Goal: Task Accomplishment & Management: Contribute content

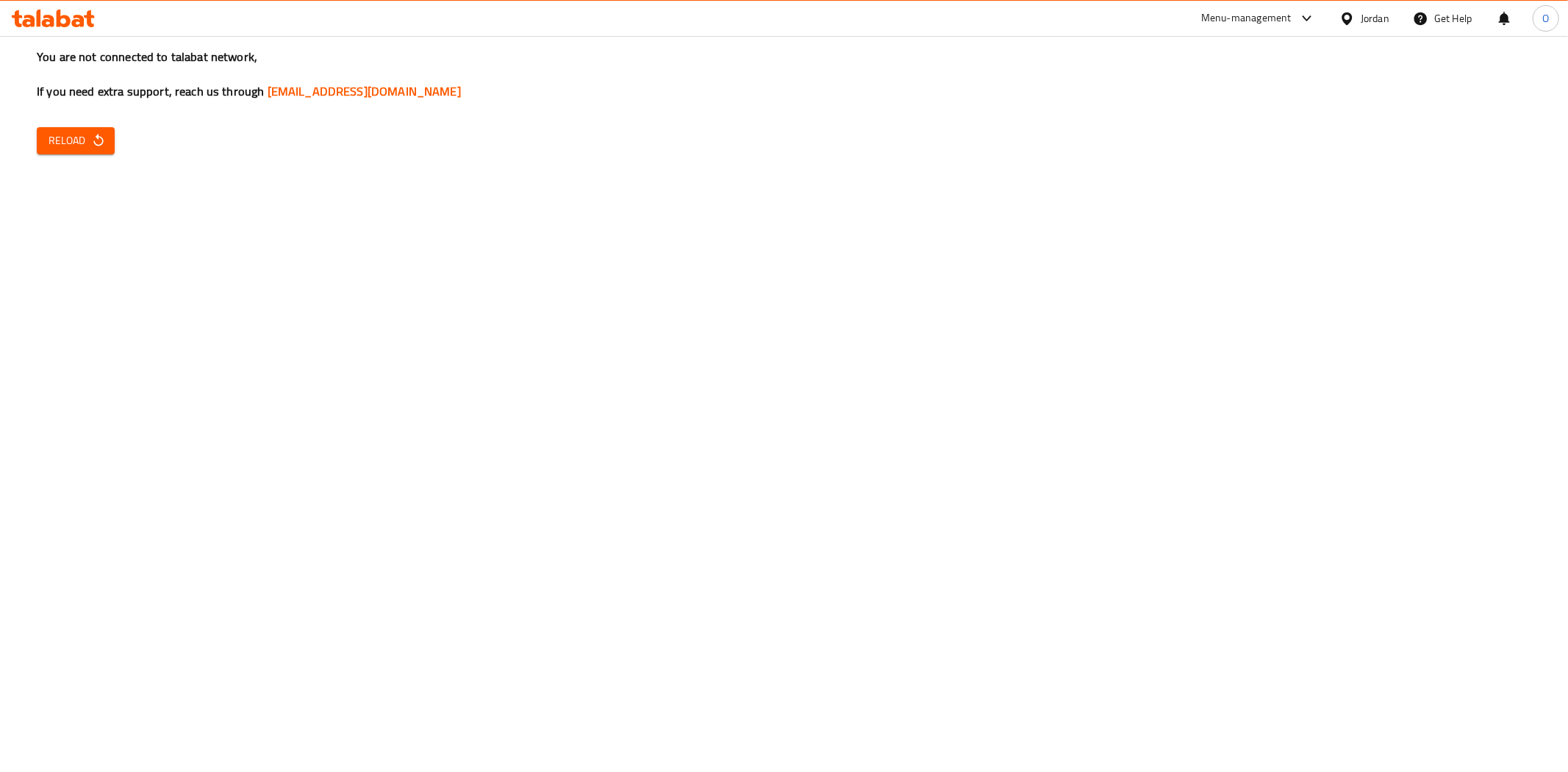
click at [93, 135] on icon "button" at bounding box center [99, 140] width 15 height 15
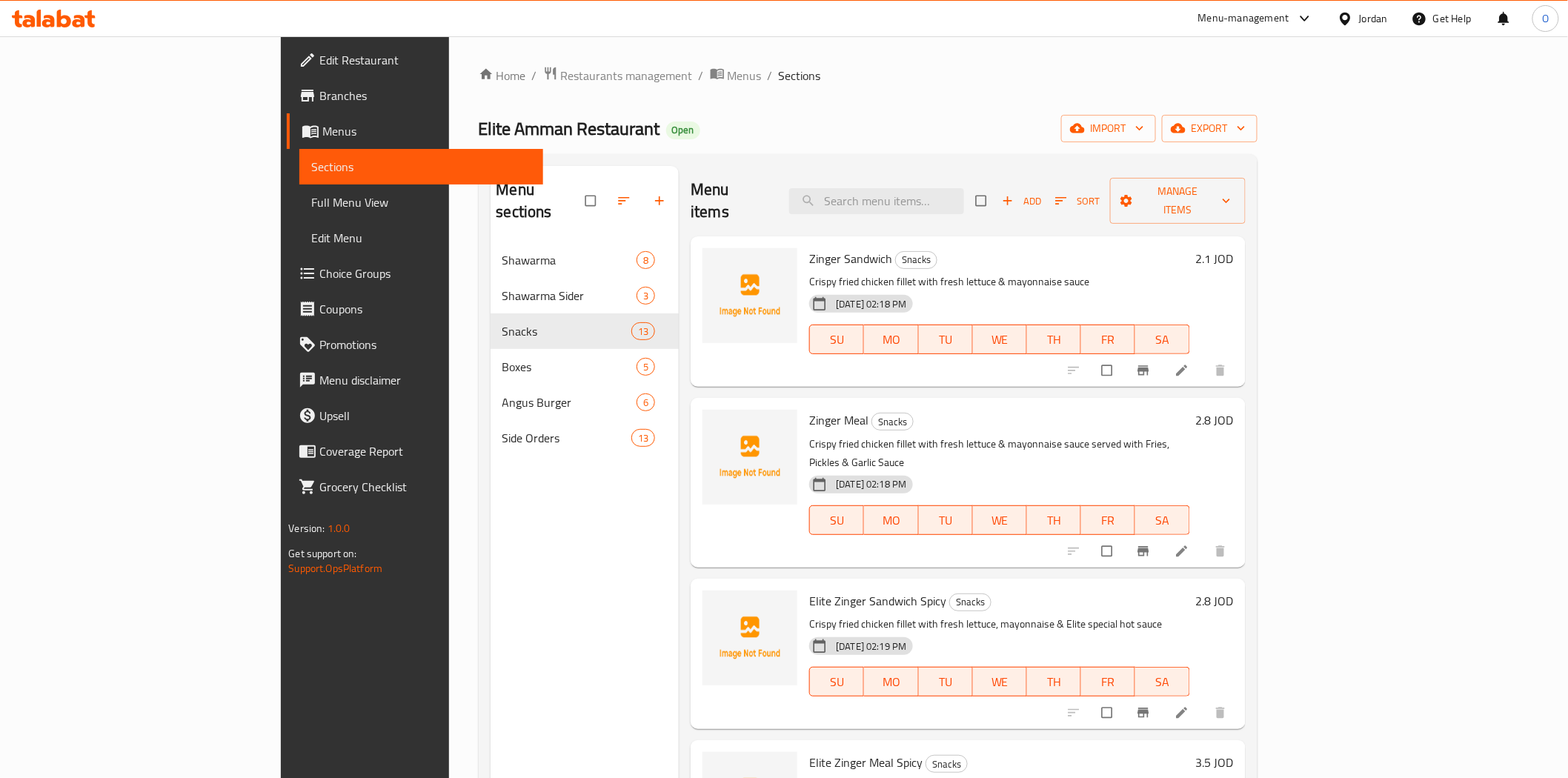
click at [287, 83] on link "Branches" at bounding box center [414, 96] width 255 height 36
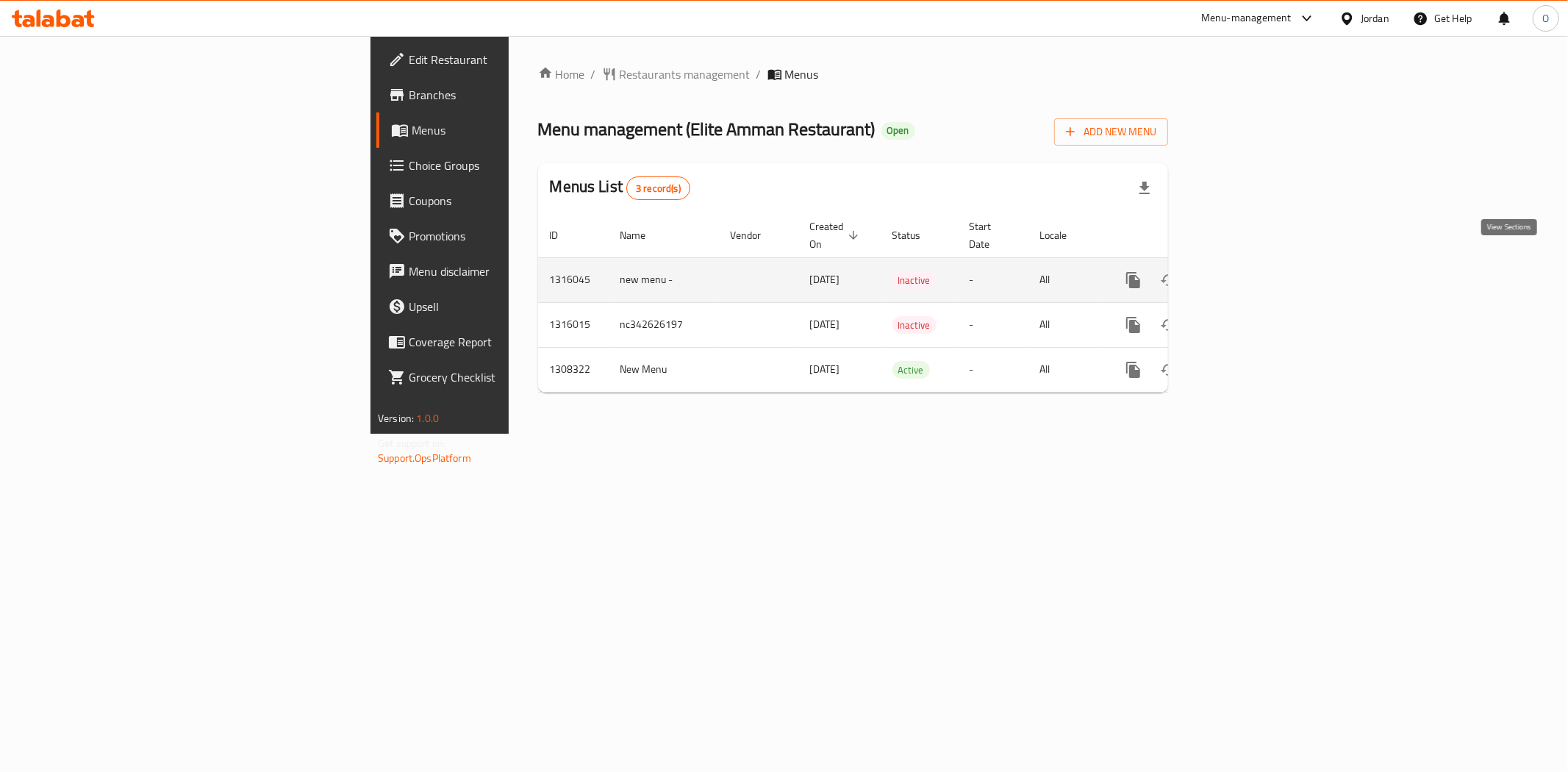
click at [1248, 271] on icon "enhanced table" at bounding box center [1240, 280] width 18 height 18
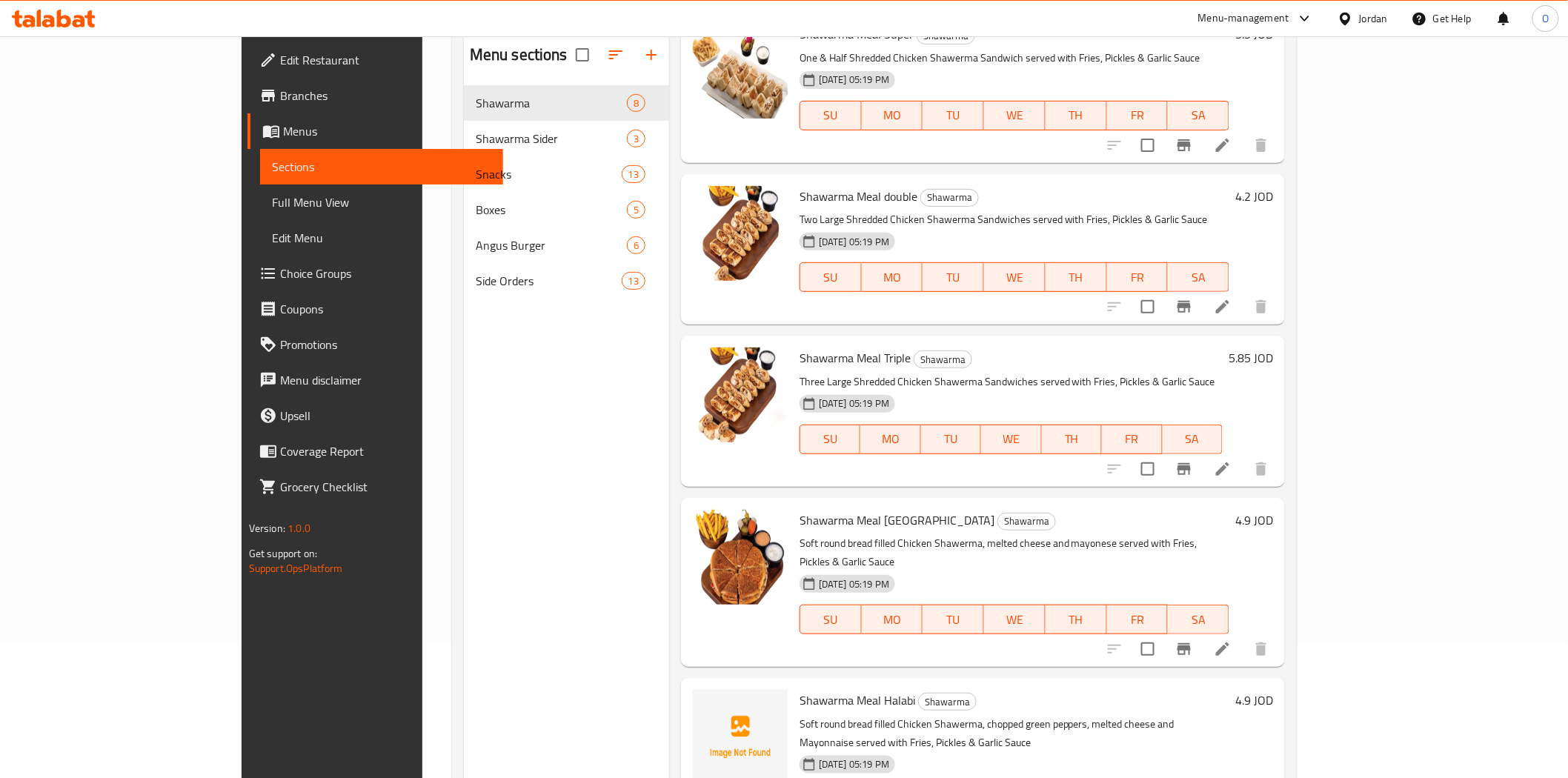
scroll to position [42, 0]
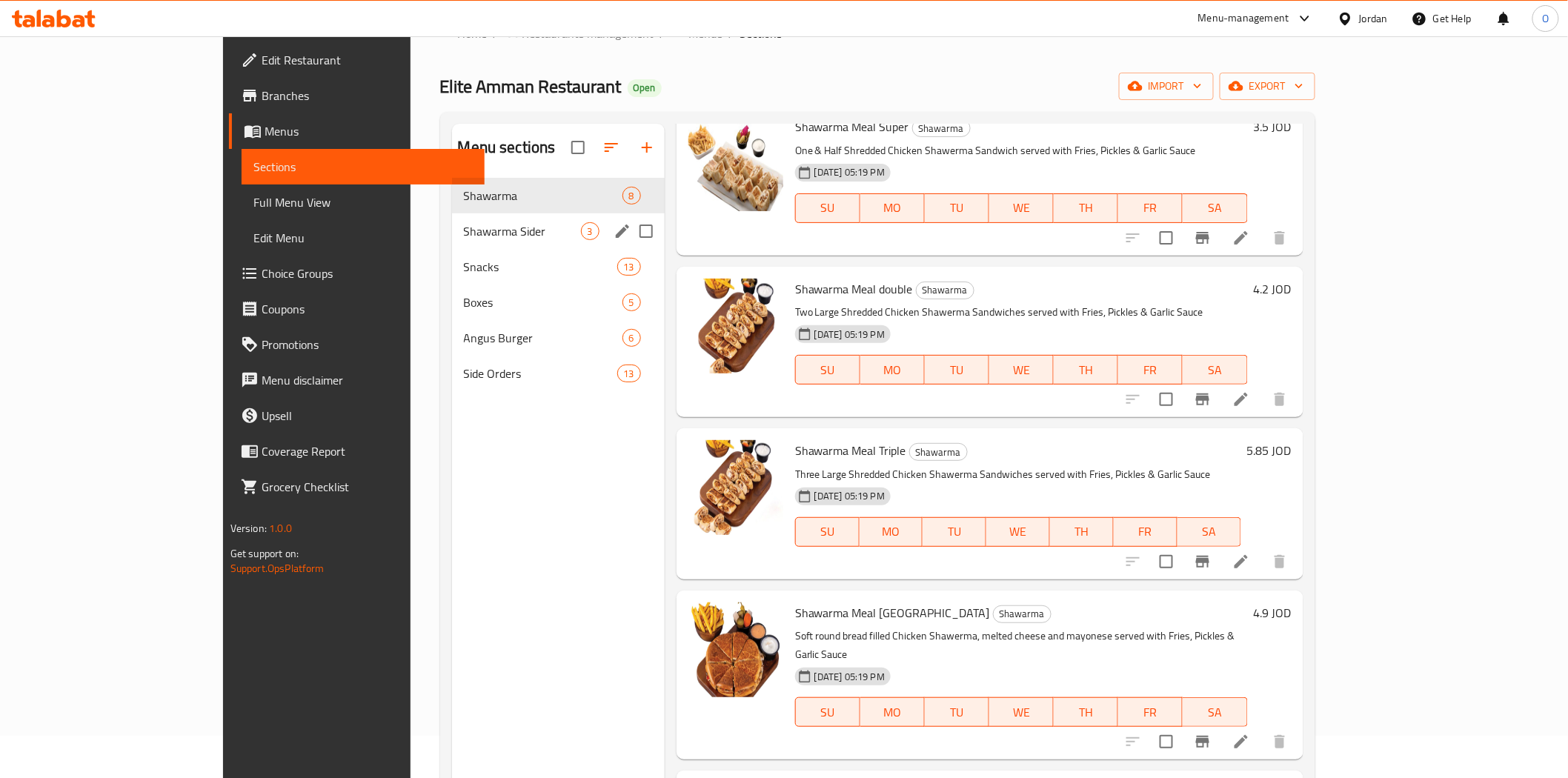
click at [464, 225] on span "Shawarma Sider" at bounding box center [523, 231] width 117 height 18
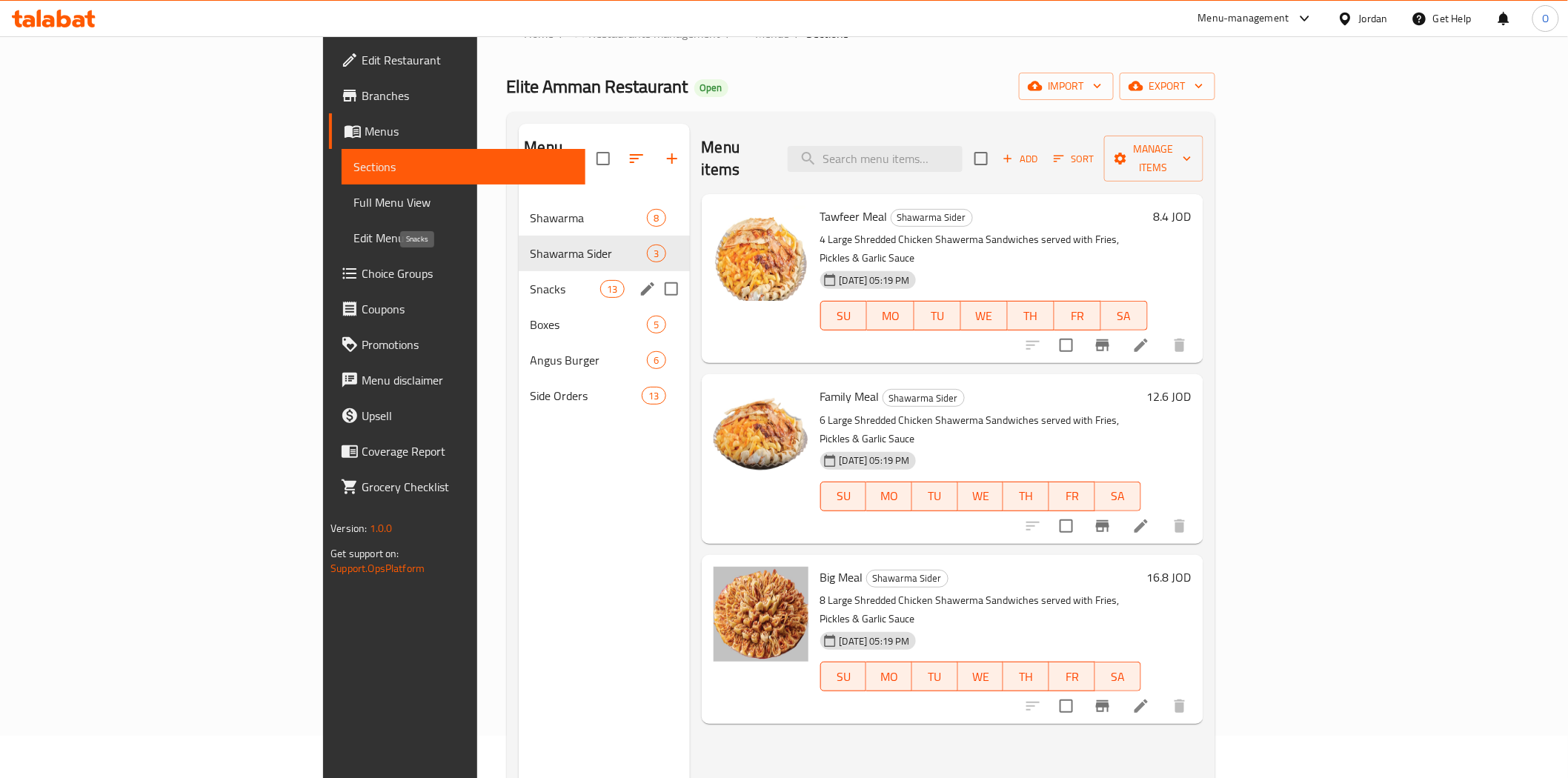
click at [531, 280] on span "Snacks" at bounding box center [566, 289] width 70 height 18
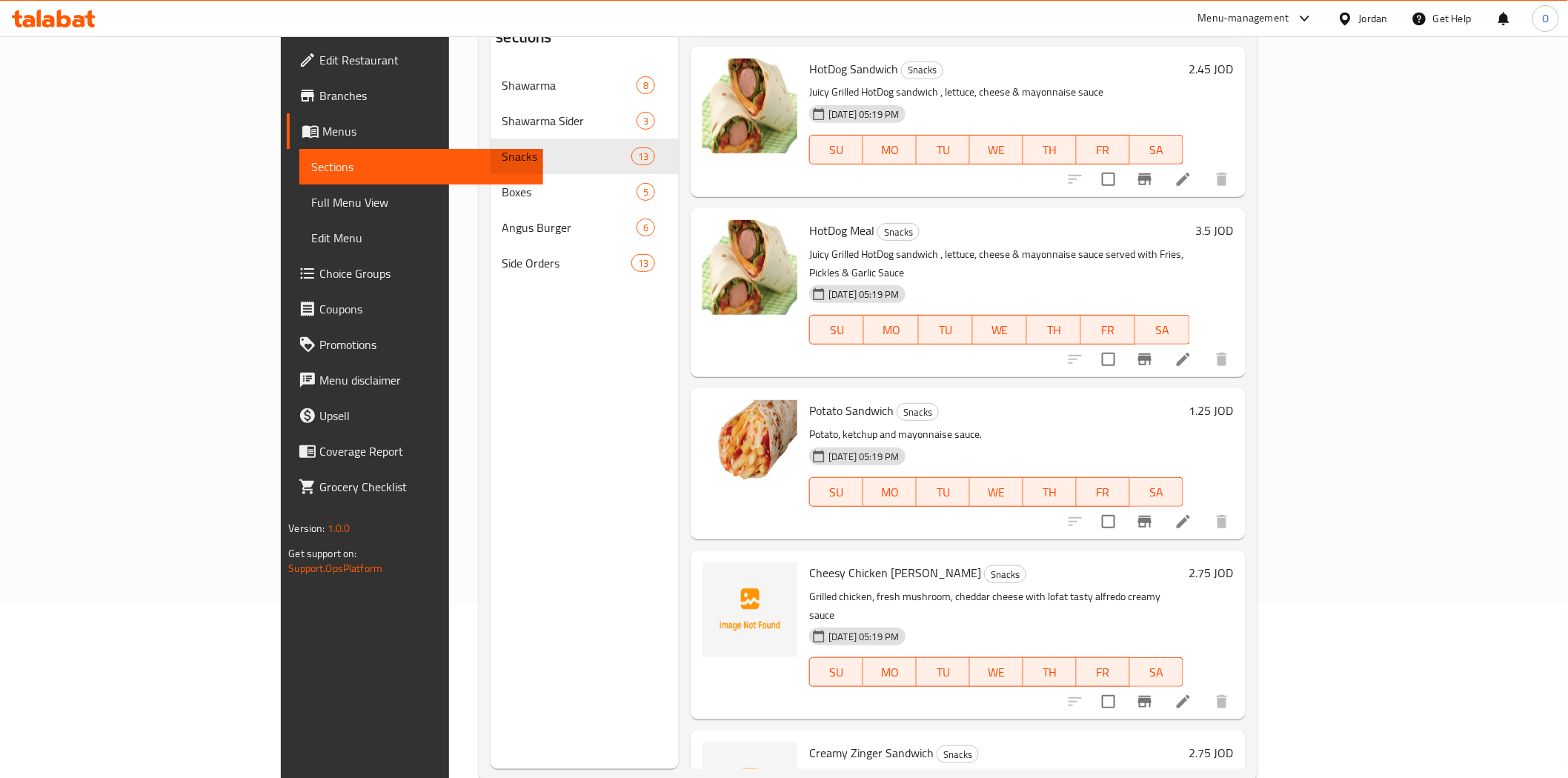
scroll to position [207, 0]
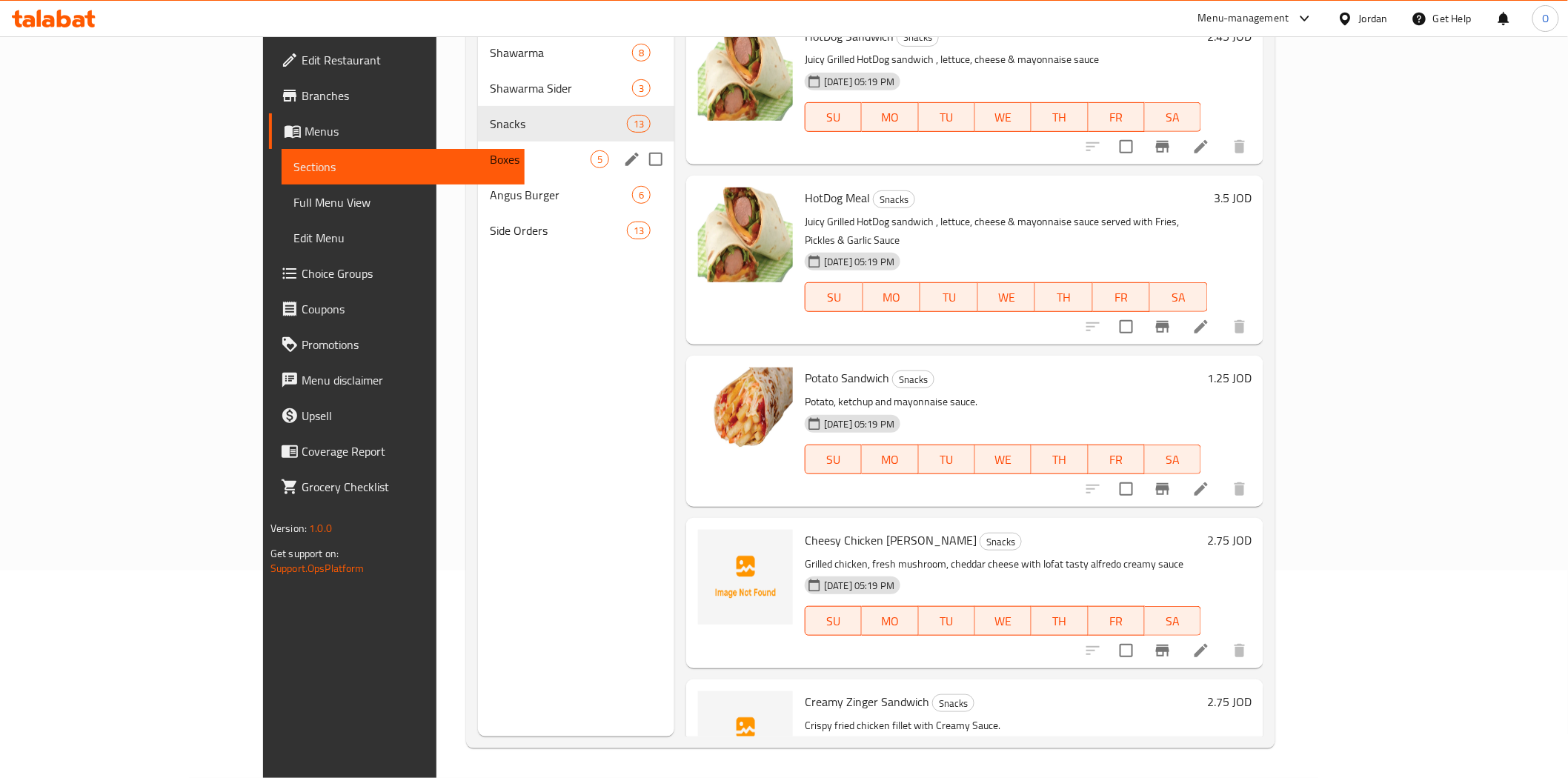
click at [490, 151] on span "Boxes" at bounding box center [540, 159] width 101 height 18
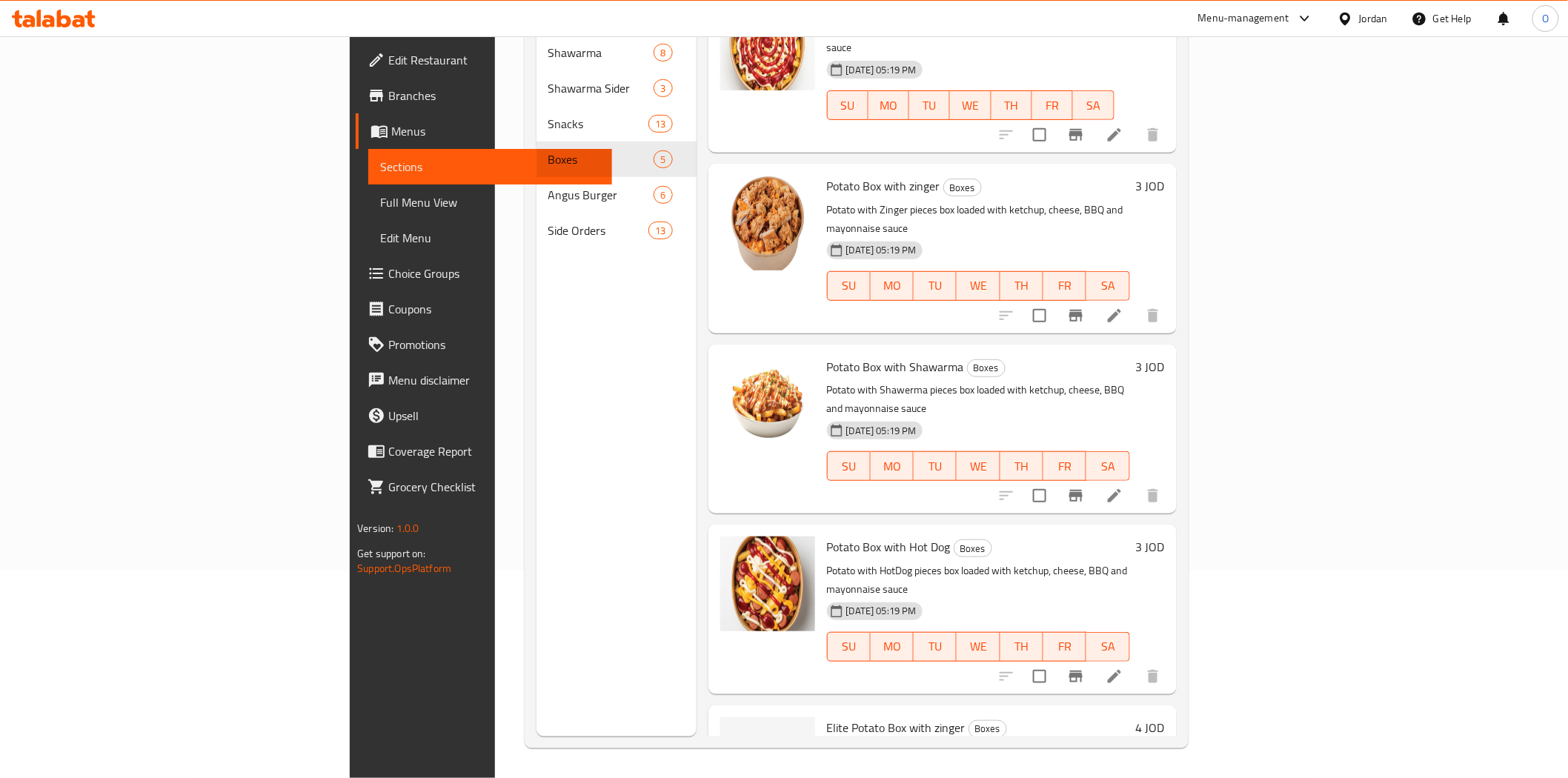
scroll to position [67, 0]
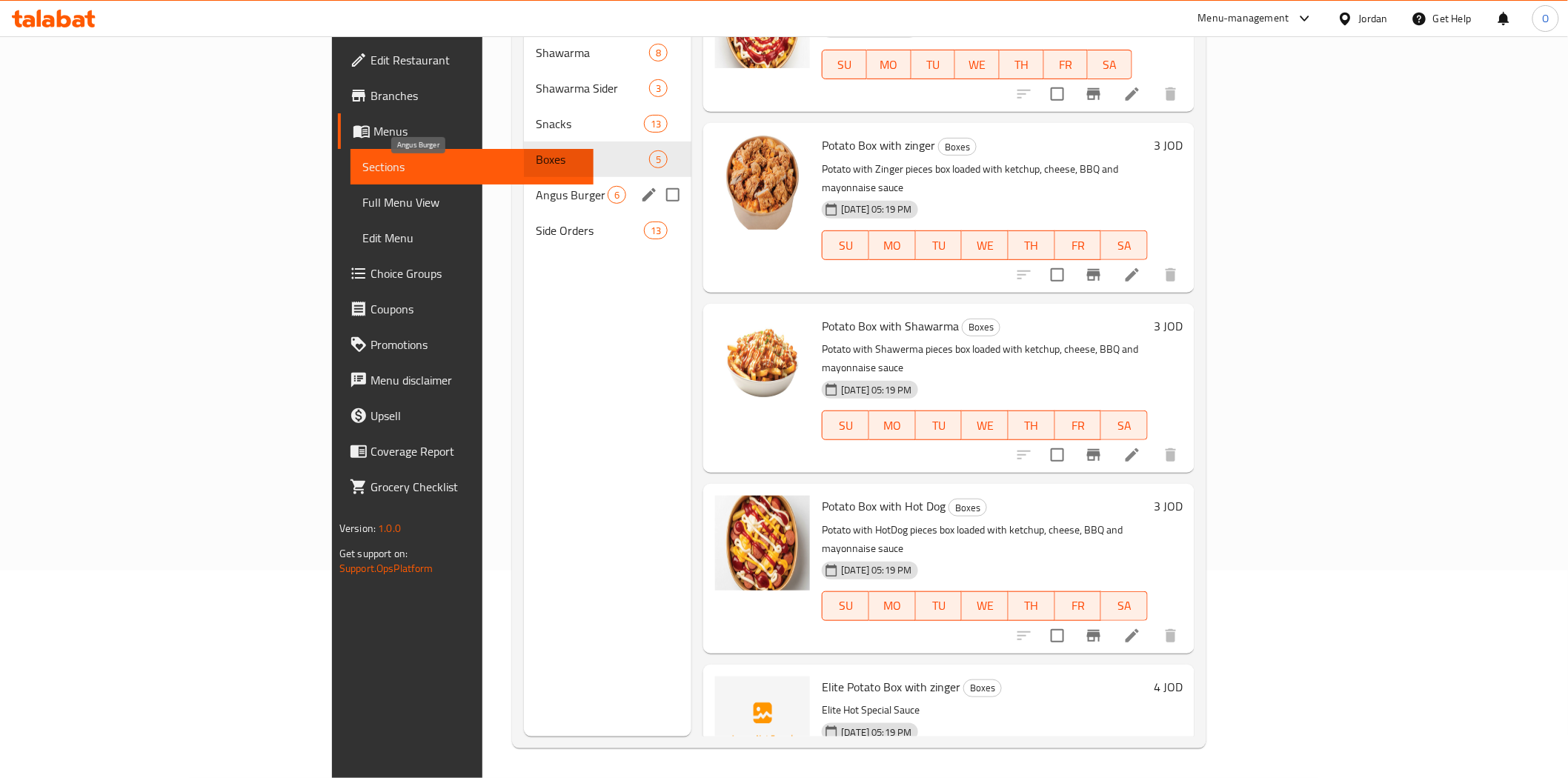
click at [536, 186] on span "Angus Burger" at bounding box center [572, 195] width 72 height 18
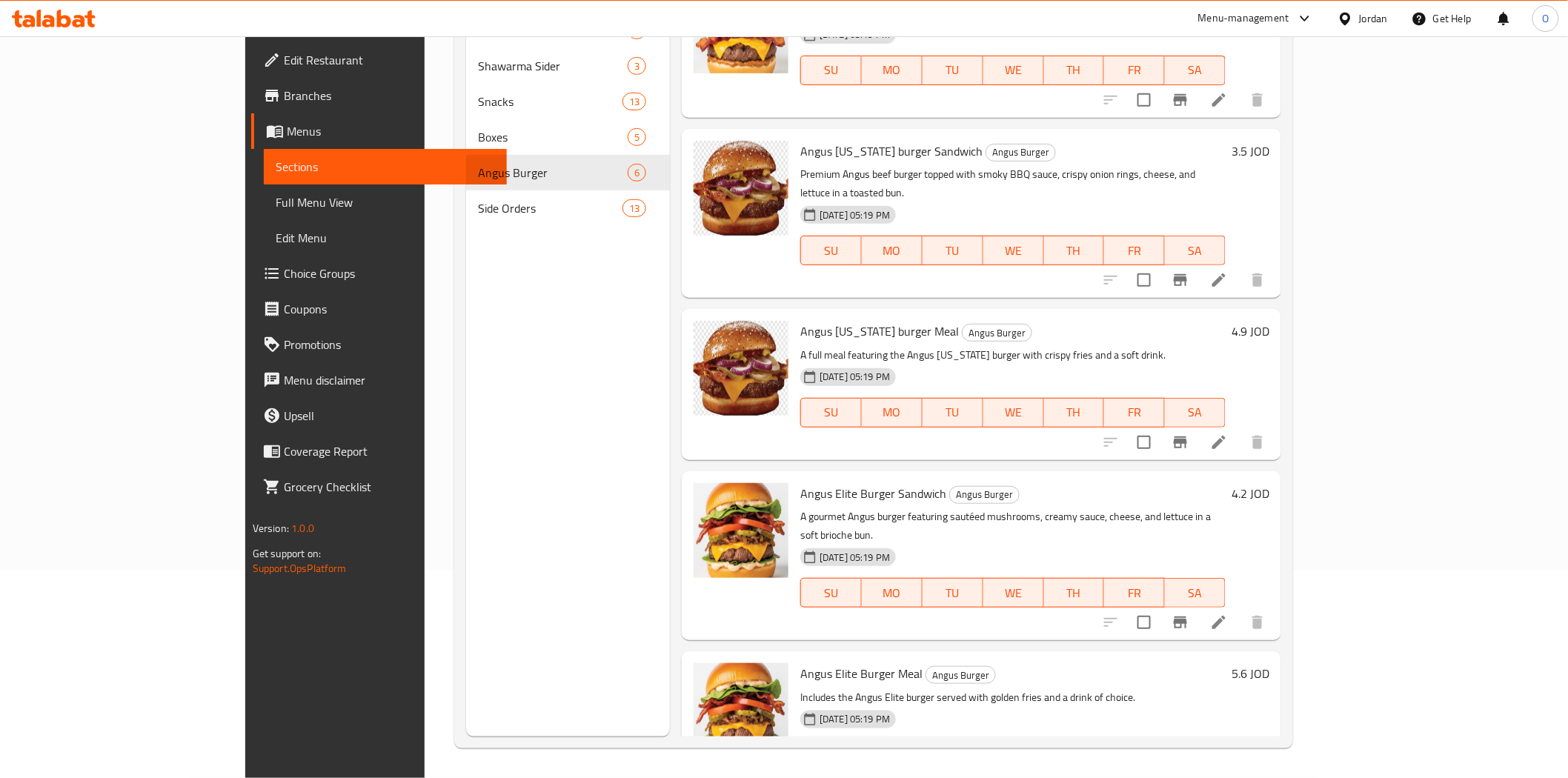
scroll to position [230, 0]
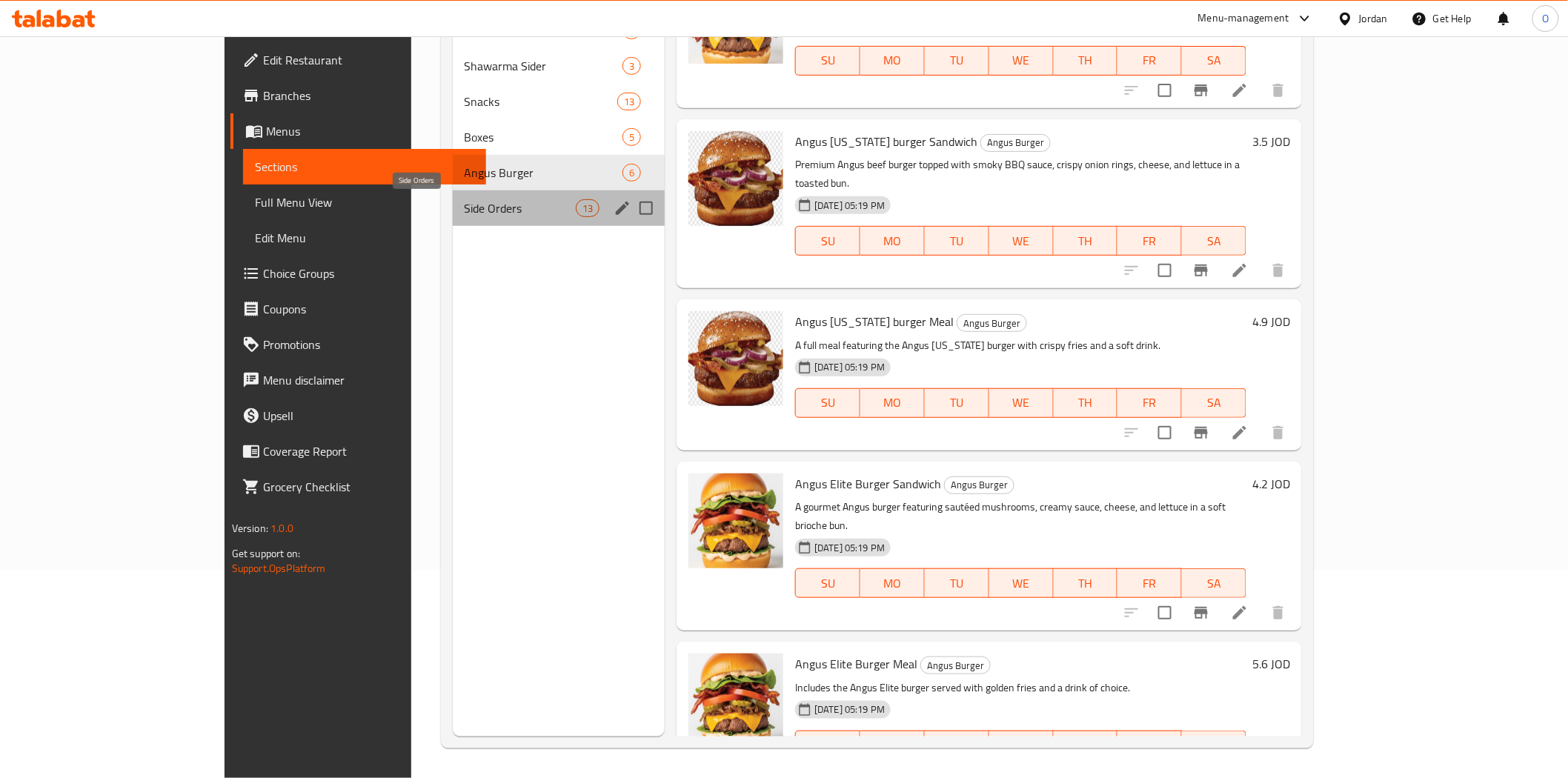
click at [465, 213] on span "Side Orders" at bounding box center [520, 208] width 111 height 18
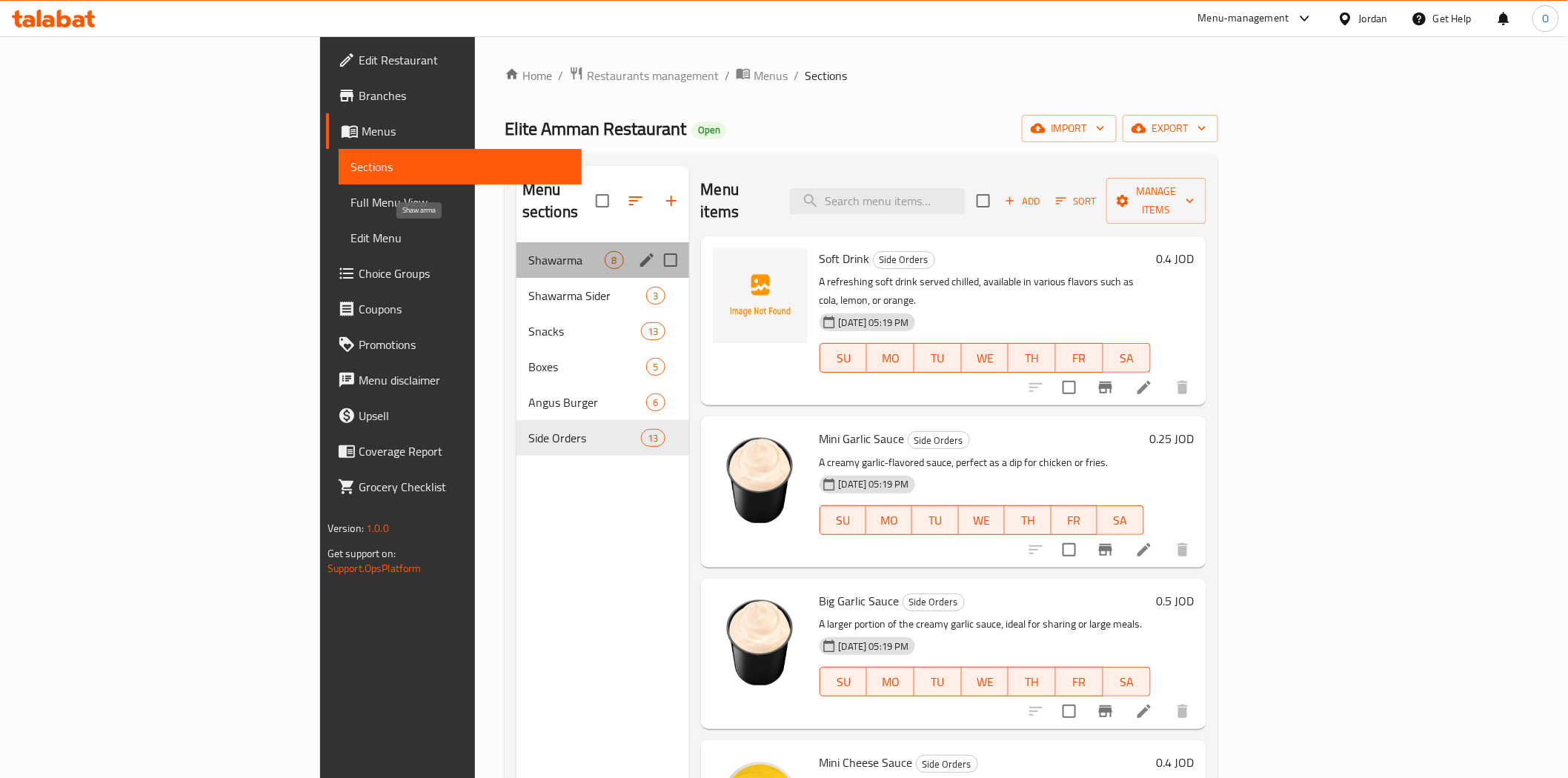
click at [529, 251] on span "Shawarma" at bounding box center [567, 260] width 77 height 18
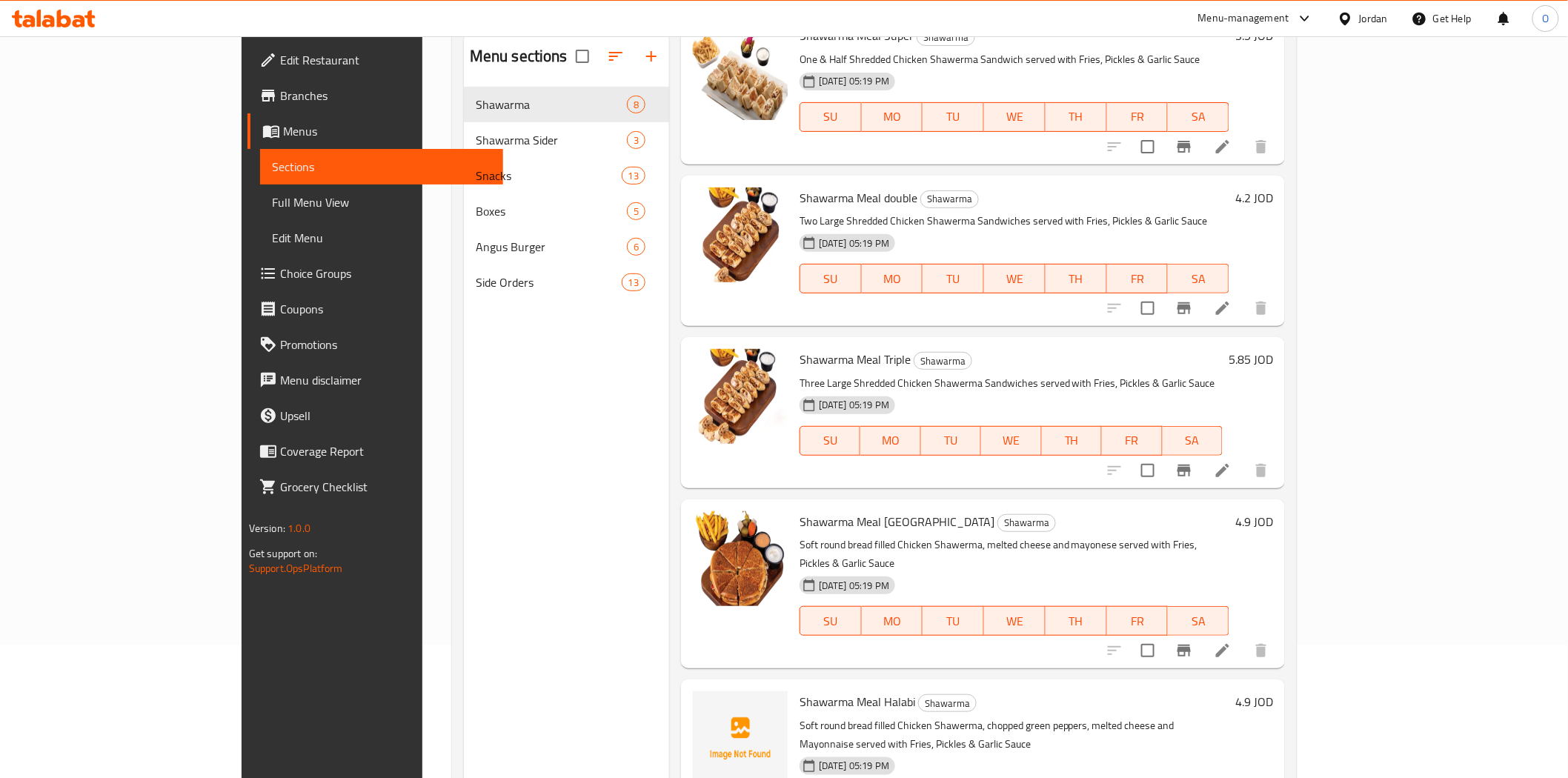
scroll to position [207, 0]
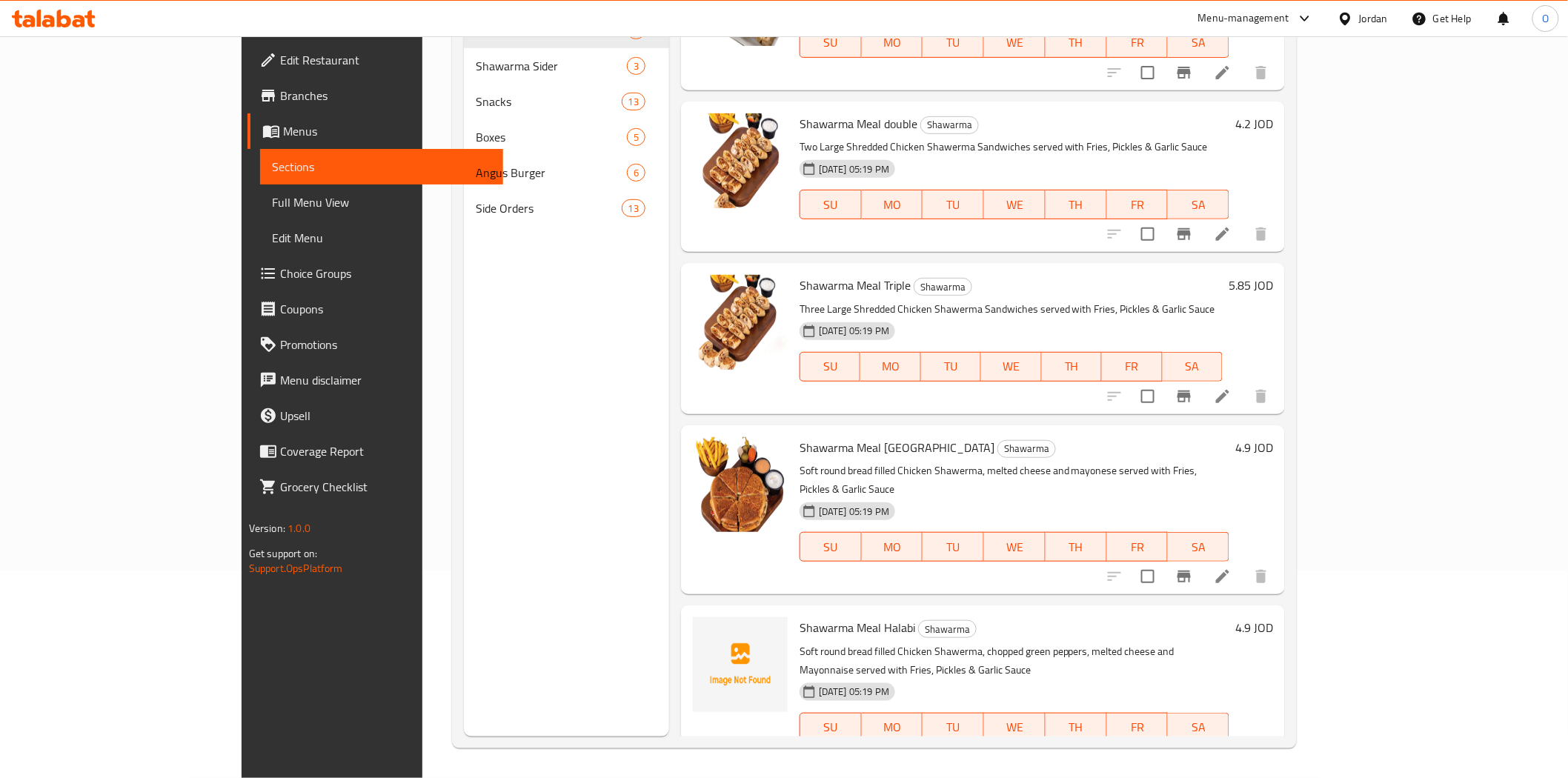
click at [816, 616] on span "Shawarma Meal Halabi" at bounding box center [857, 627] width 115 height 22
copy h6 "Shawarma Meal Halabi"
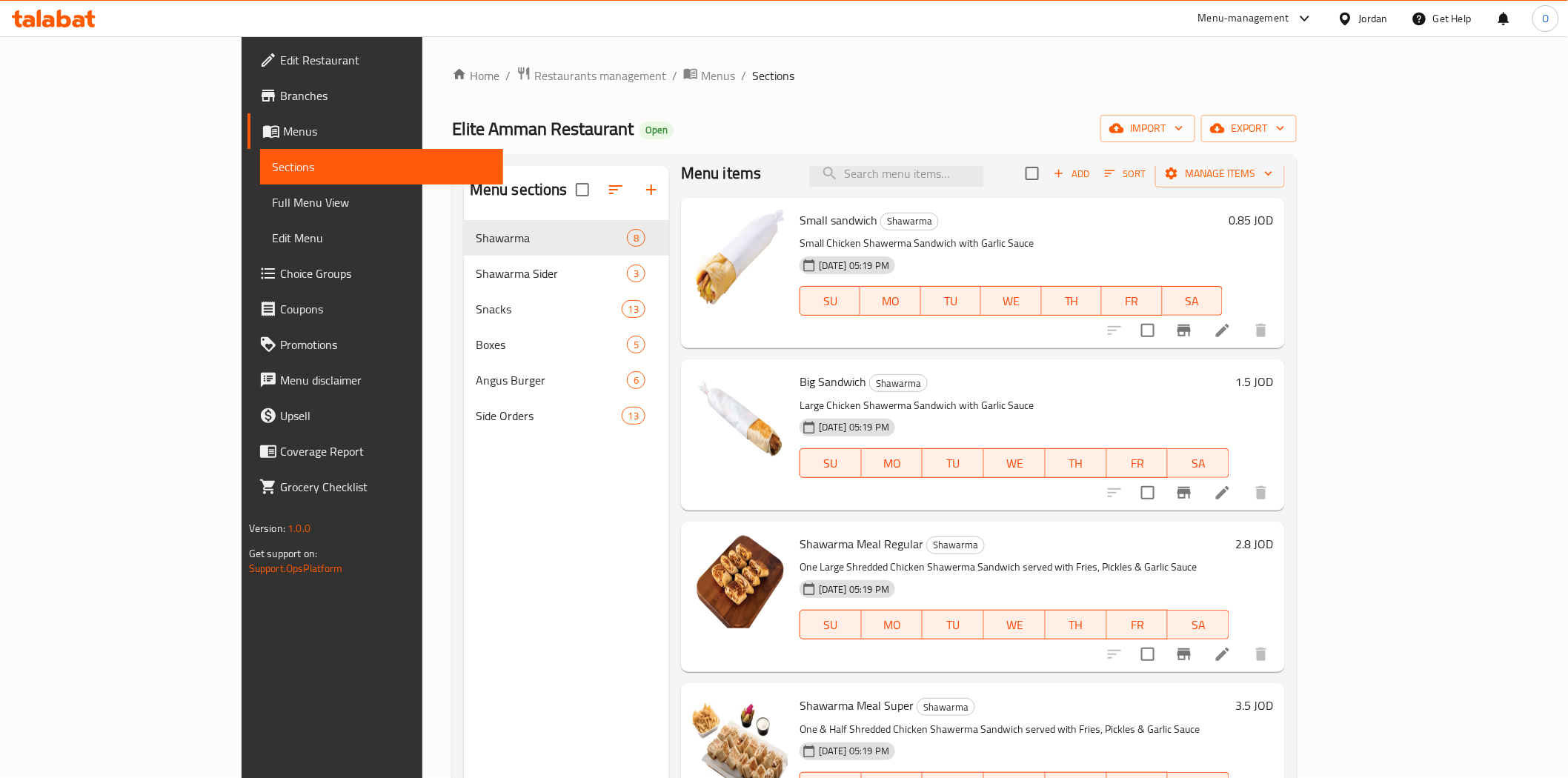
scroll to position [0, 0]
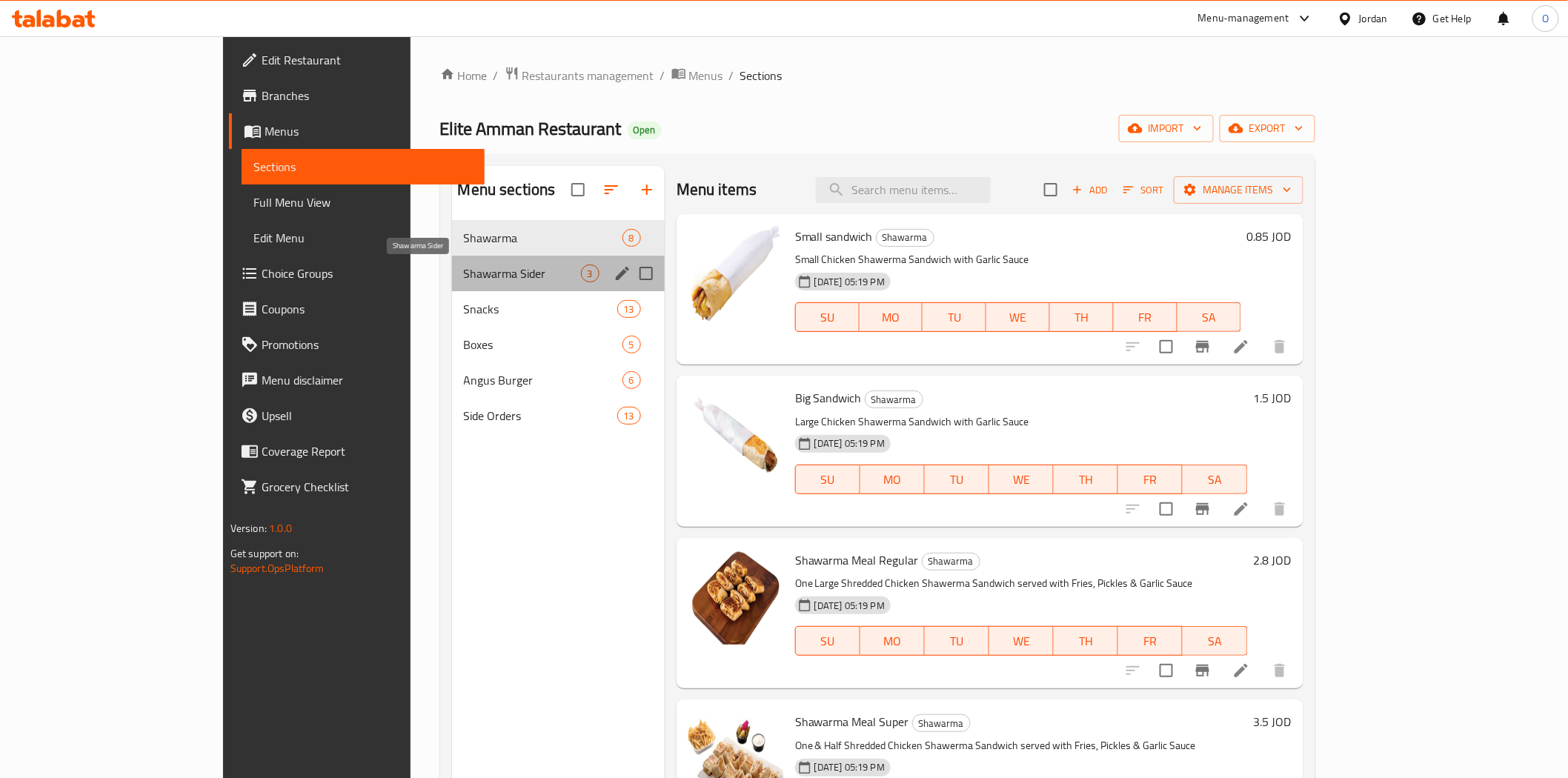
click at [464, 267] on span "Shawarma Sider" at bounding box center [523, 273] width 117 height 18
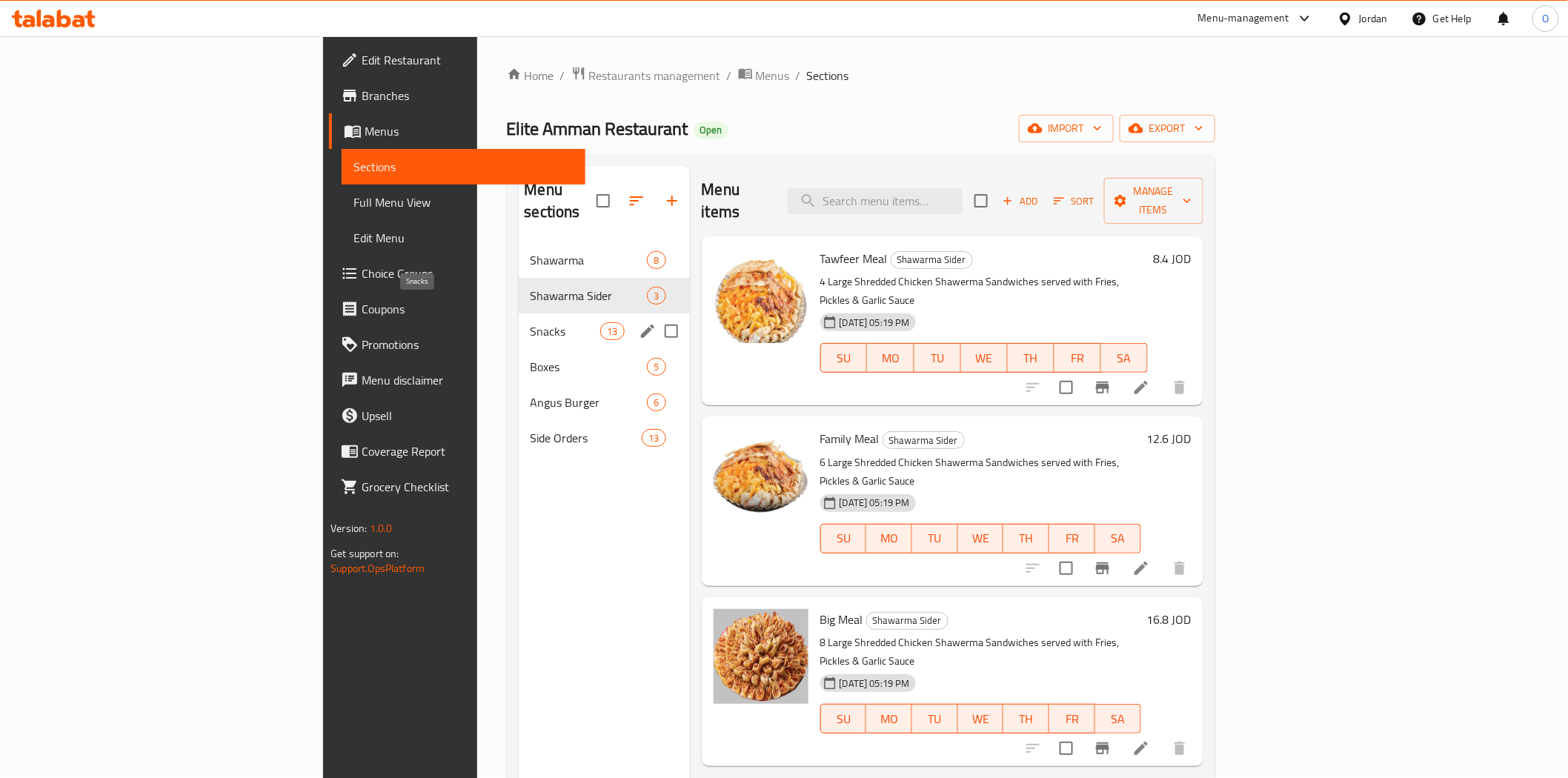
click at [531, 322] on span "Snacks" at bounding box center [566, 331] width 70 height 18
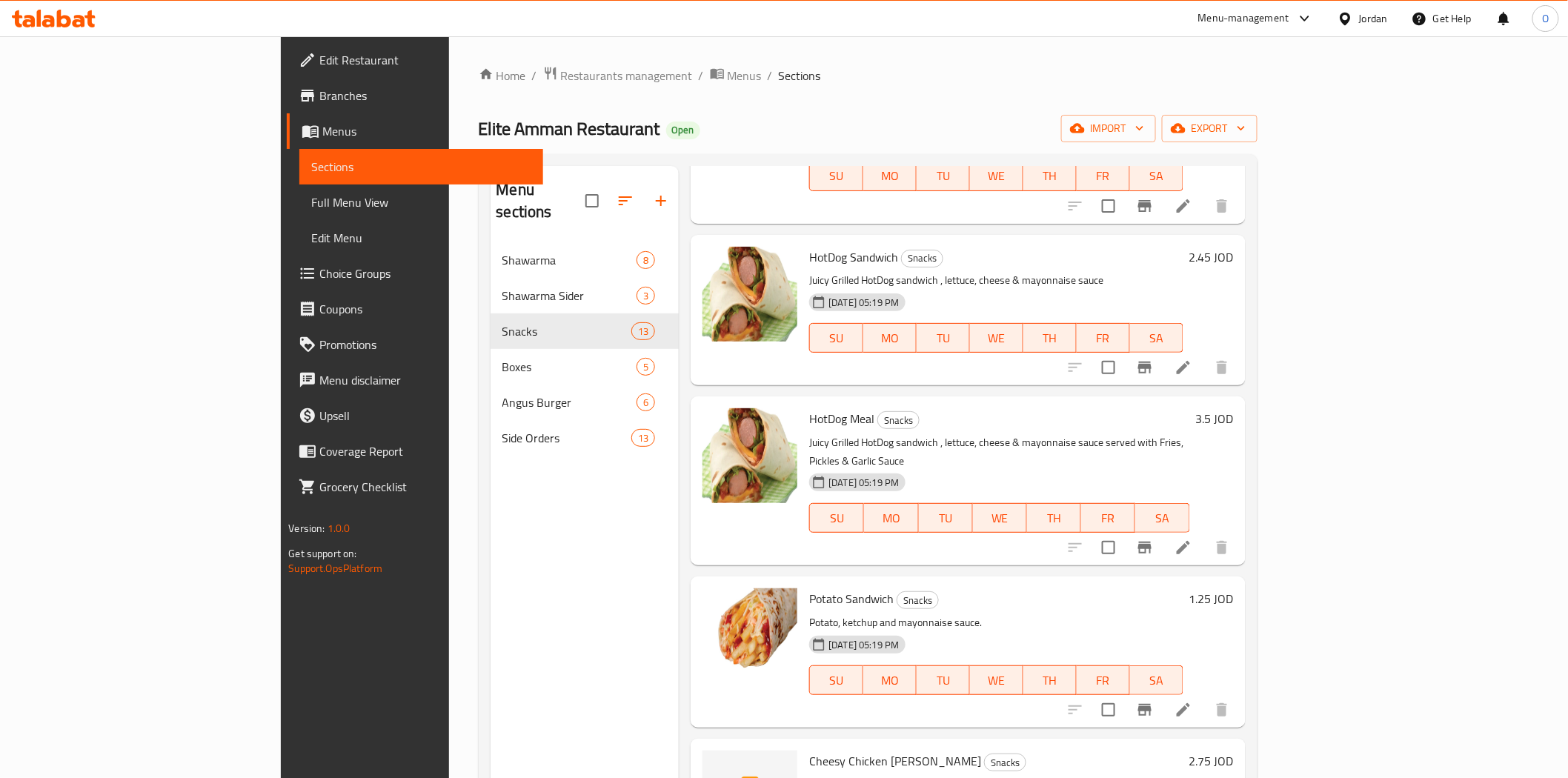
scroll to position [1362, 0]
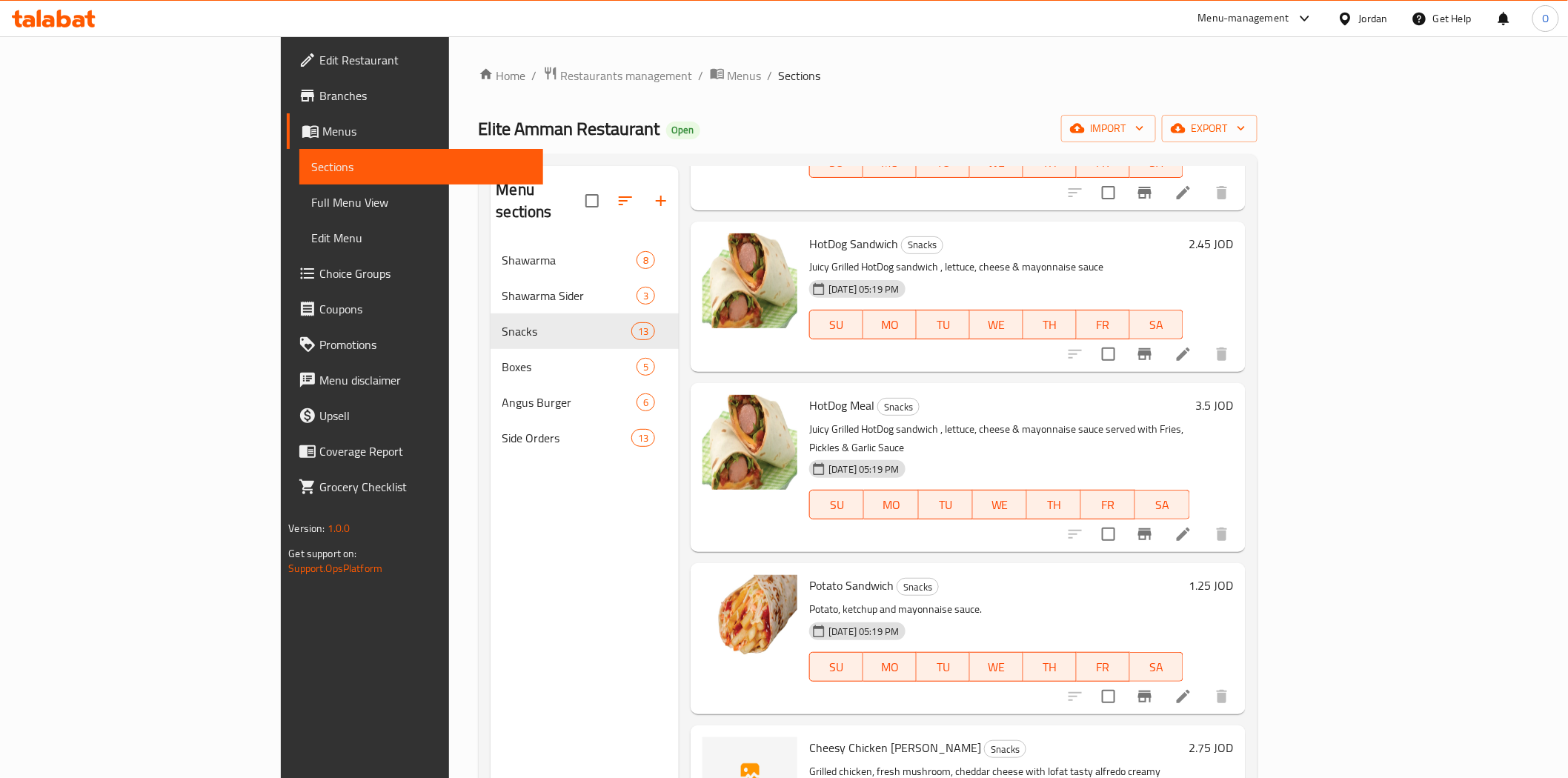
click at [809, 737] on span "Cheesy Chicken Alfredo Sandwich" at bounding box center [896, 748] width 172 height 22
copy h6 "Cheesy Chicken Alfredo Sandwich"
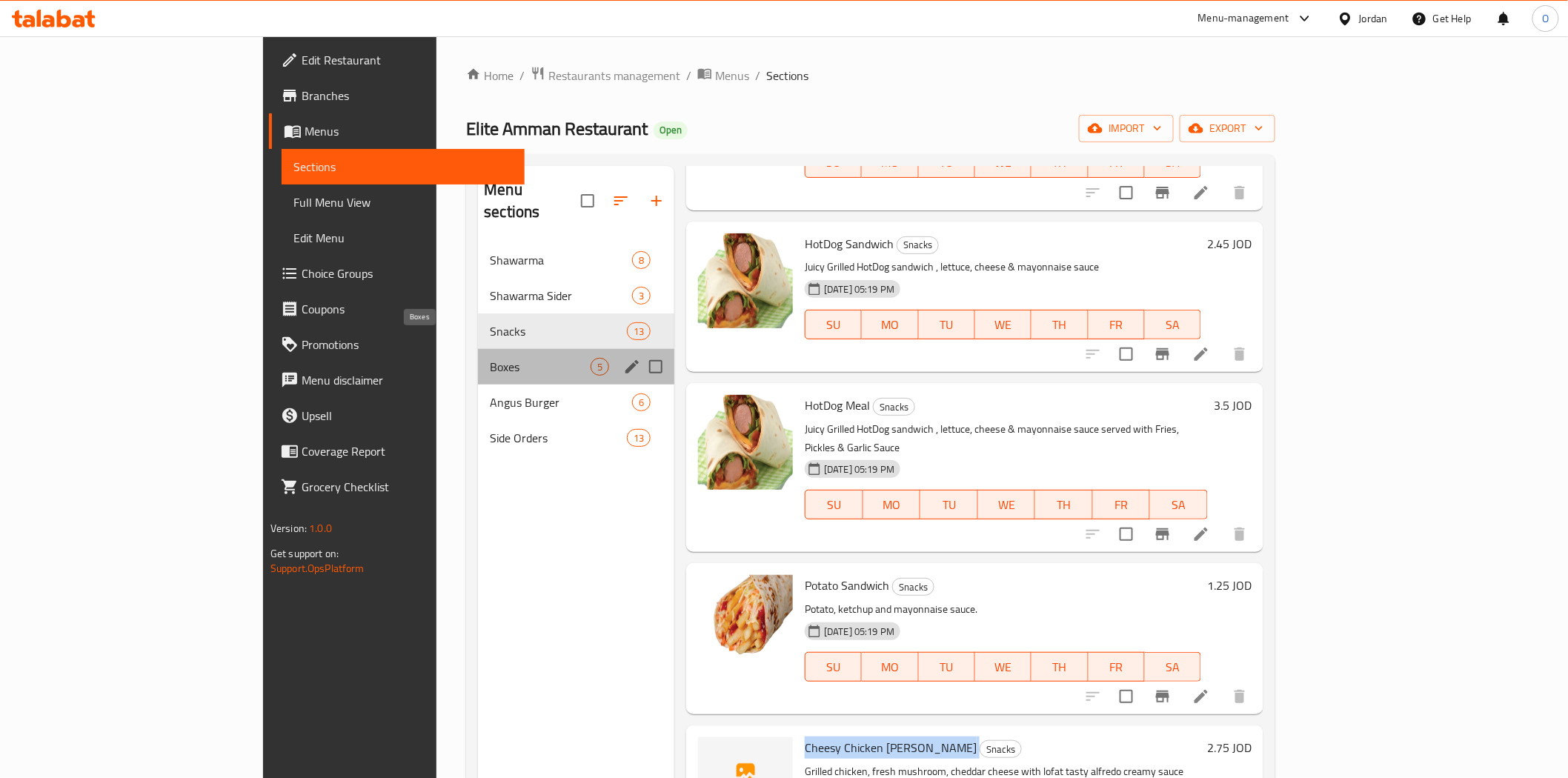
click at [490, 358] on span "Boxes" at bounding box center [540, 367] width 101 height 18
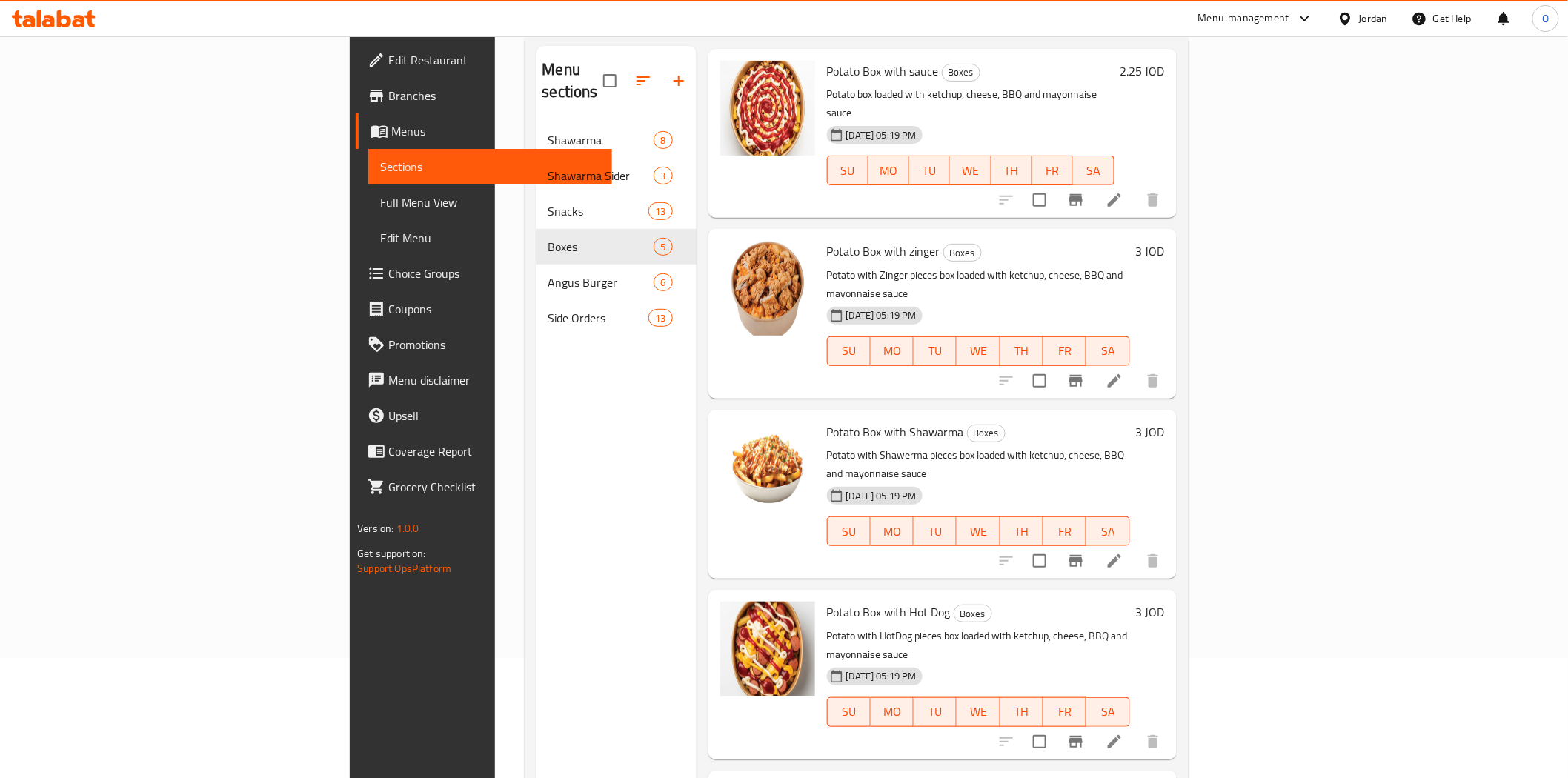
scroll to position [207, 0]
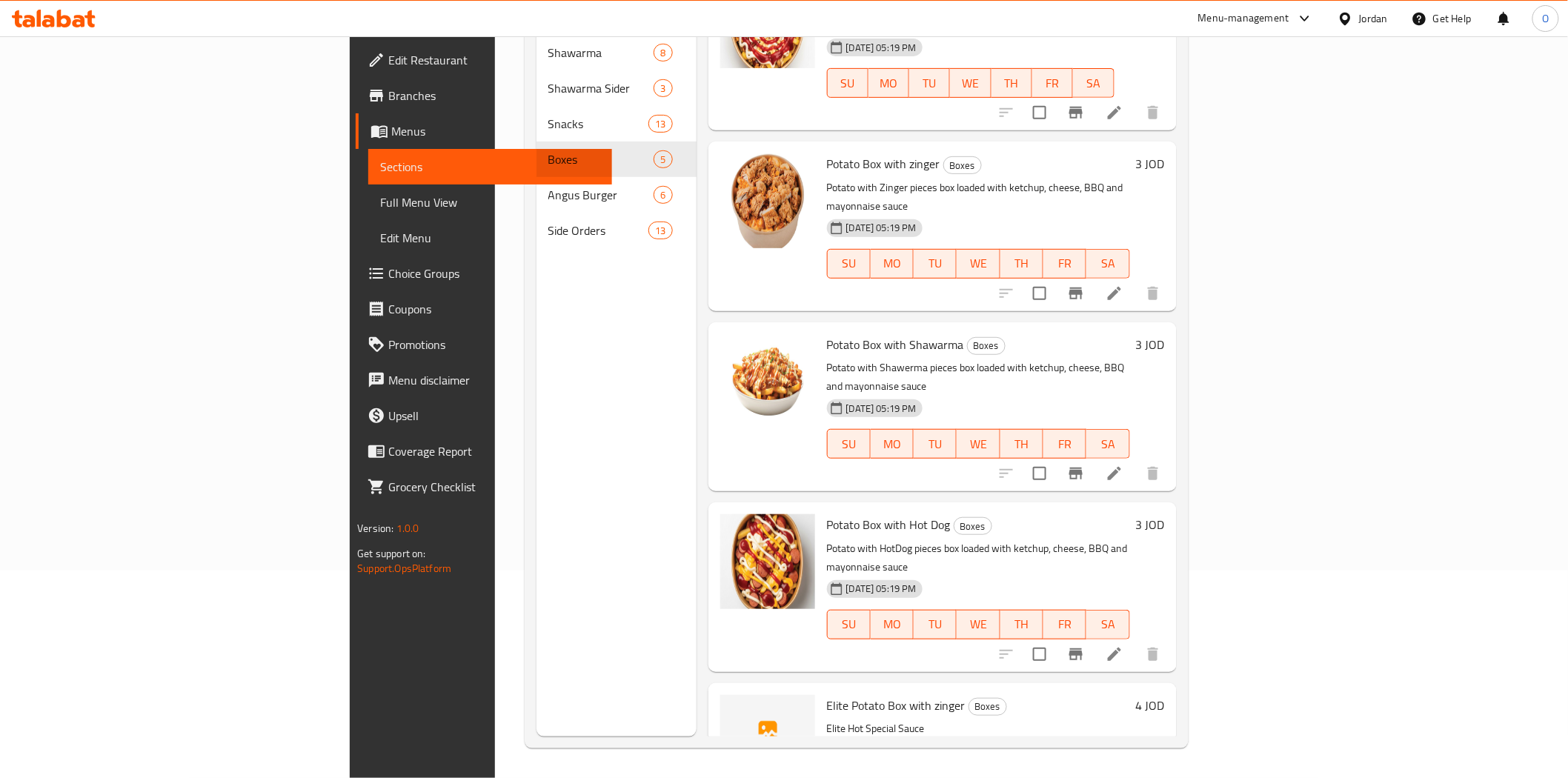
click at [827, 694] on span "Elite Potato Box with zinger" at bounding box center [896, 705] width 139 height 22
copy h6 "Elite Potato Box with zinger"
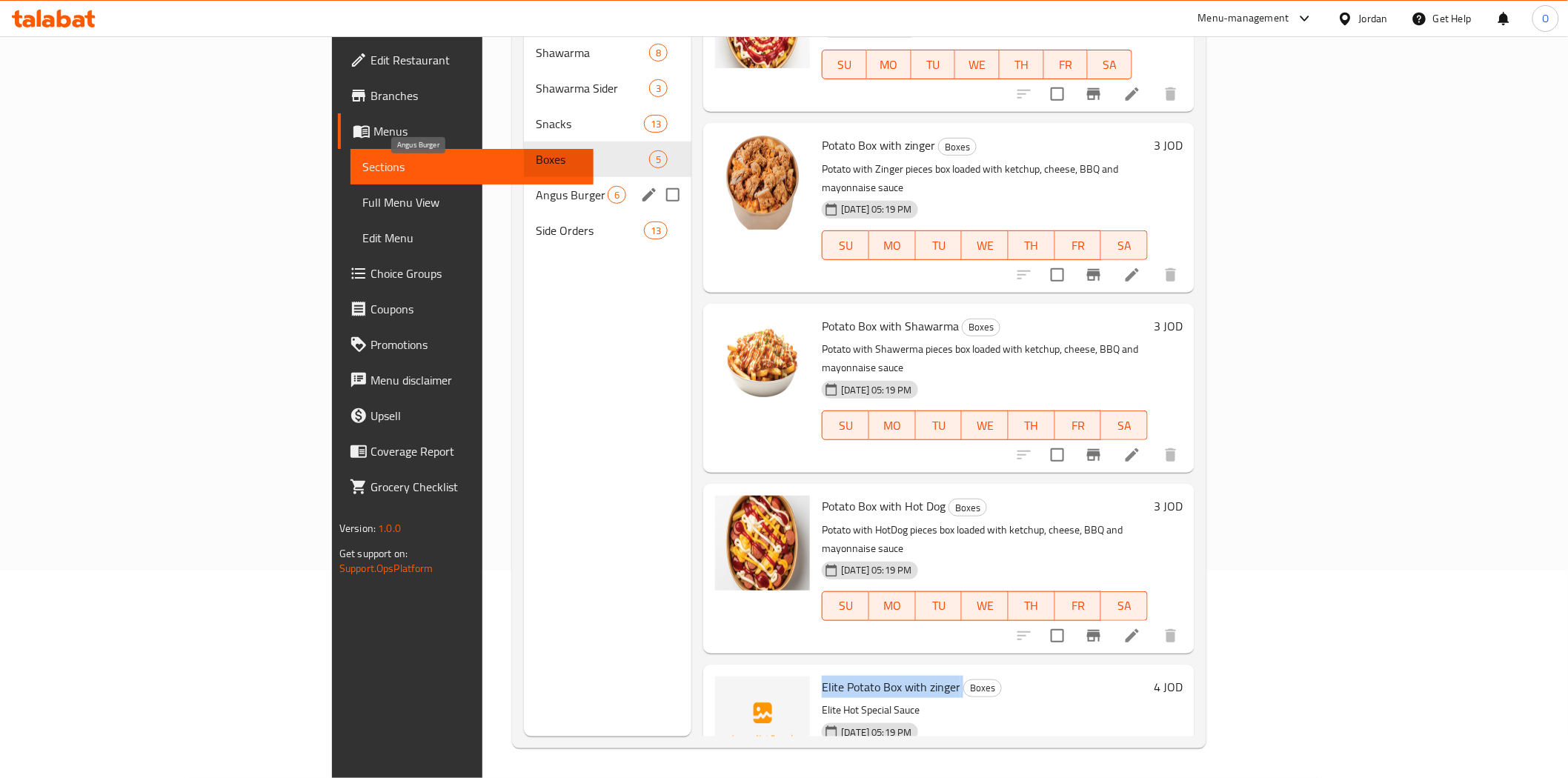
click at [536, 186] on span "Angus Burger" at bounding box center [572, 195] width 72 height 18
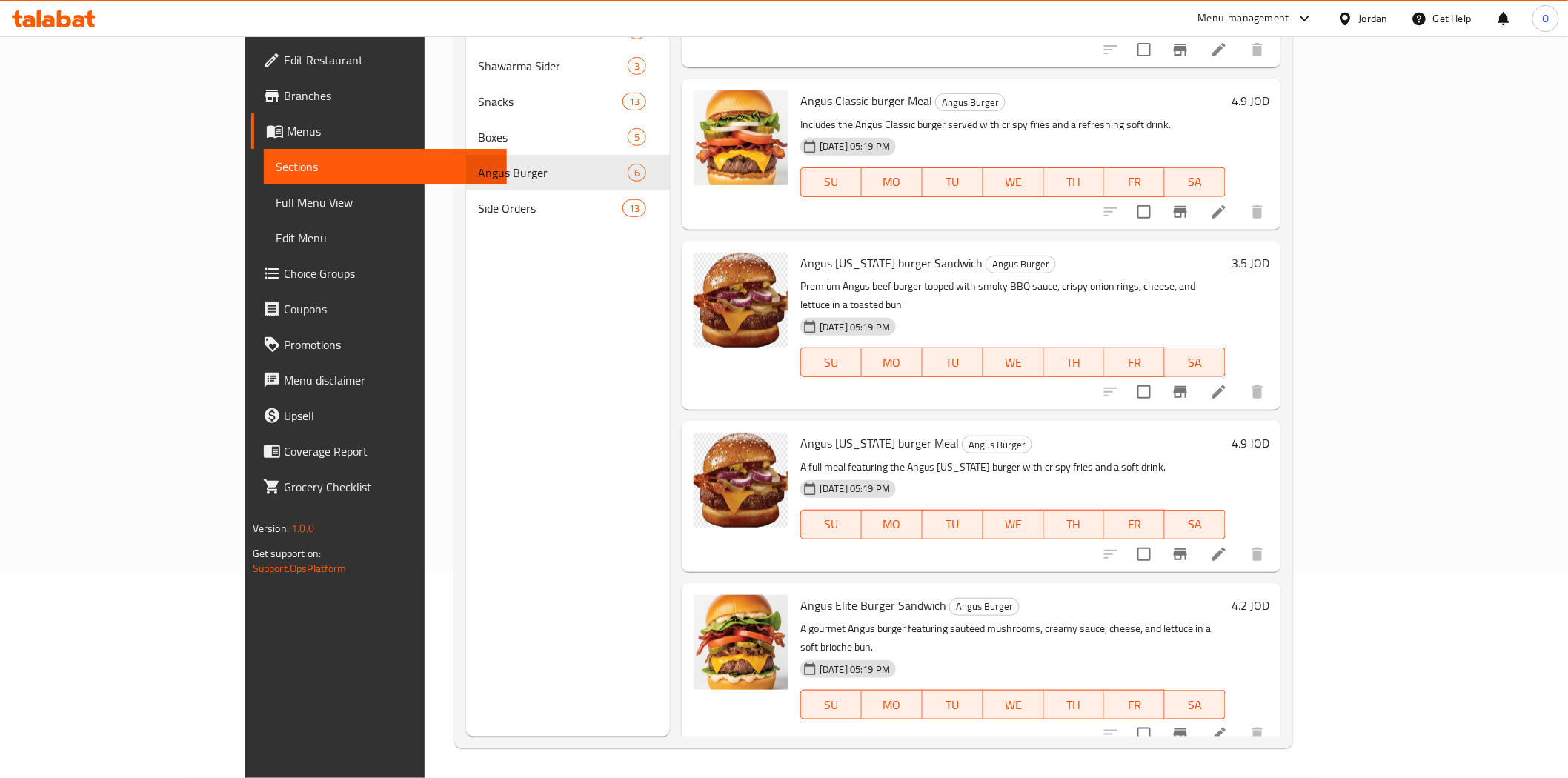
scroll to position [230, 0]
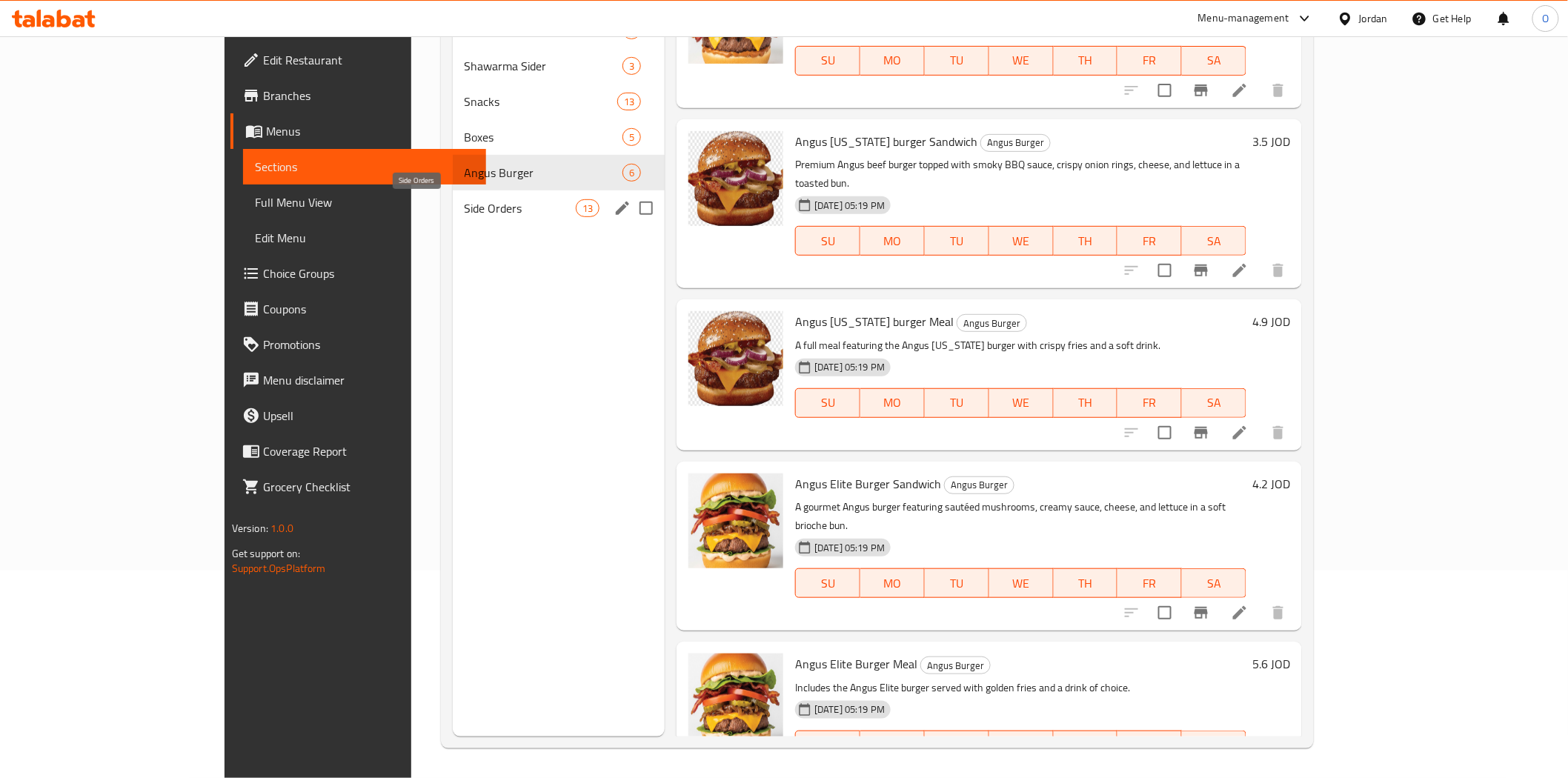
click at [474, 207] on span "Side Orders" at bounding box center [520, 208] width 111 height 18
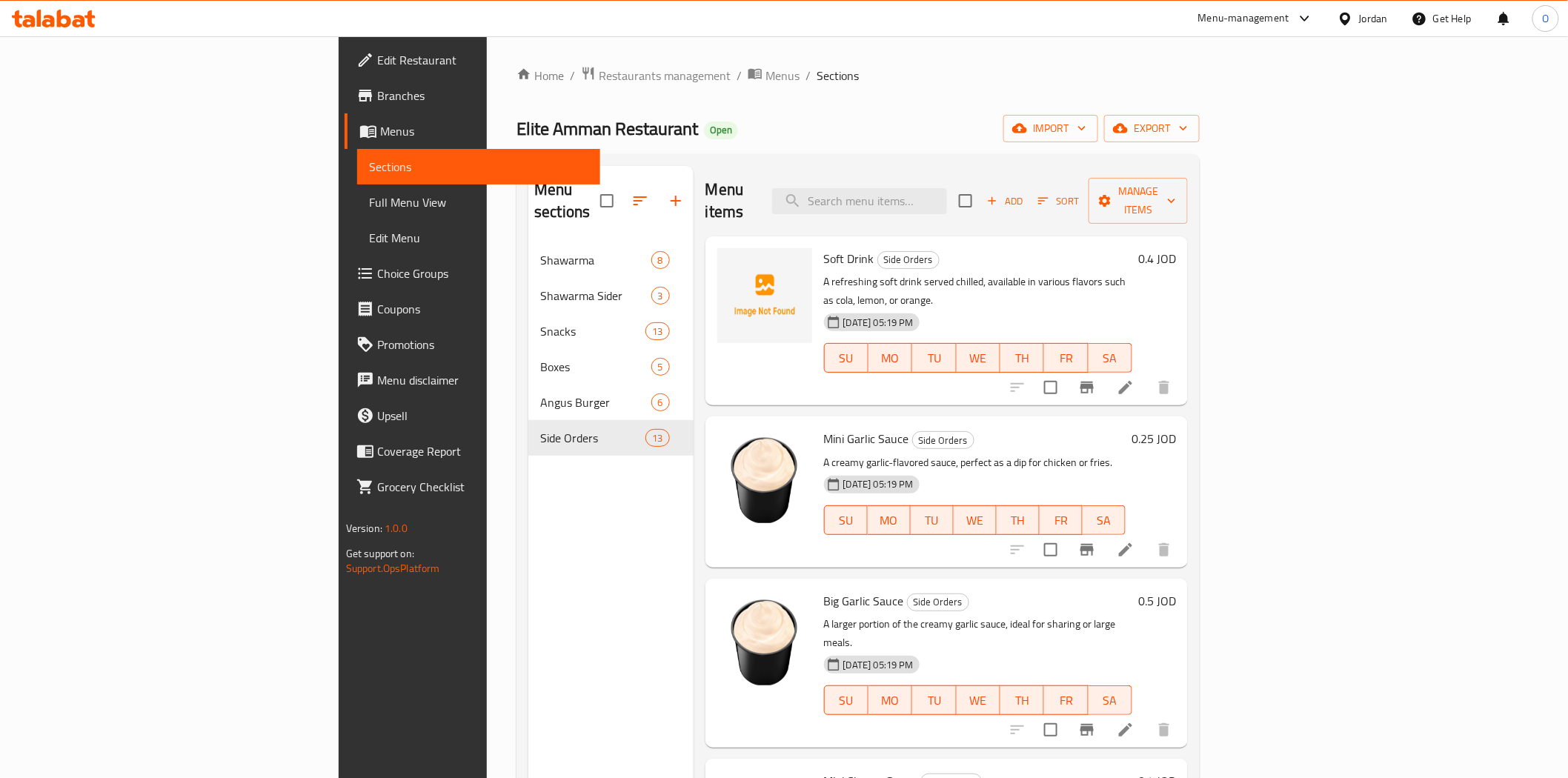
click at [824, 248] on span "Soft Drink" at bounding box center [848, 259] width 50 height 22
copy h6 "Soft Drink"
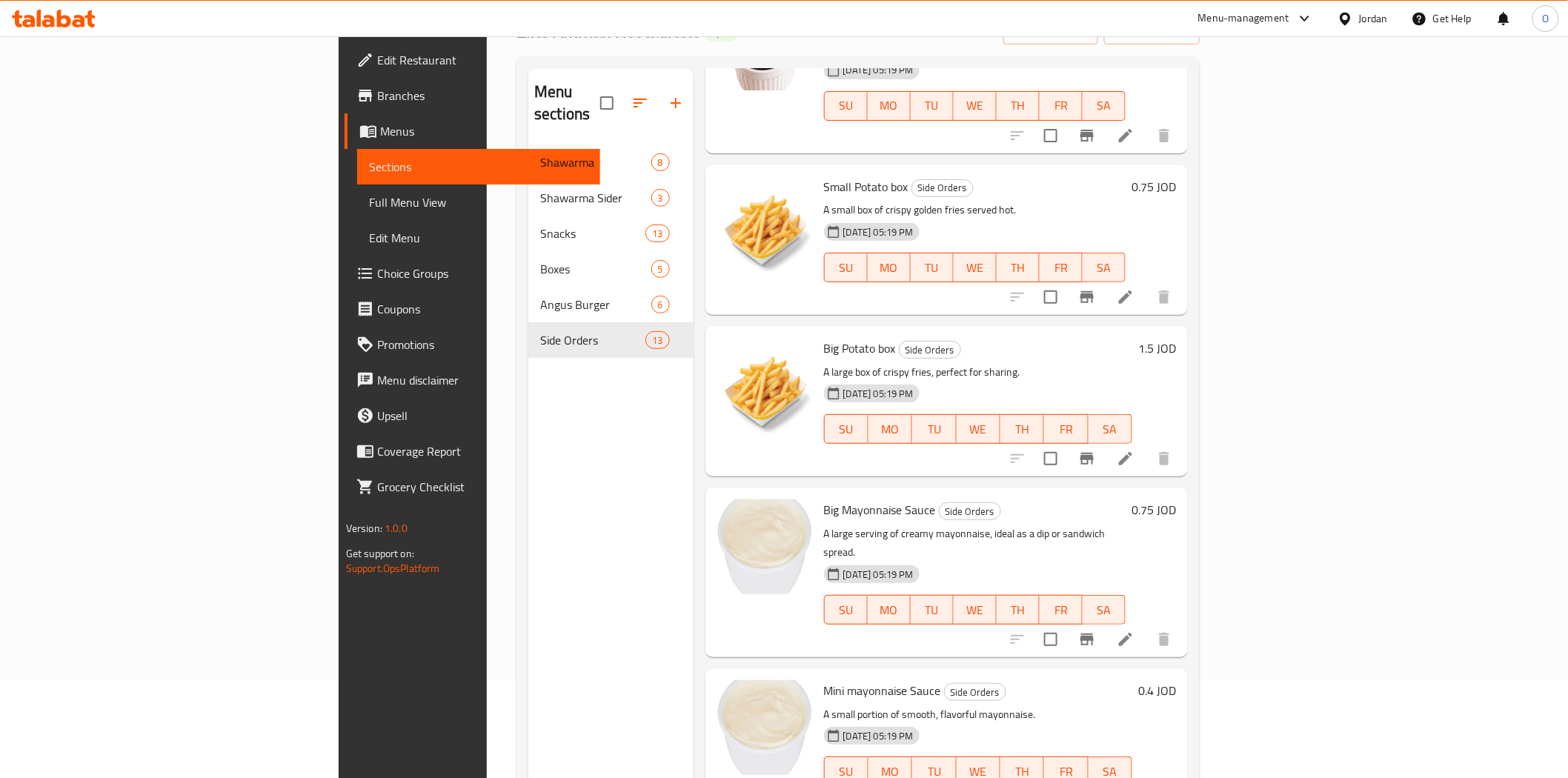
scroll to position [207, 0]
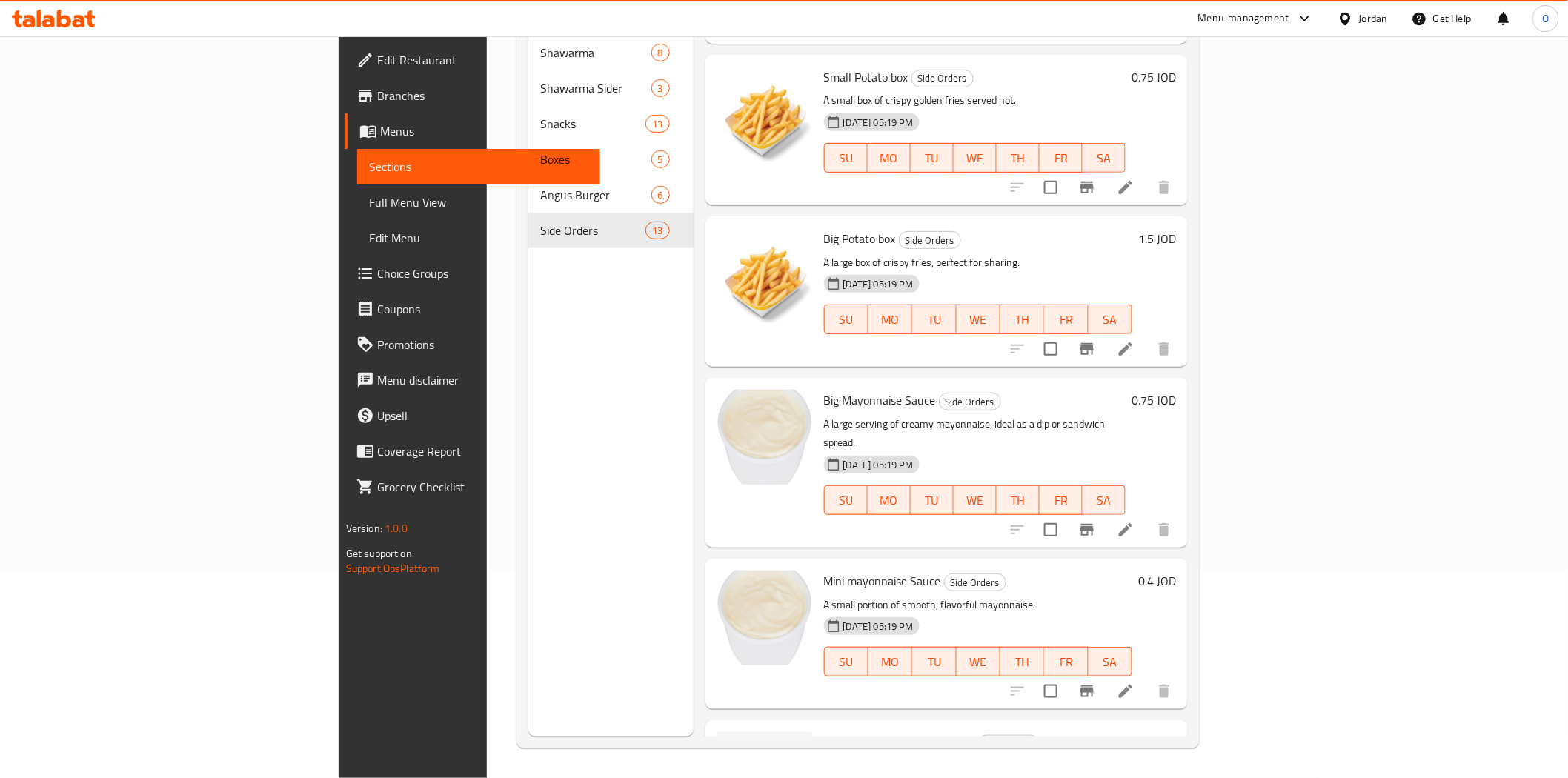
click at [824, 732] on span "Small Potato Box with Cheese" at bounding box center [899, 743] width 151 height 22
copy h6 "Small Potato Box with Cheese"
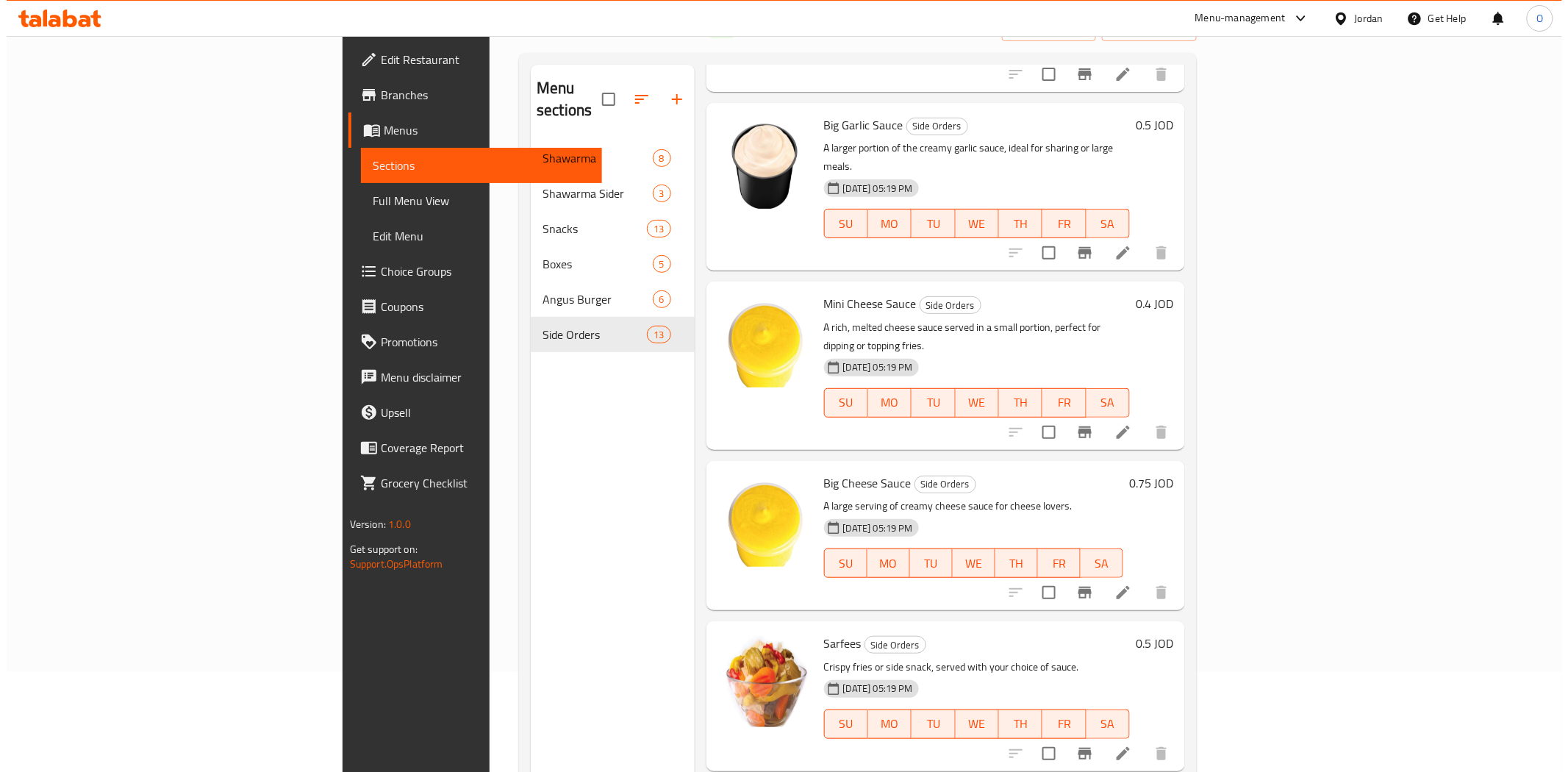
scroll to position [0, 0]
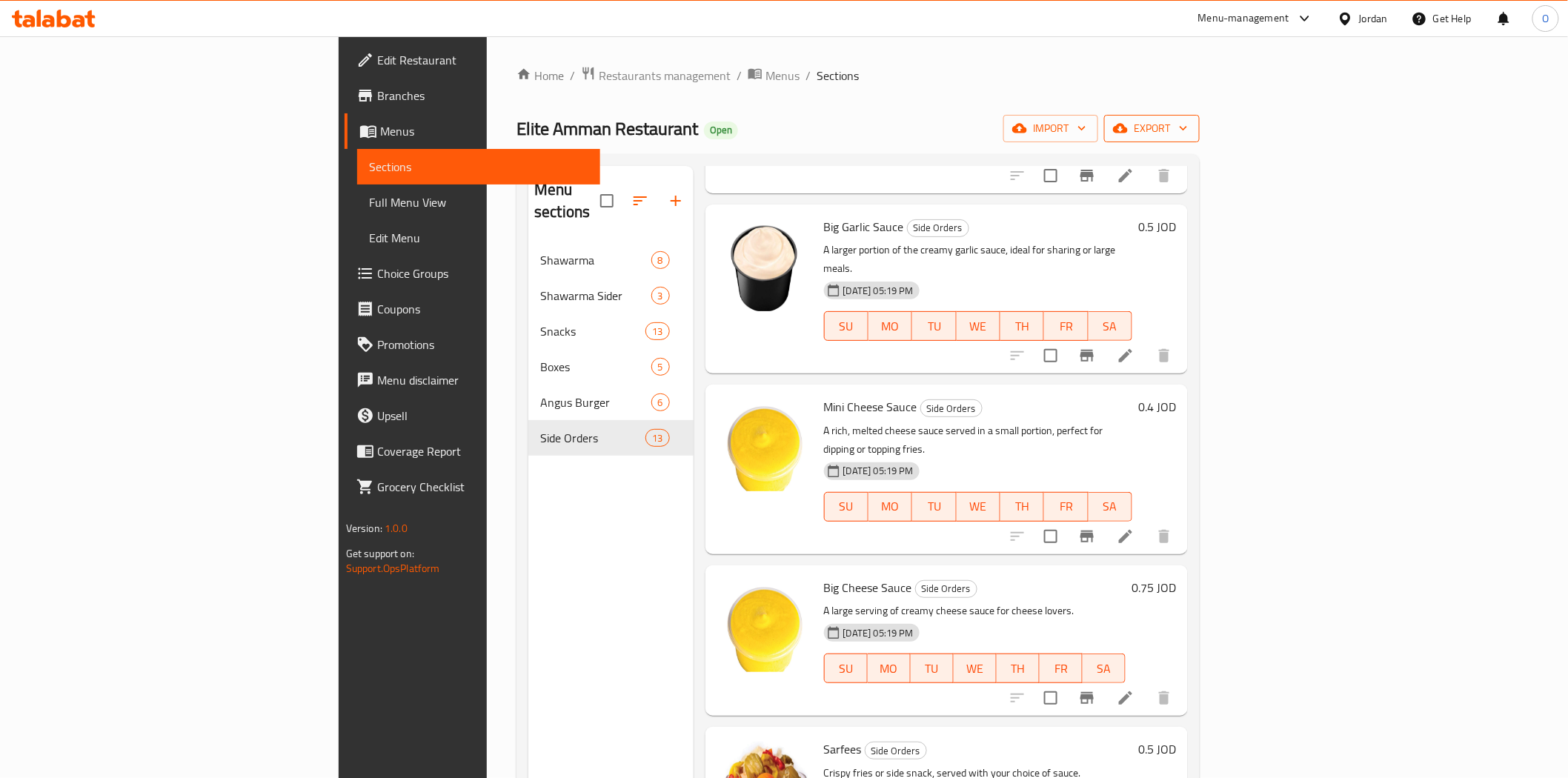
click at [1188, 128] on span "export" at bounding box center [1152, 128] width 72 height 19
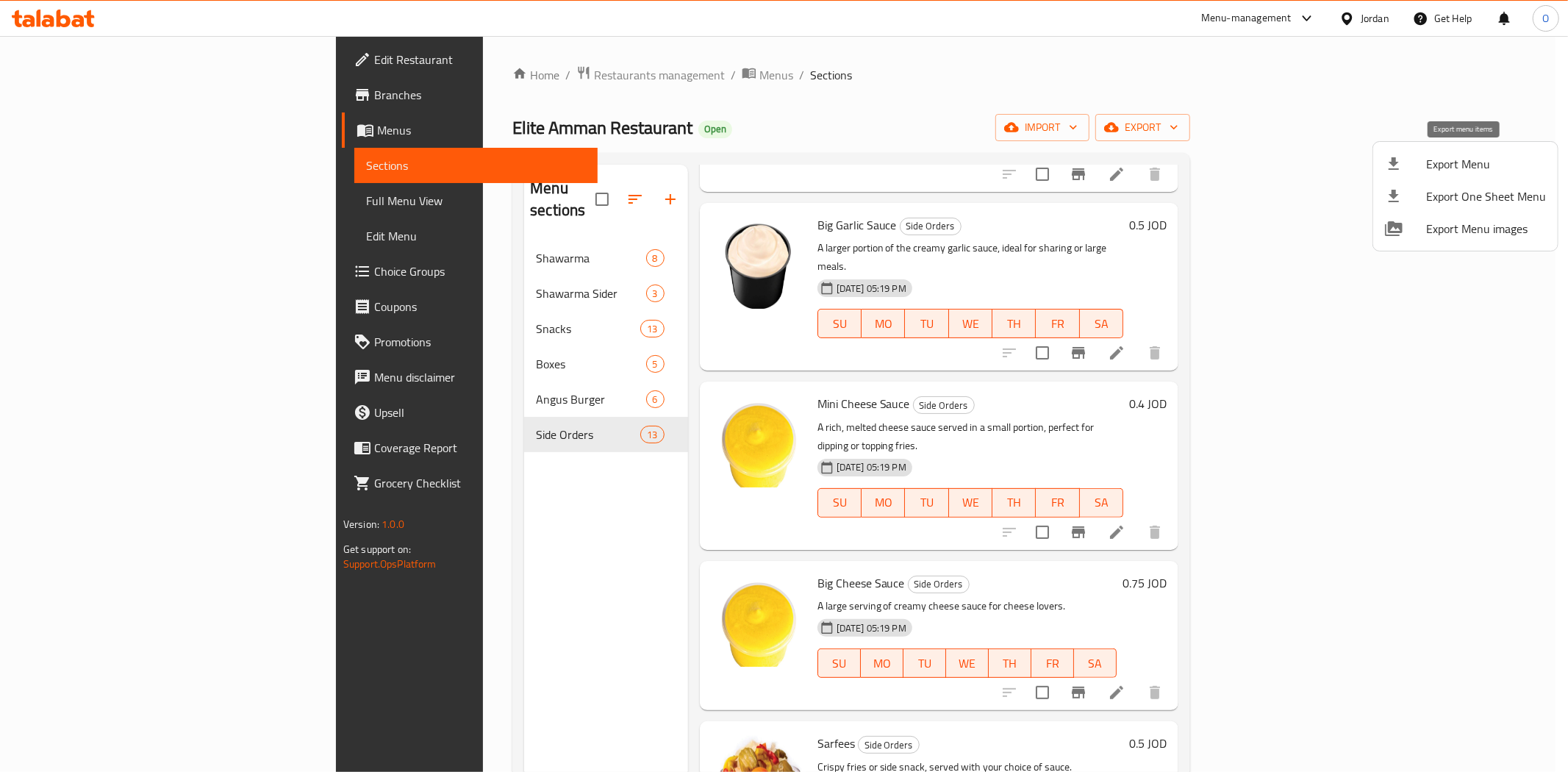
click at [1463, 156] on span "Export Menu" at bounding box center [1486, 164] width 120 height 18
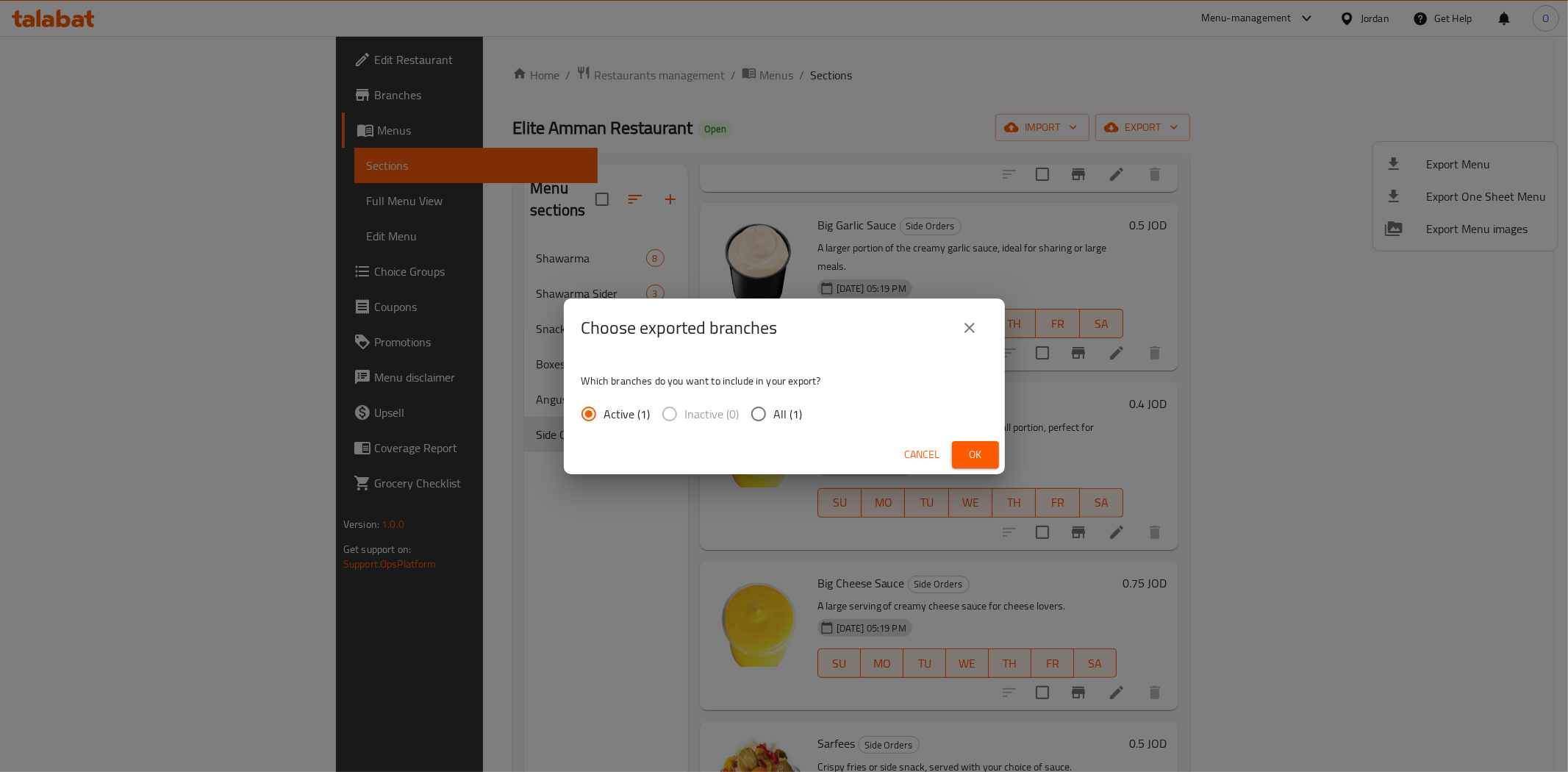
click at [988, 447] on button "Ok" at bounding box center [975, 455] width 47 height 27
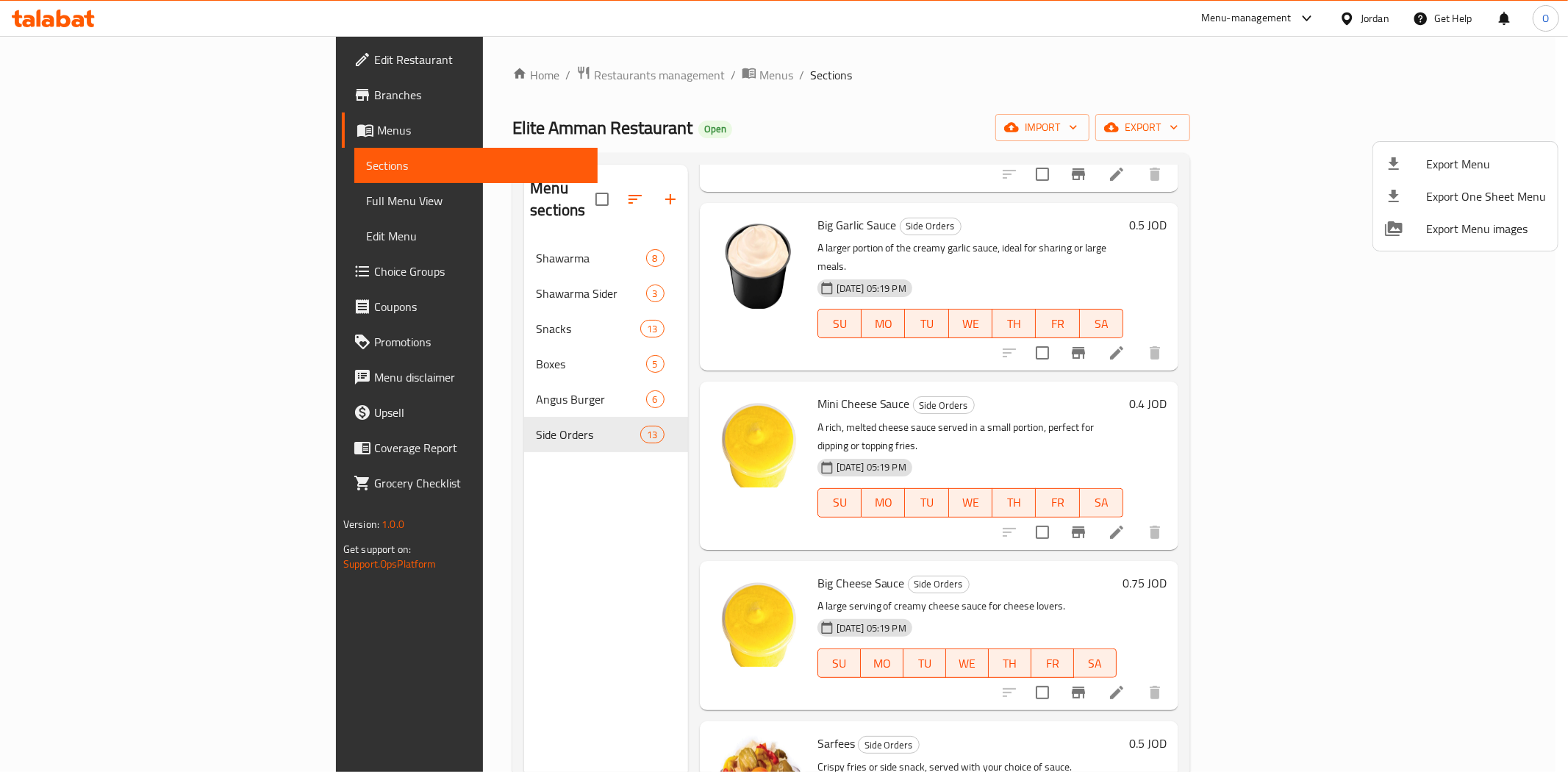
click at [1355, 19] on div at bounding box center [784, 386] width 1568 height 772
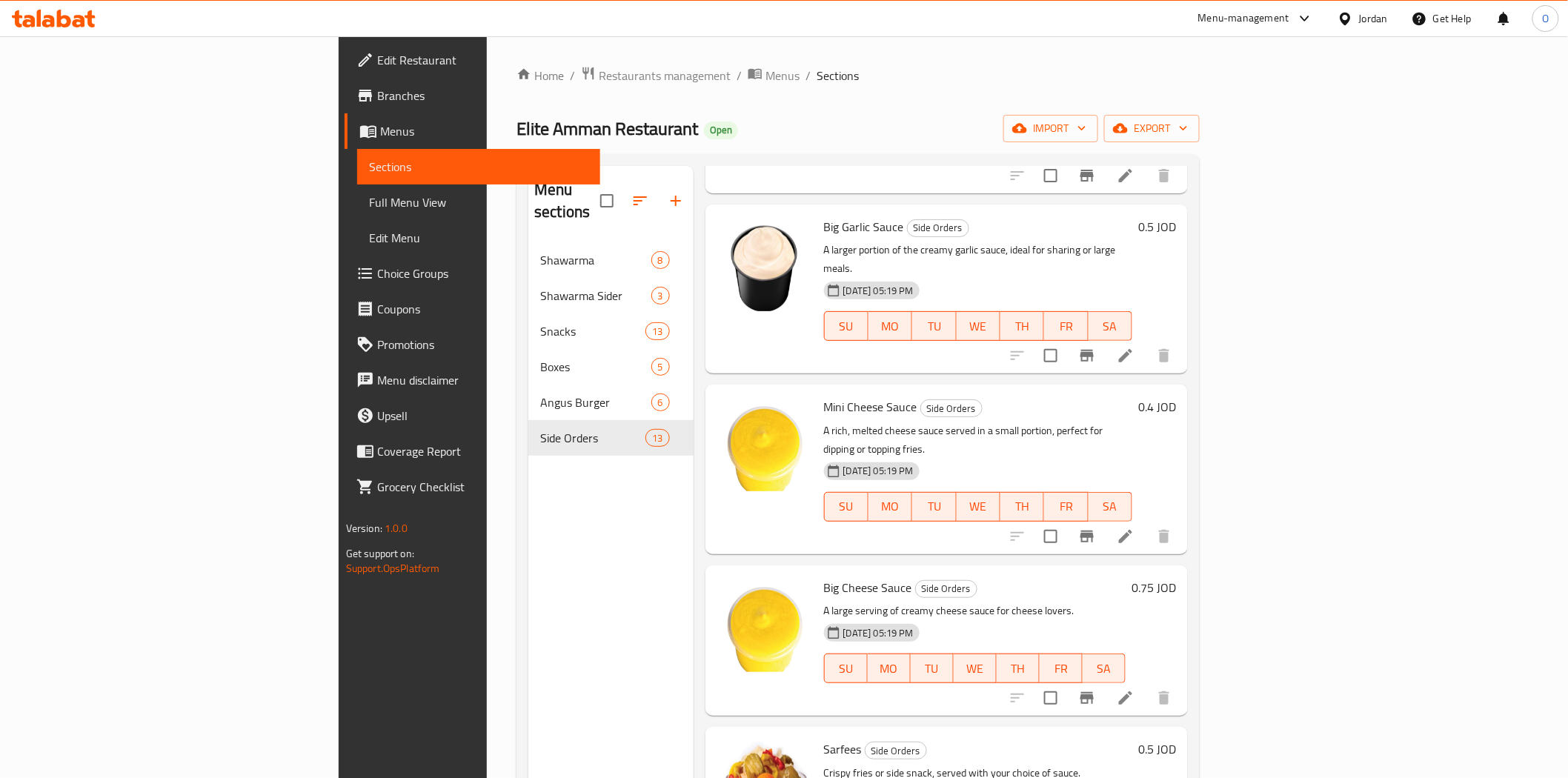
click at [1380, 18] on div "Jordan" at bounding box center [1373, 19] width 29 height 16
click at [1197, 389] on div "United Arab Emirates" at bounding box center [1228, 389] width 98 height 16
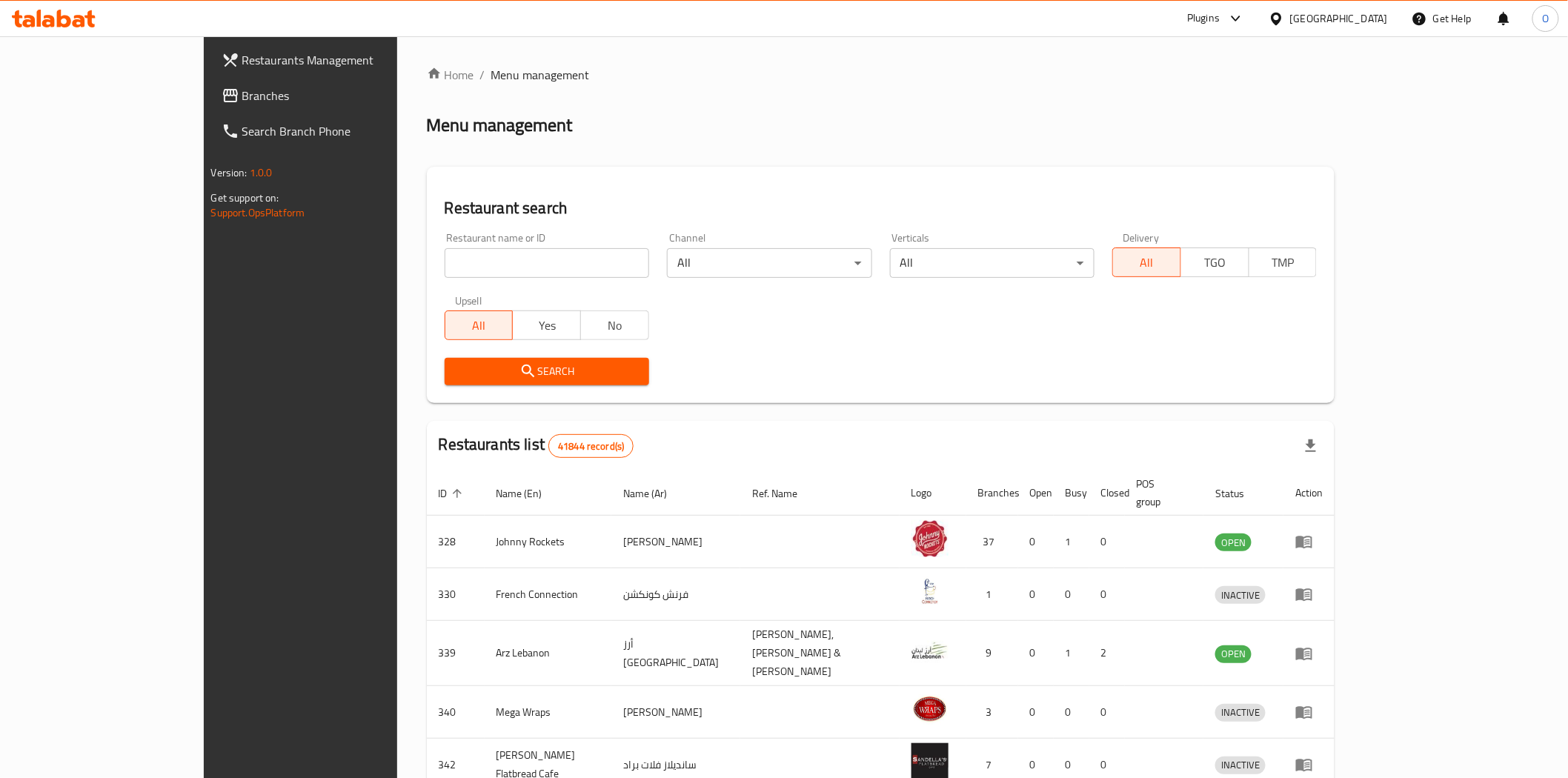
click at [445, 250] on input "search" at bounding box center [547, 264] width 204 height 30
paste input "9415"
type input "9415"
click at [457, 368] on span "Search" at bounding box center [547, 371] width 180 height 19
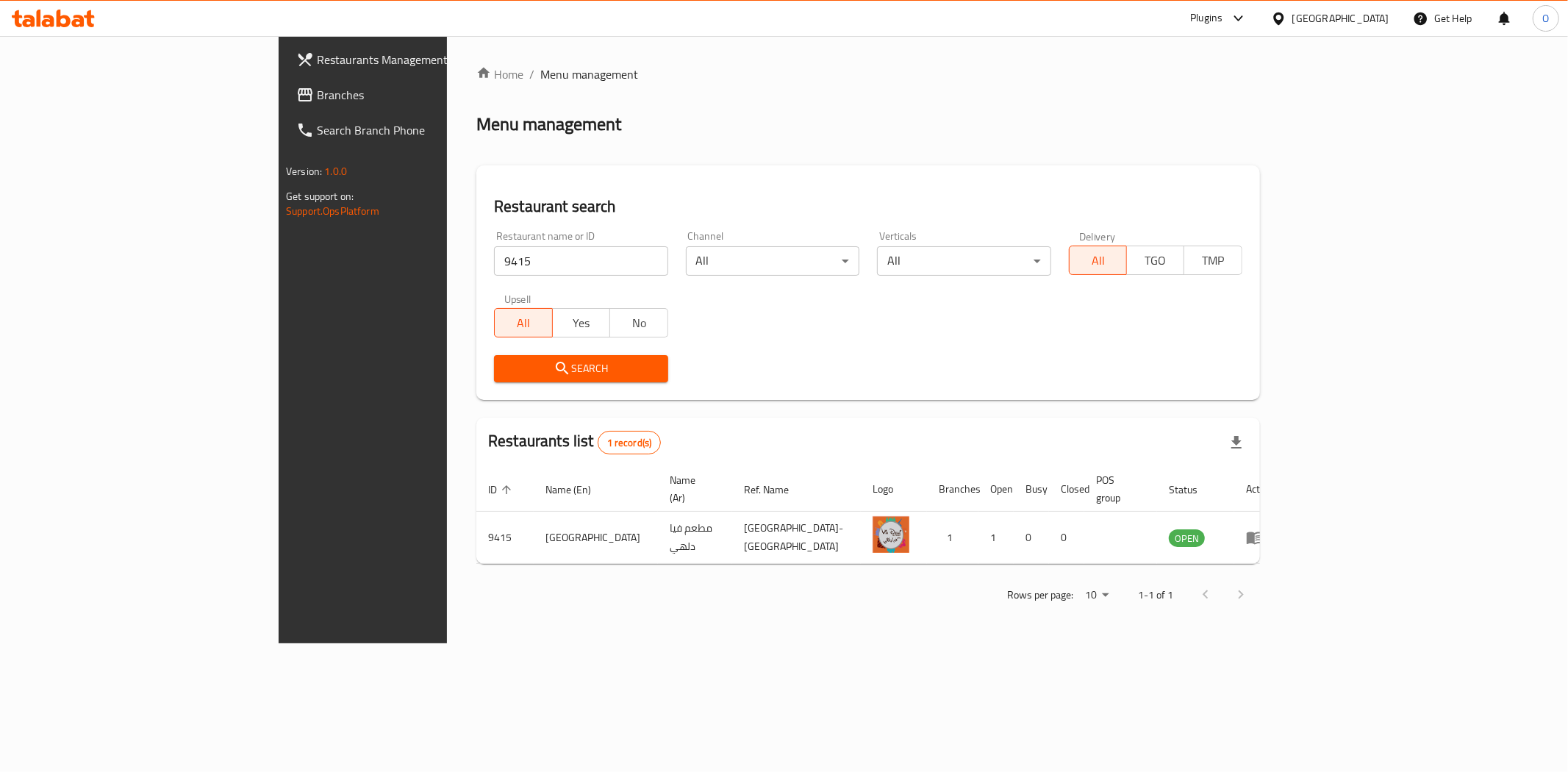
click at [317, 97] on span "Branches" at bounding box center [423, 95] width 212 height 18
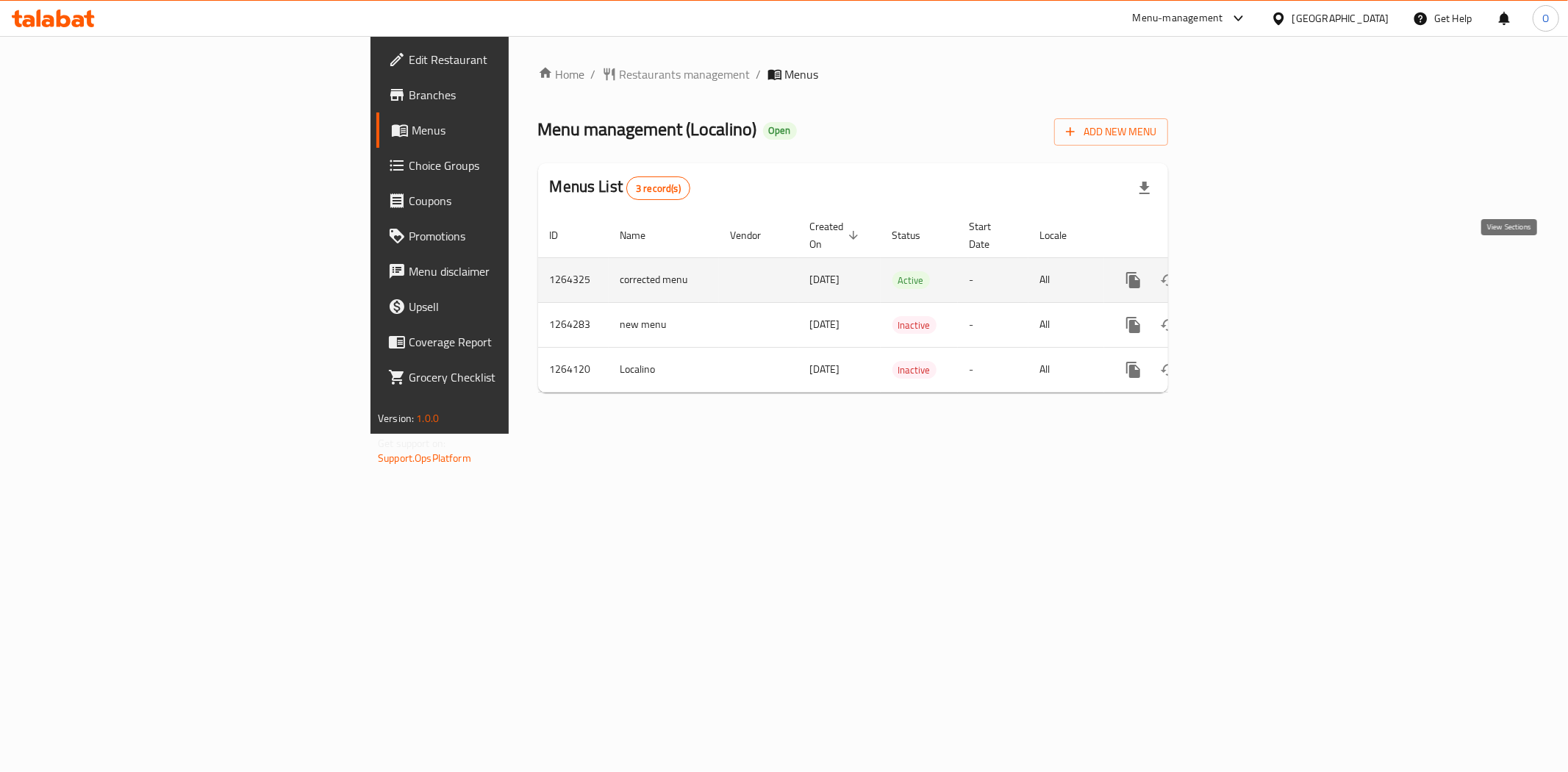
click at [1248, 271] on icon "enhanced table" at bounding box center [1240, 280] width 18 height 18
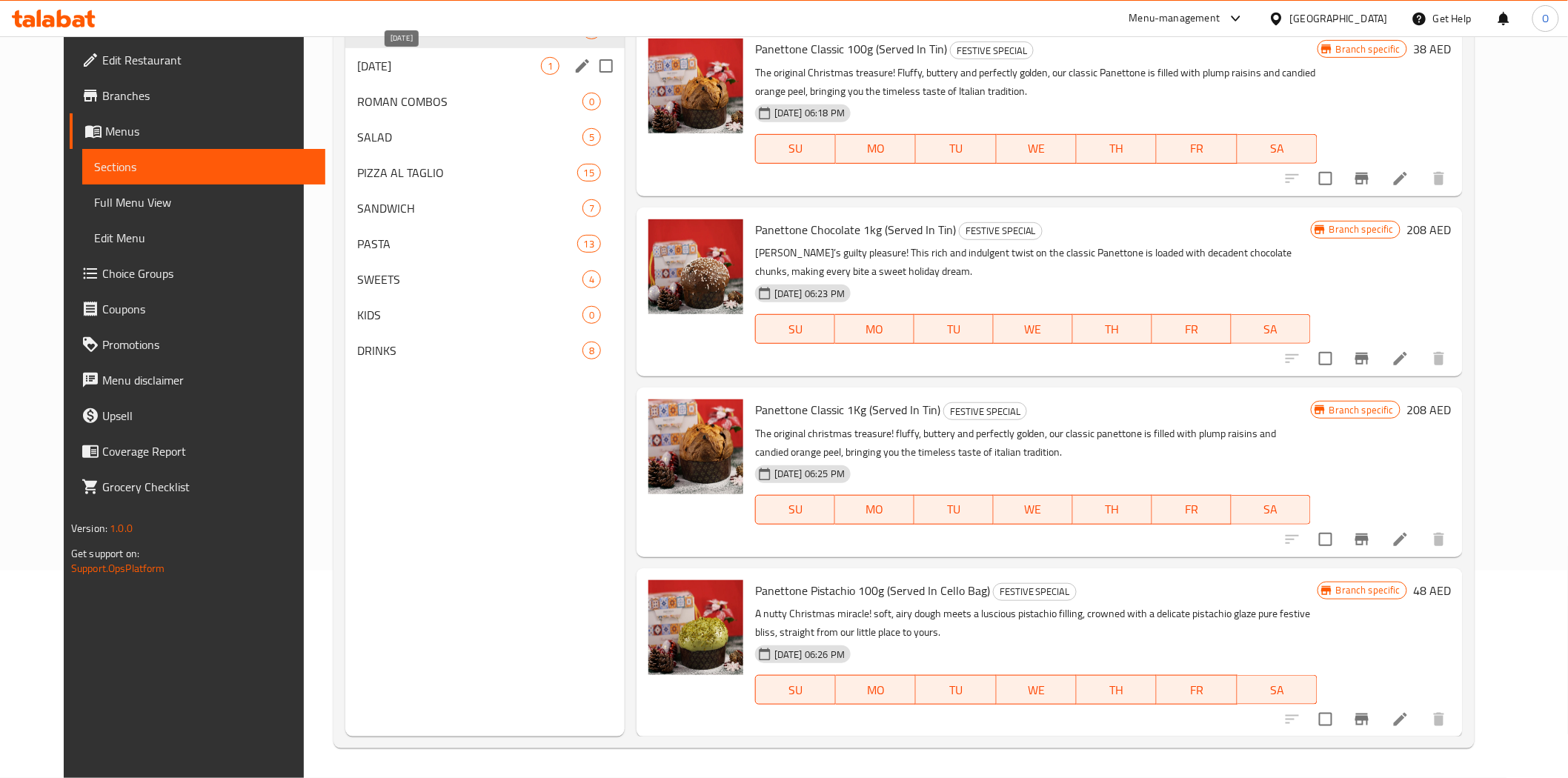
scroll to position [42, 0]
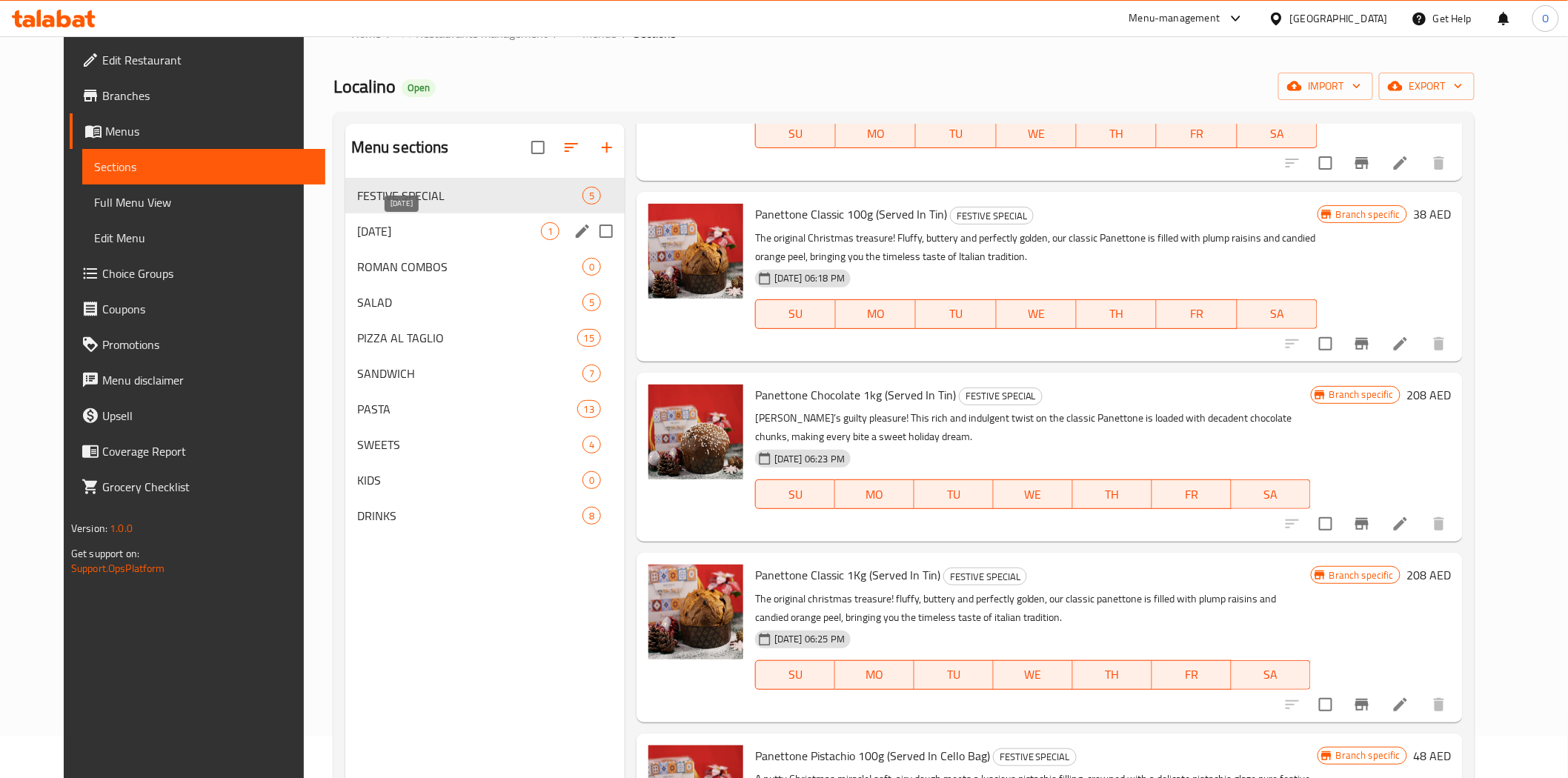
click at [379, 239] on span "SOURDOUGH DAY" at bounding box center [449, 231] width 183 height 18
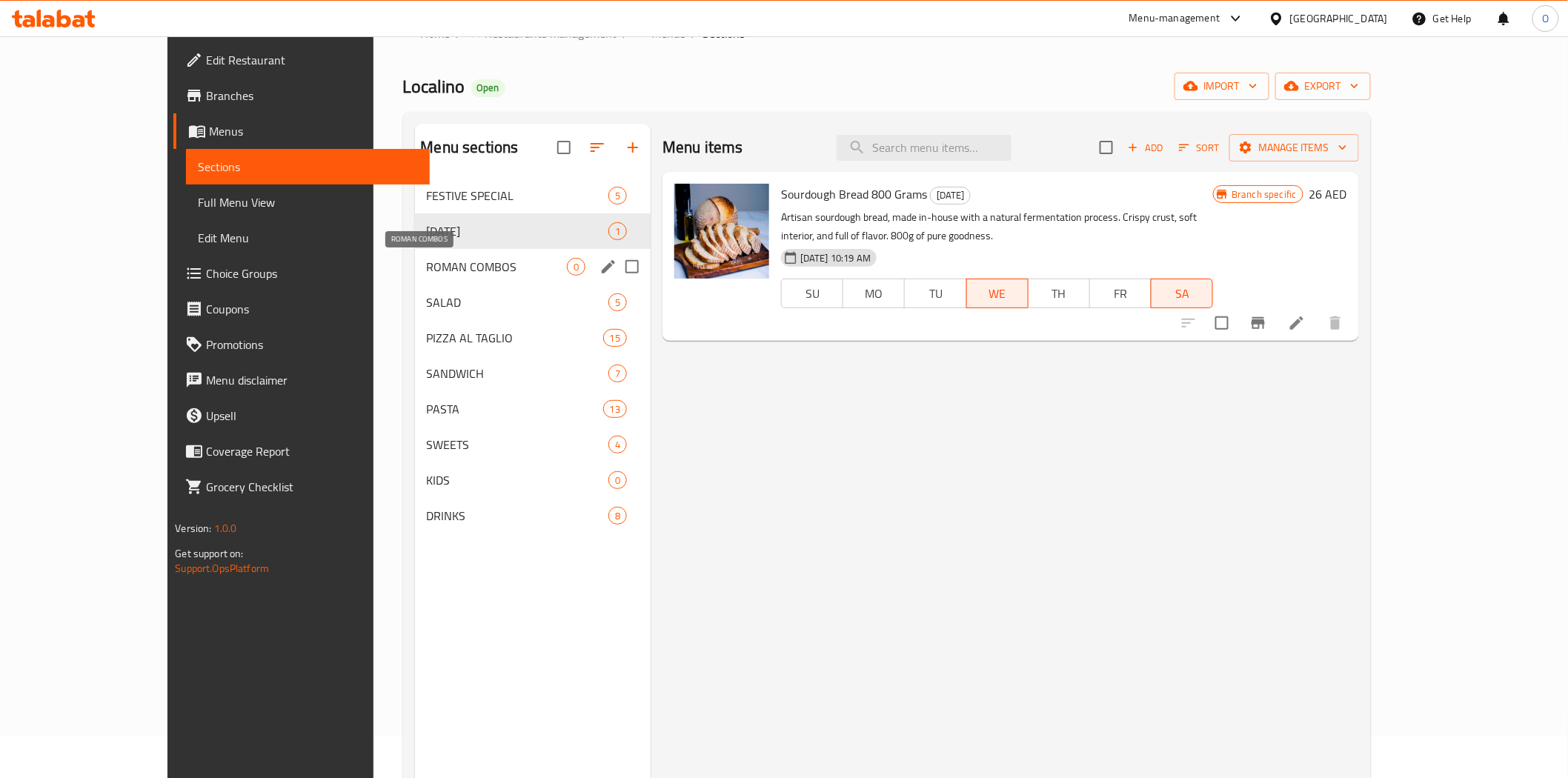
click at [428, 268] on span "ROMAN COMBOS" at bounding box center [496, 267] width 140 height 18
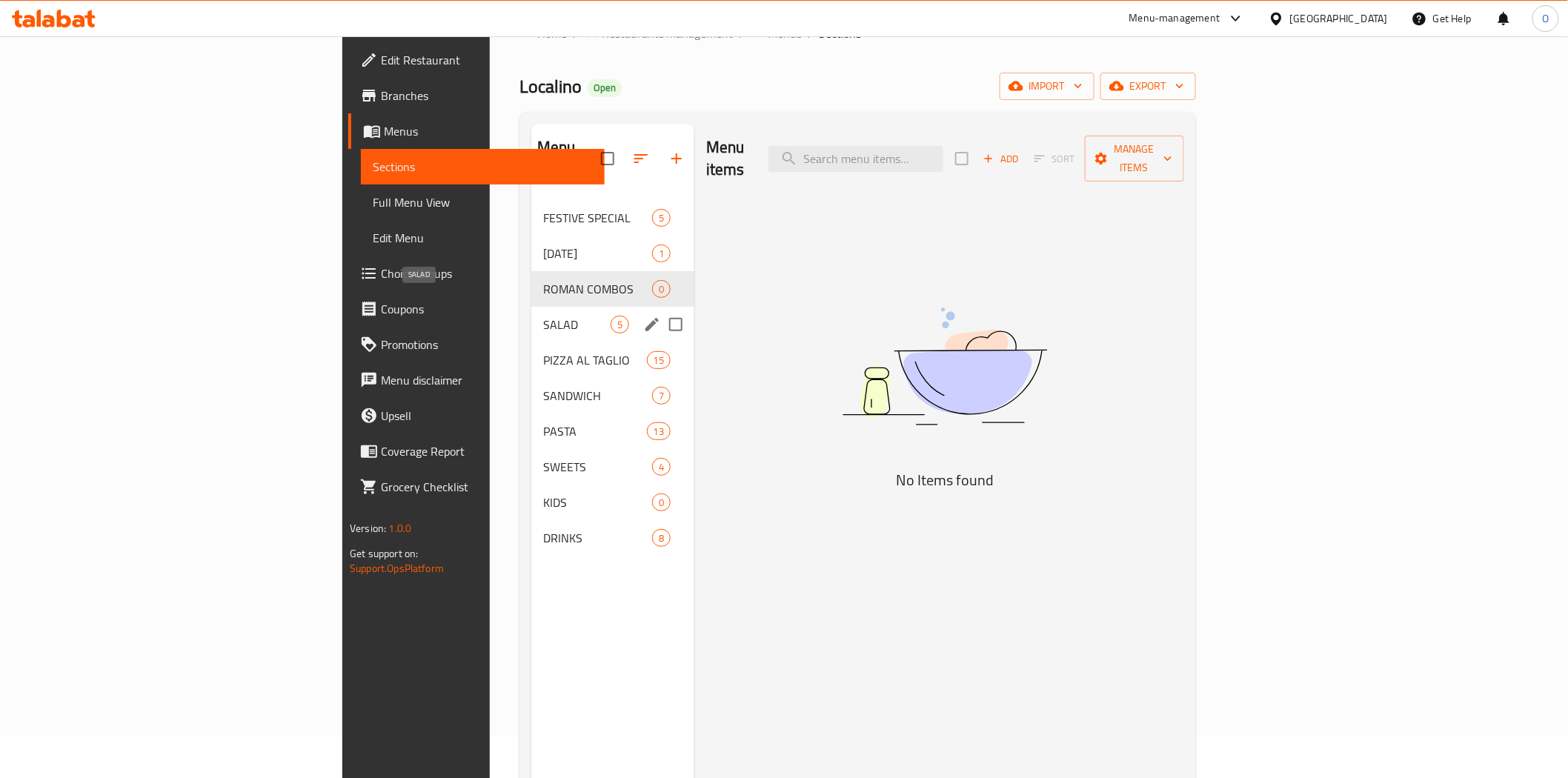
click at [543, 316] on span "SALAD" at bounding box center [577, 325] width 67 height 18
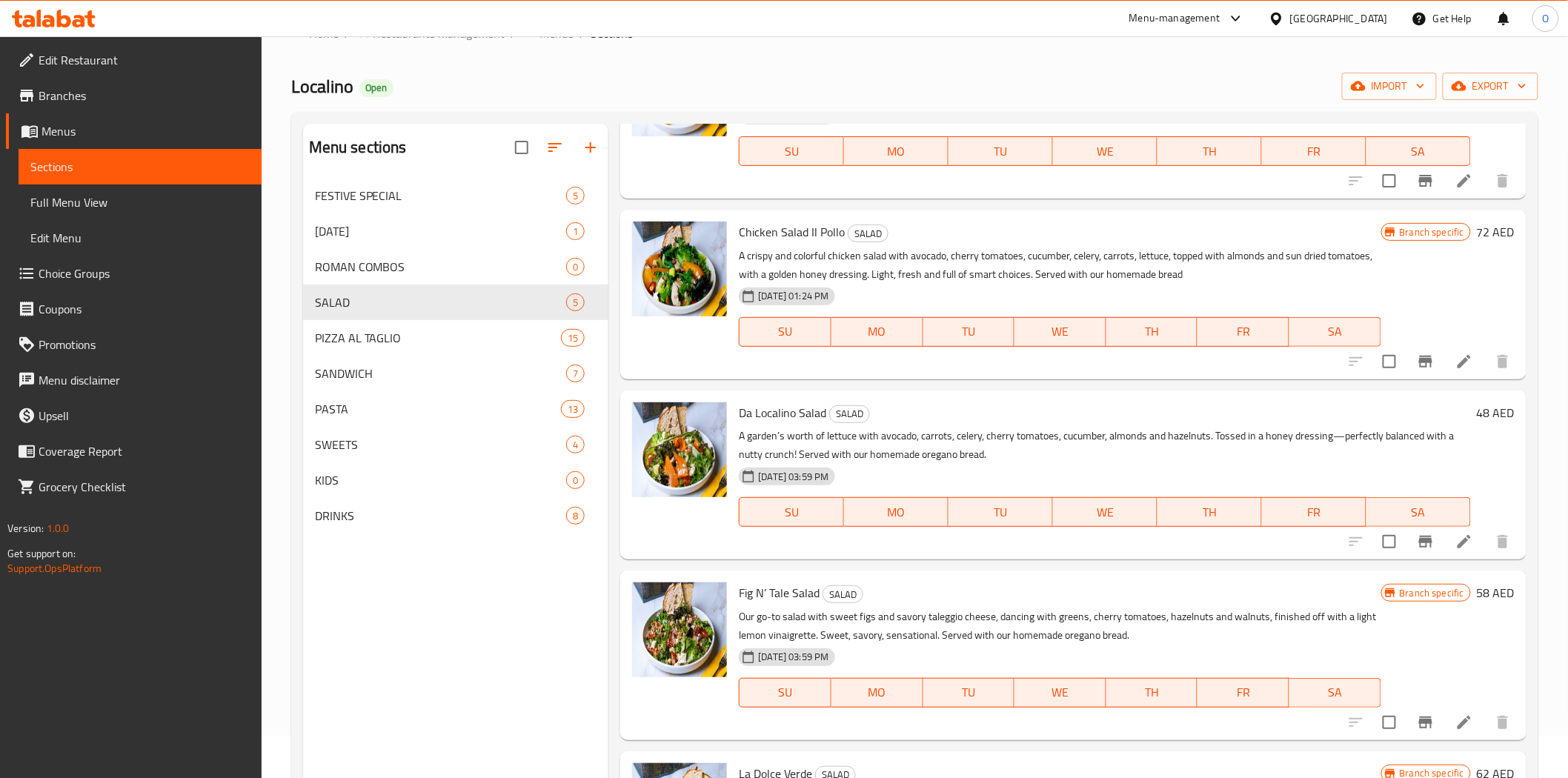
scroll to position [207, 0]
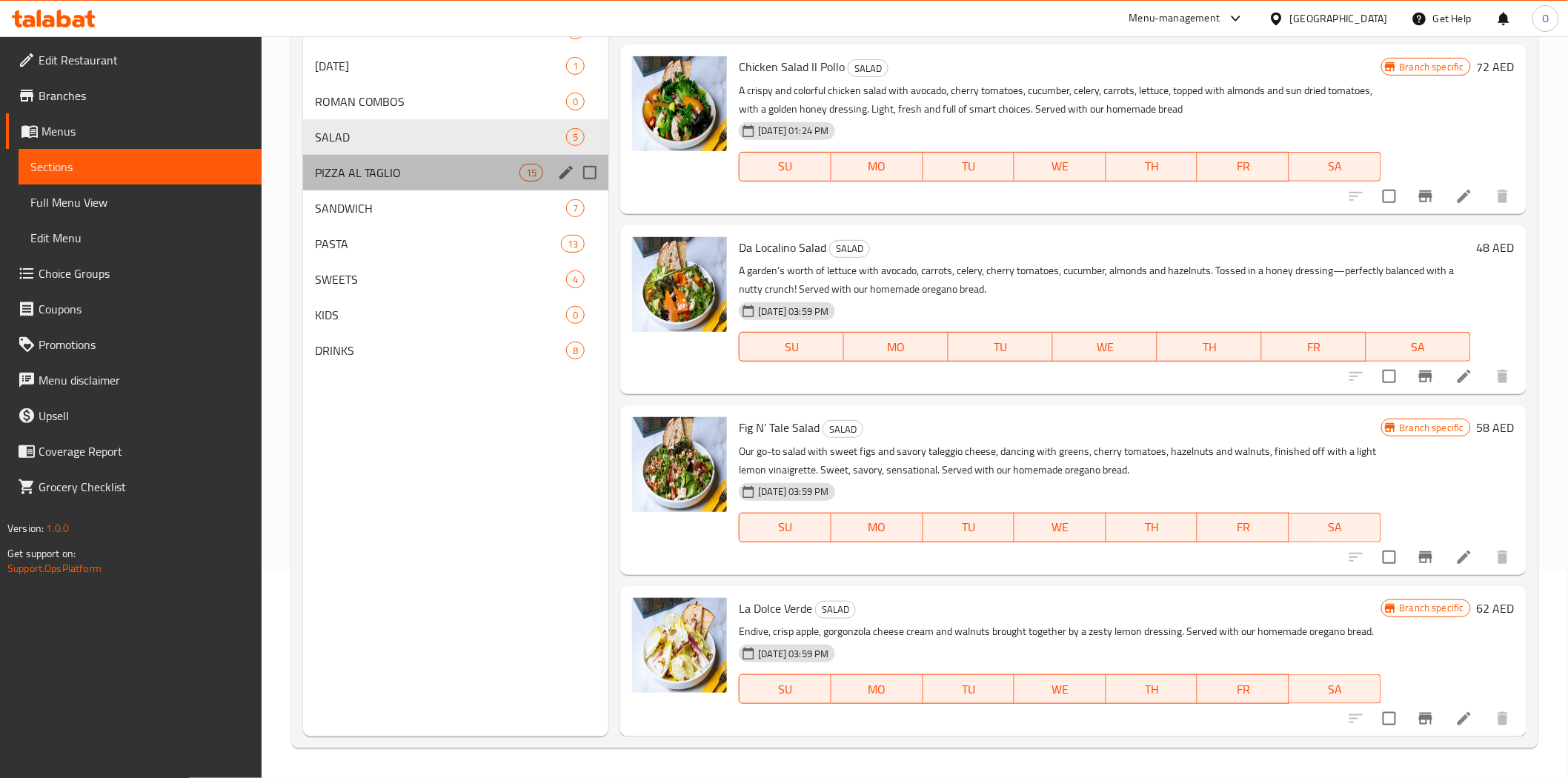
click at [413, 182] on div "PIZZA AL TAGLIO 15" at bounding box center [456, 173] width 306 height 36
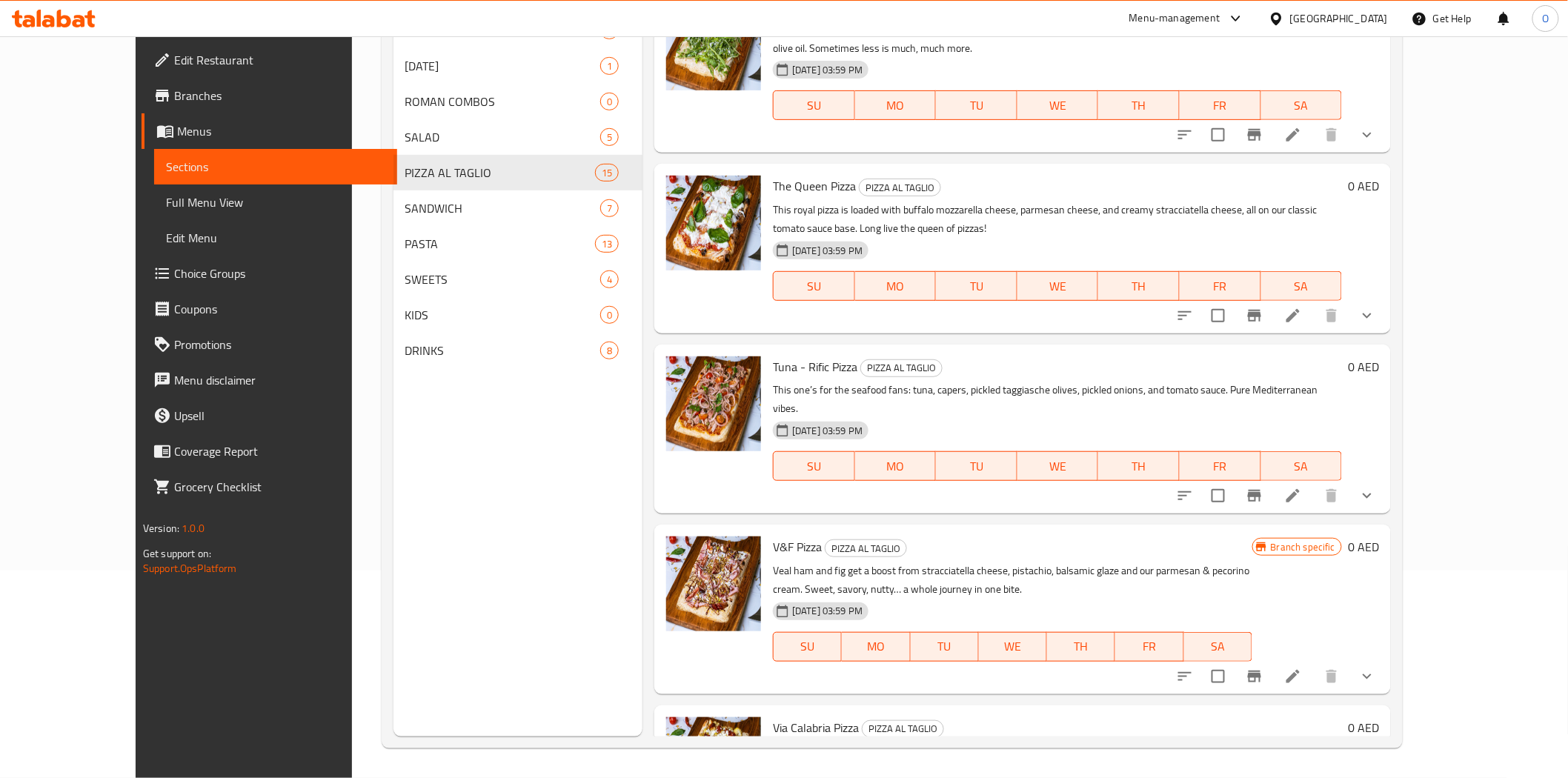
scroll to position [1797, 0]
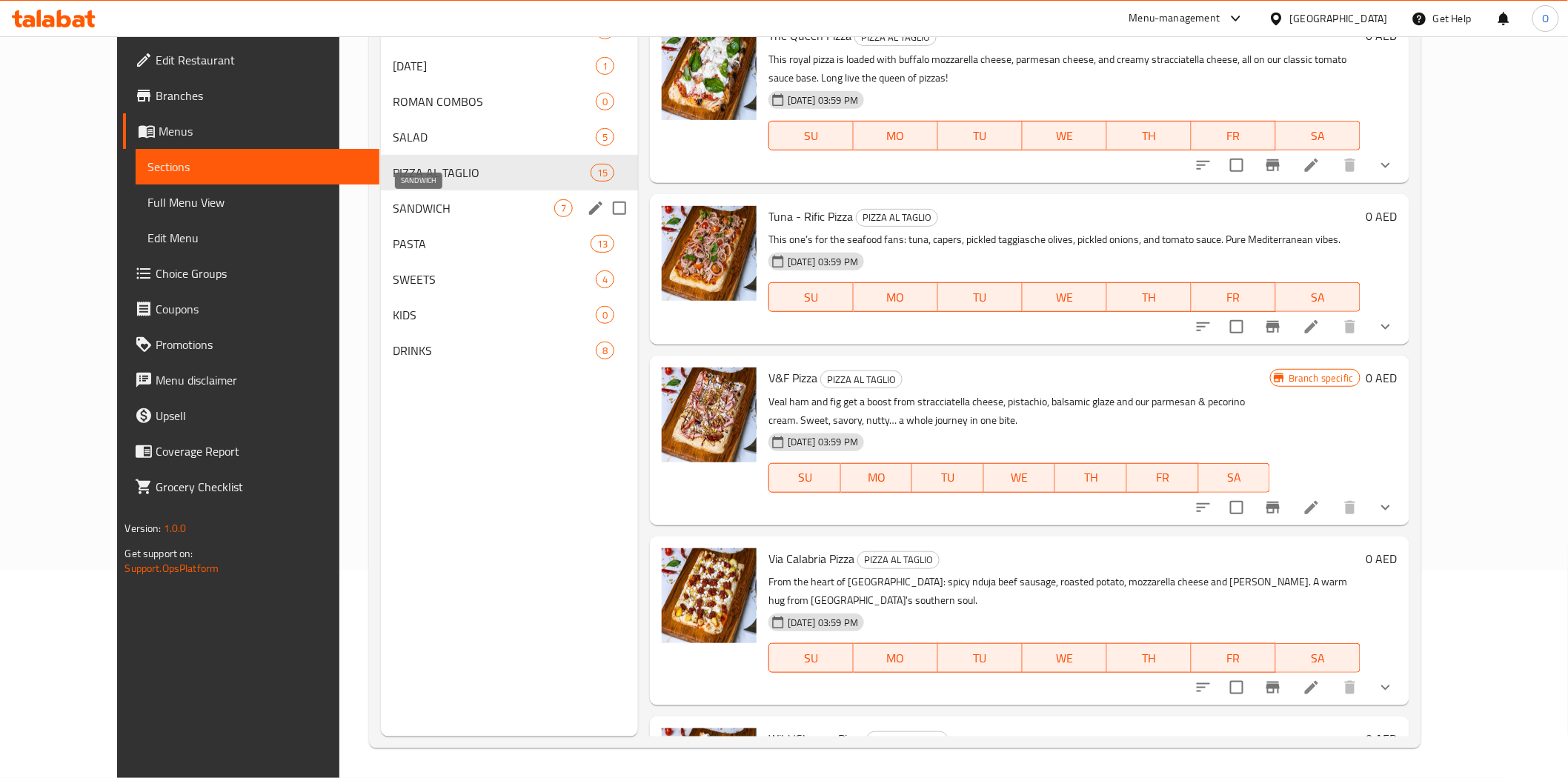
click at [393, 204] on span "SANDWICH" at bounding box center [474, 208] width 162 height 18
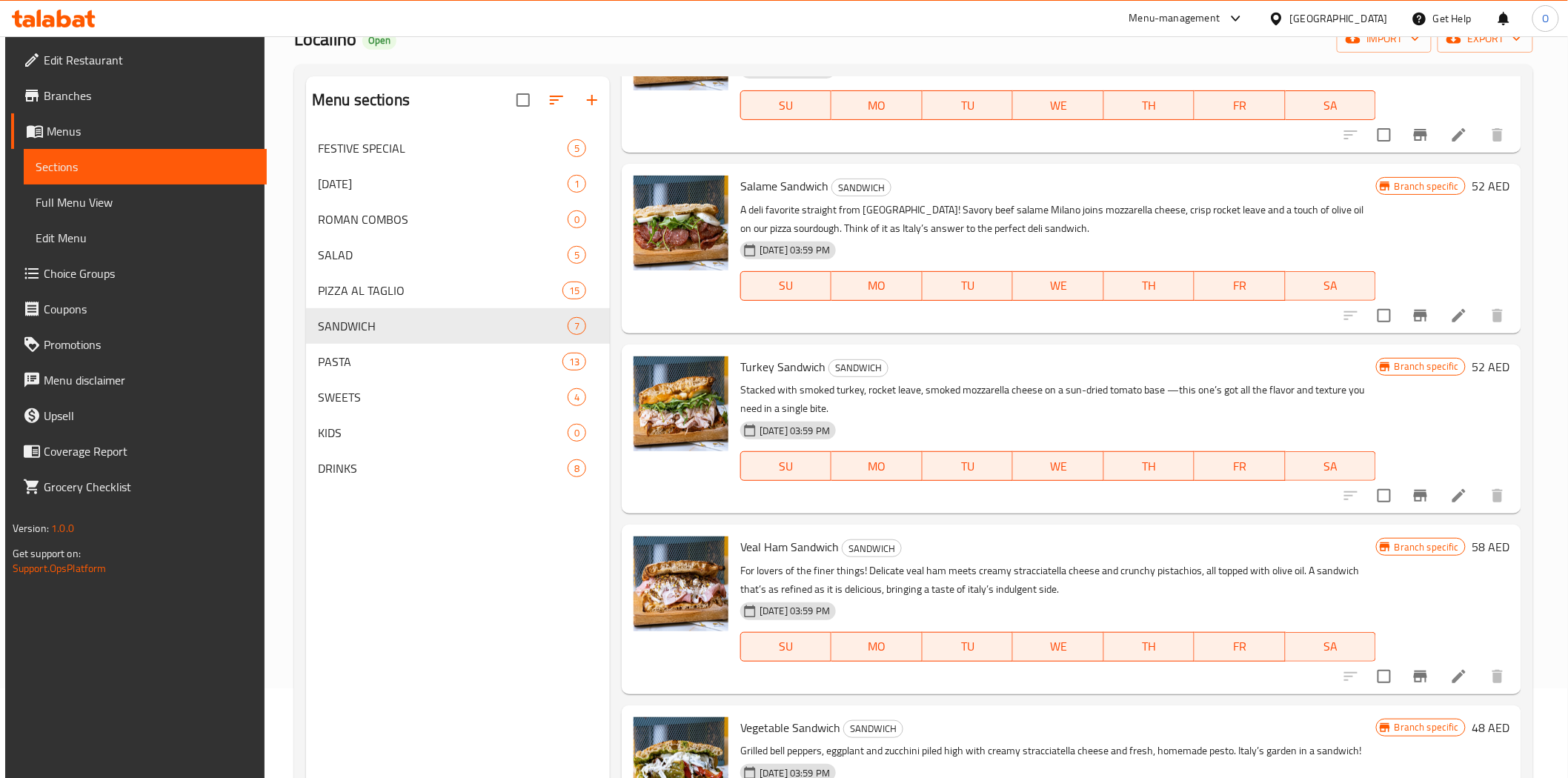
scroll to position [207, 0]
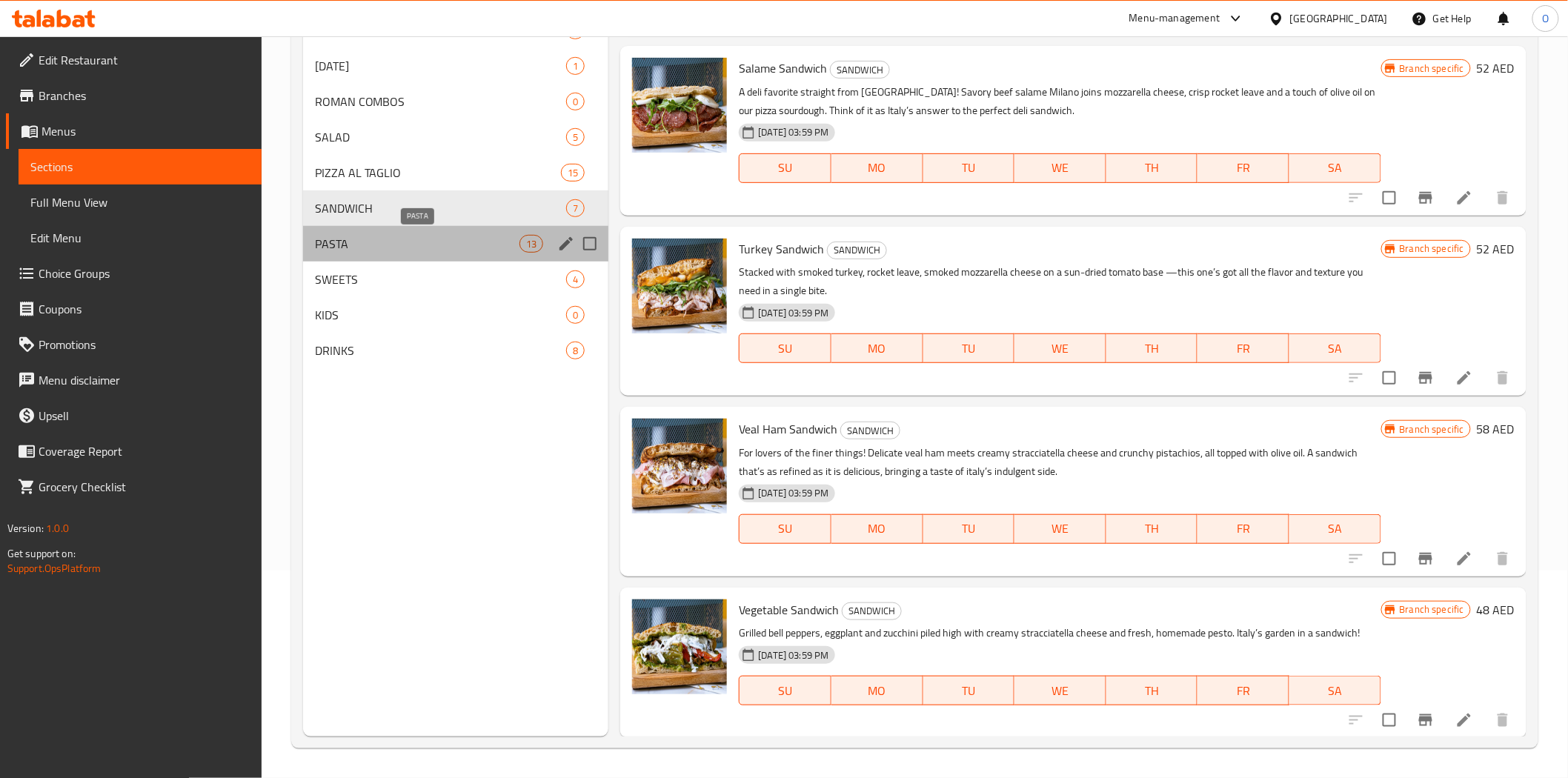
click at [348, 240] on span "PASTA" at bounding box center [418, 244] width 205 height 18
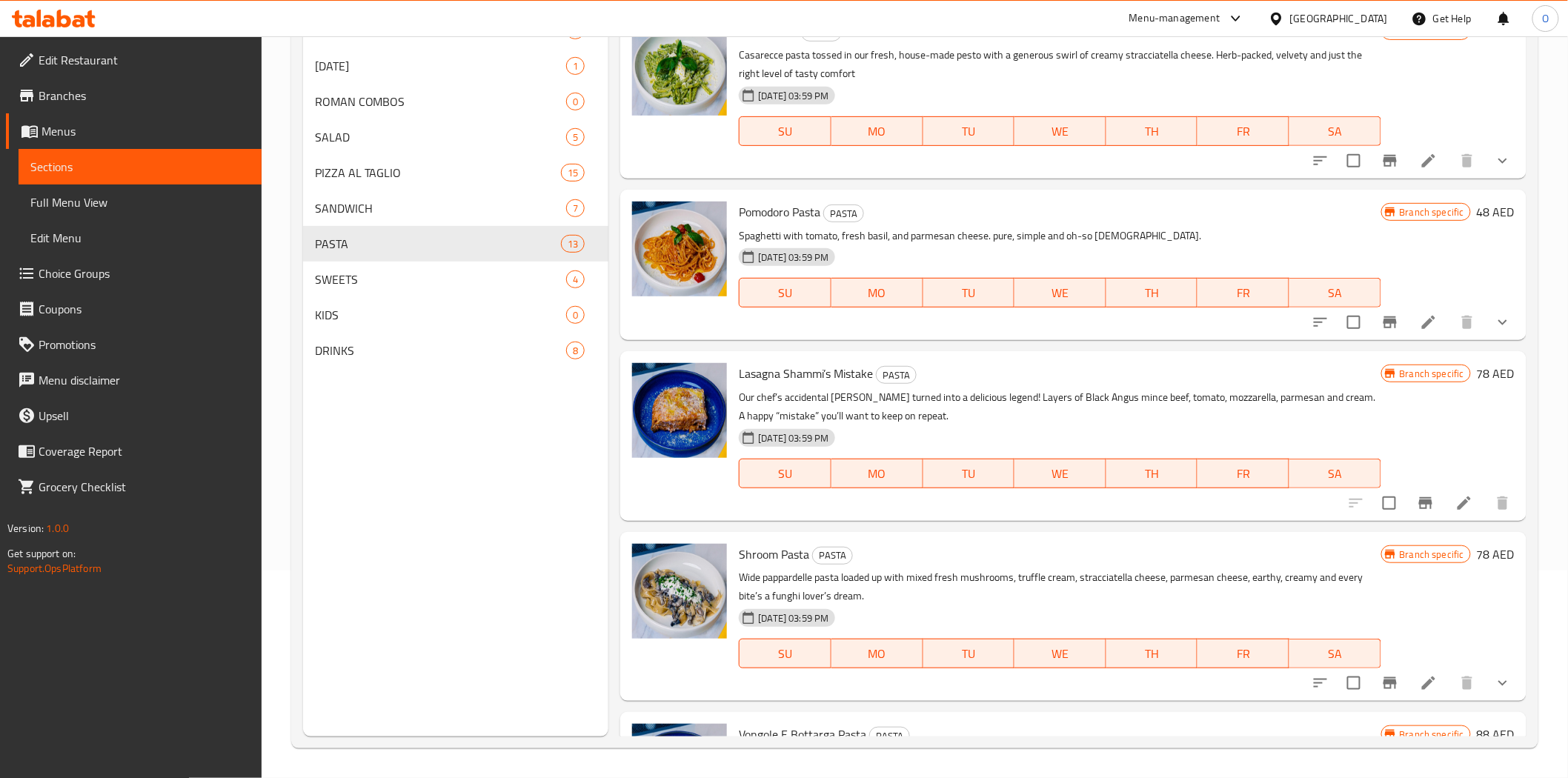
scroll to position [1566, 0]
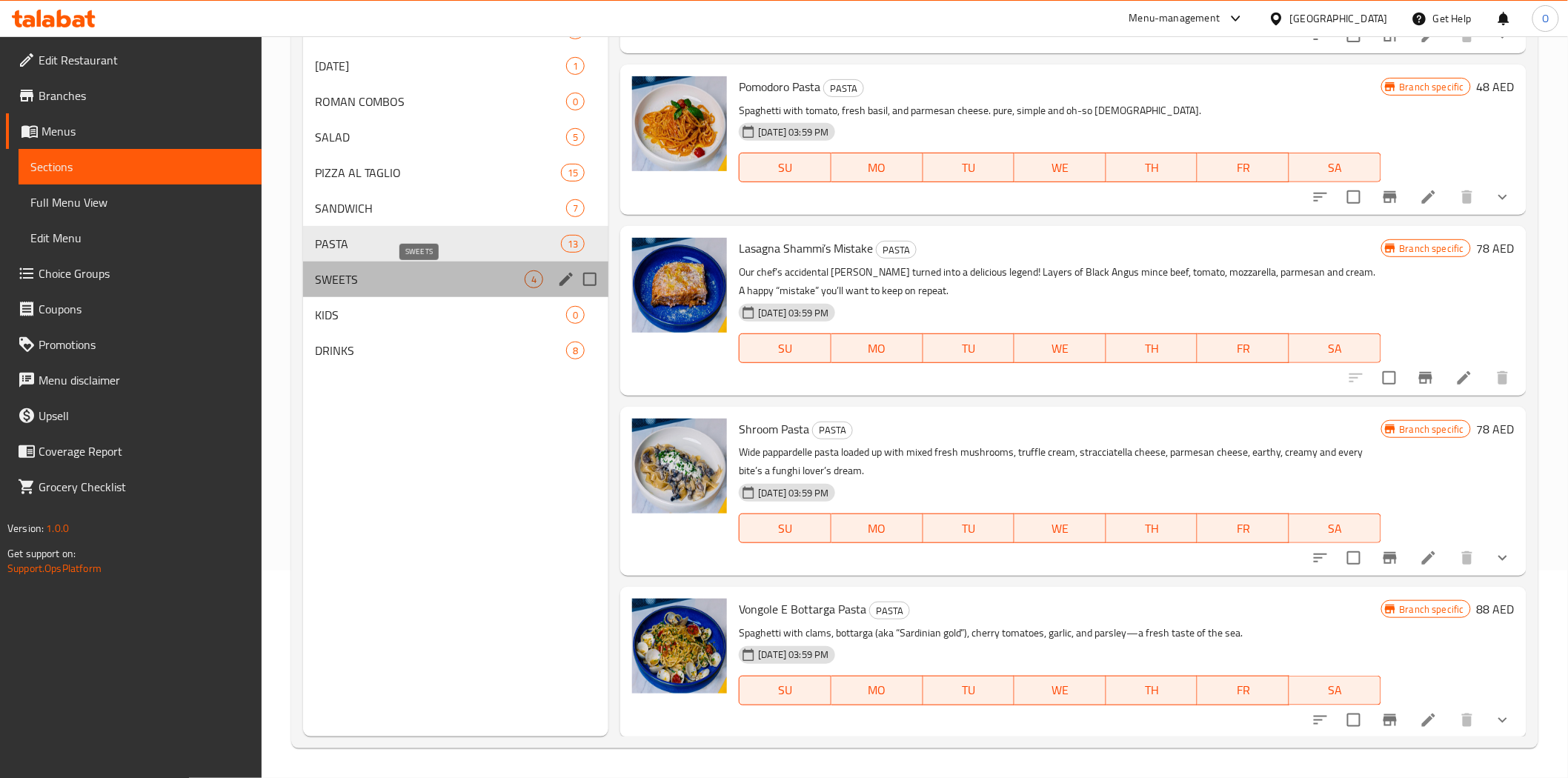
click at [389, 276] on span "SWEETS" at bounding box center [420, 279] width 210 height 18
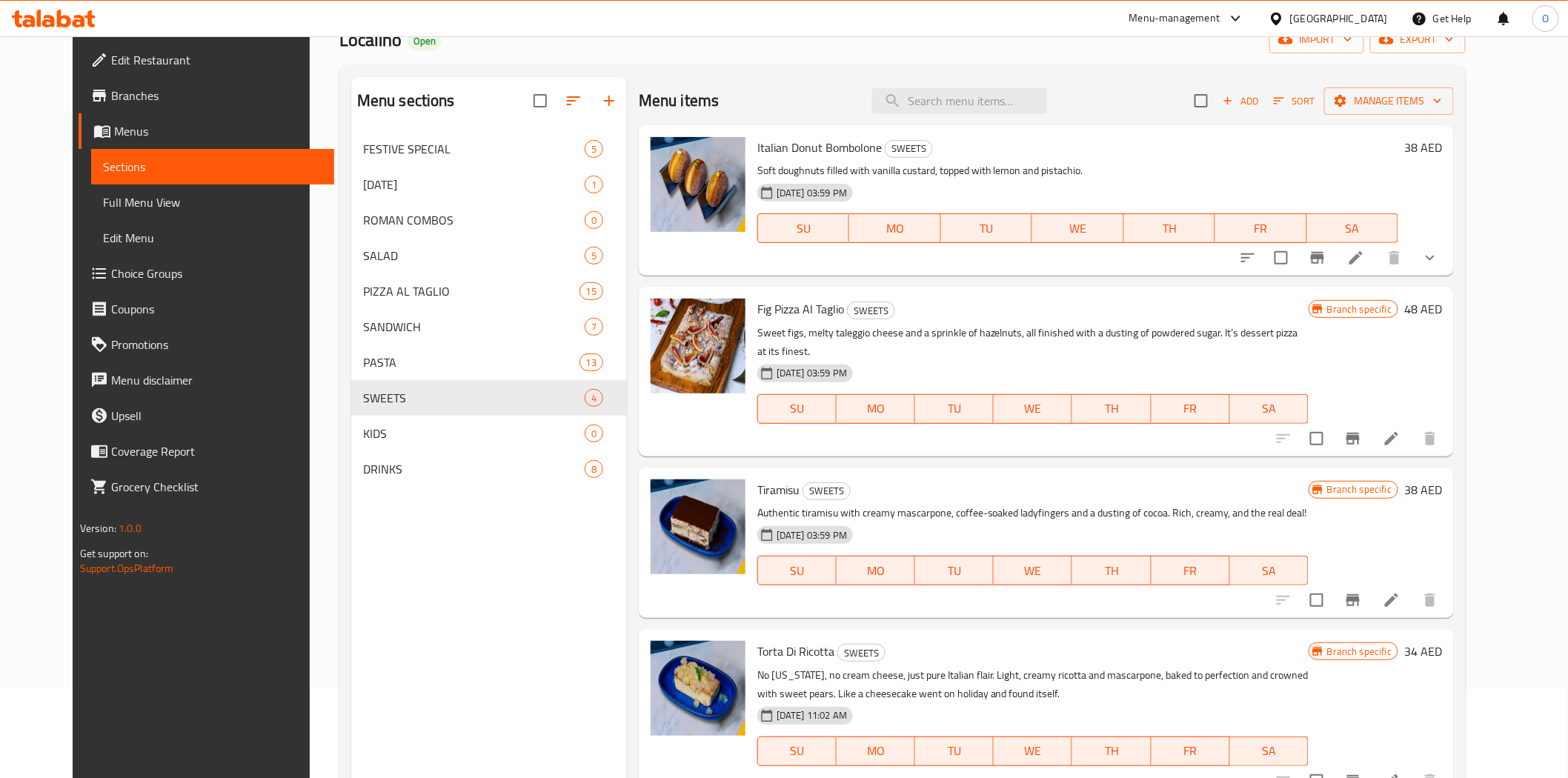
scroll to position [207, 0]
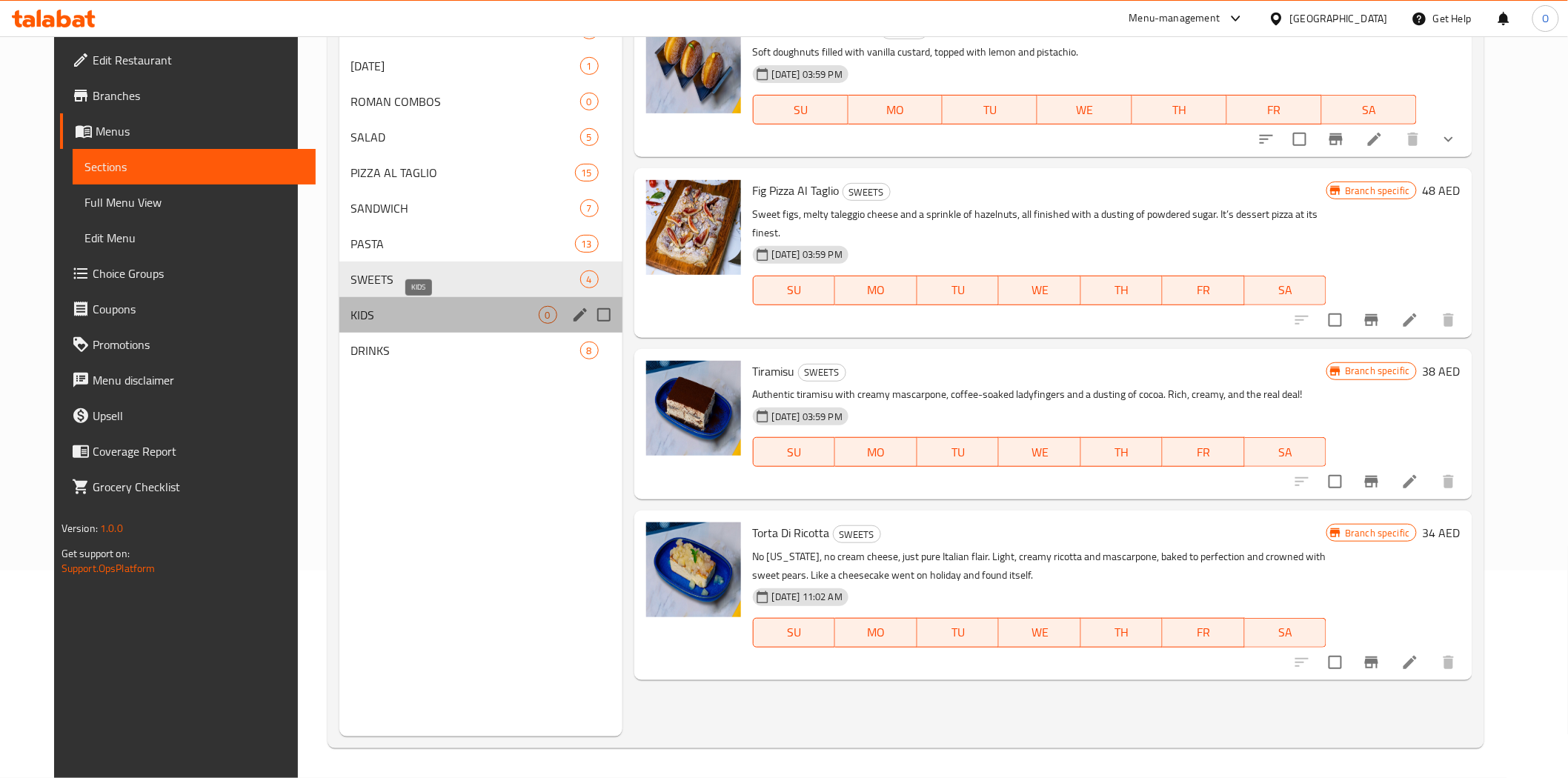
click at [371, 320] on span "KIDS" at bounding box center [445, 315] width 187 height 18
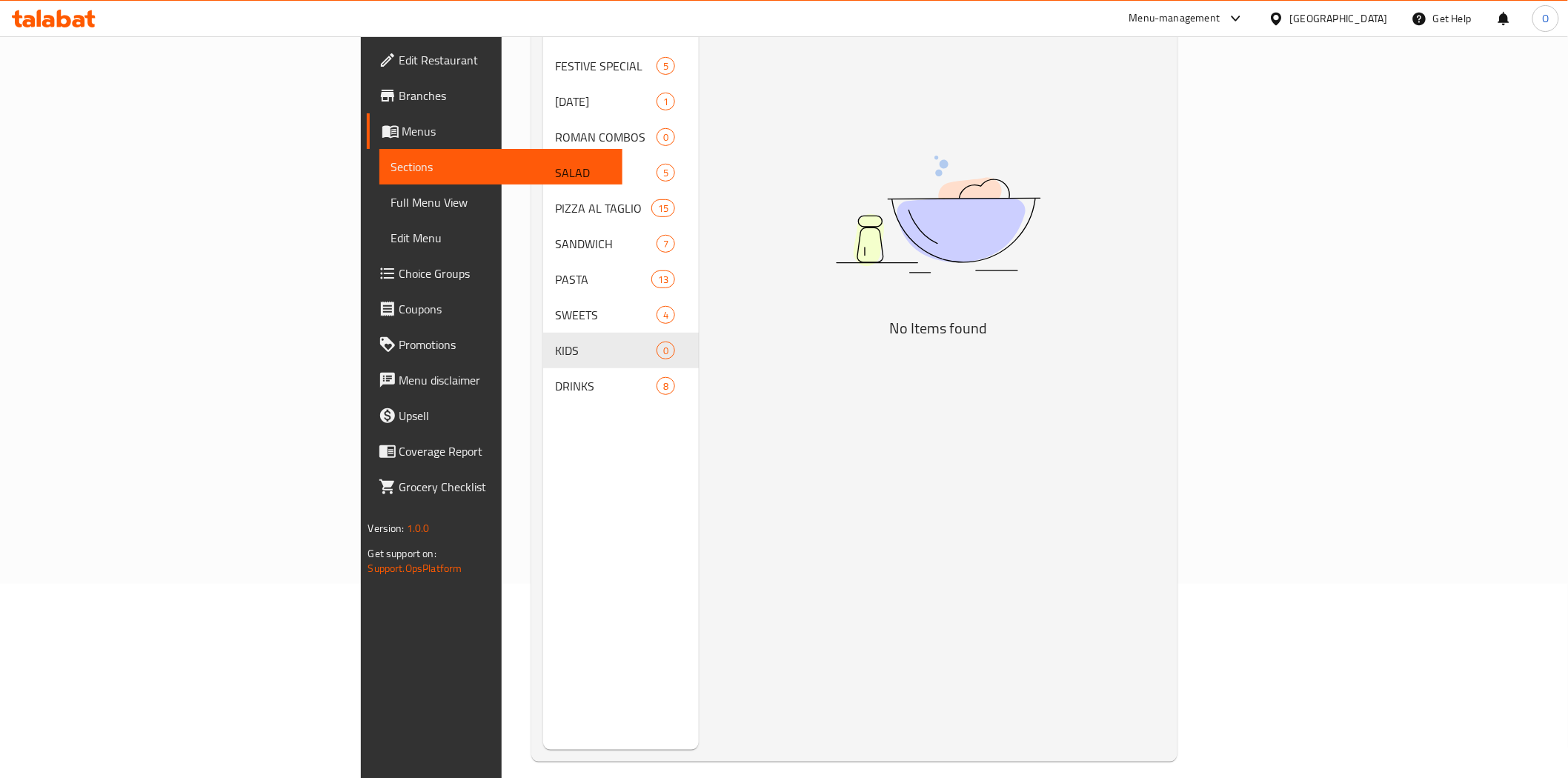
scroll to position [207, 0]
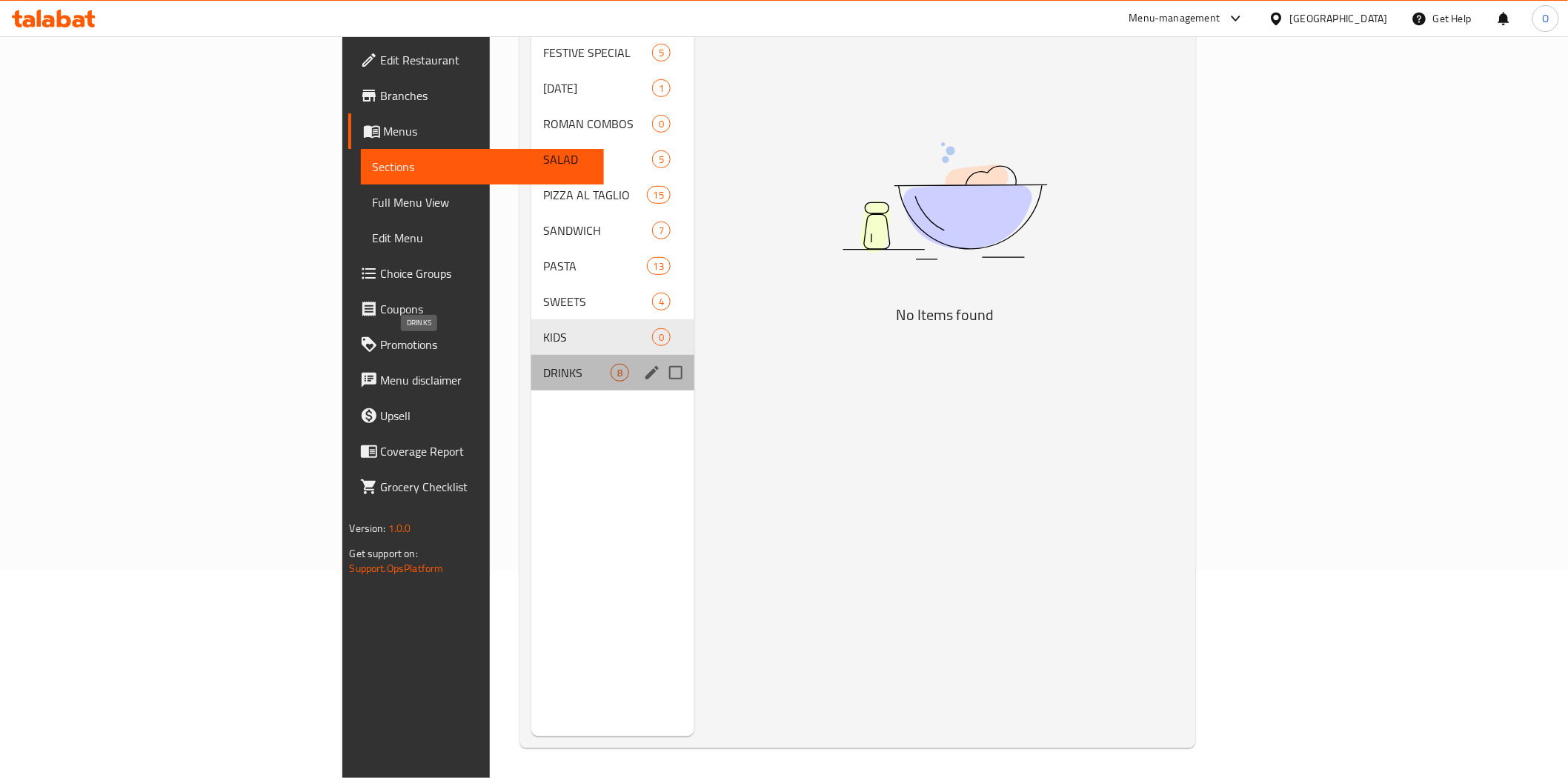
click at [543, 364] on span "DRINKS" at bounding box center [577, 373] width 67 height 18
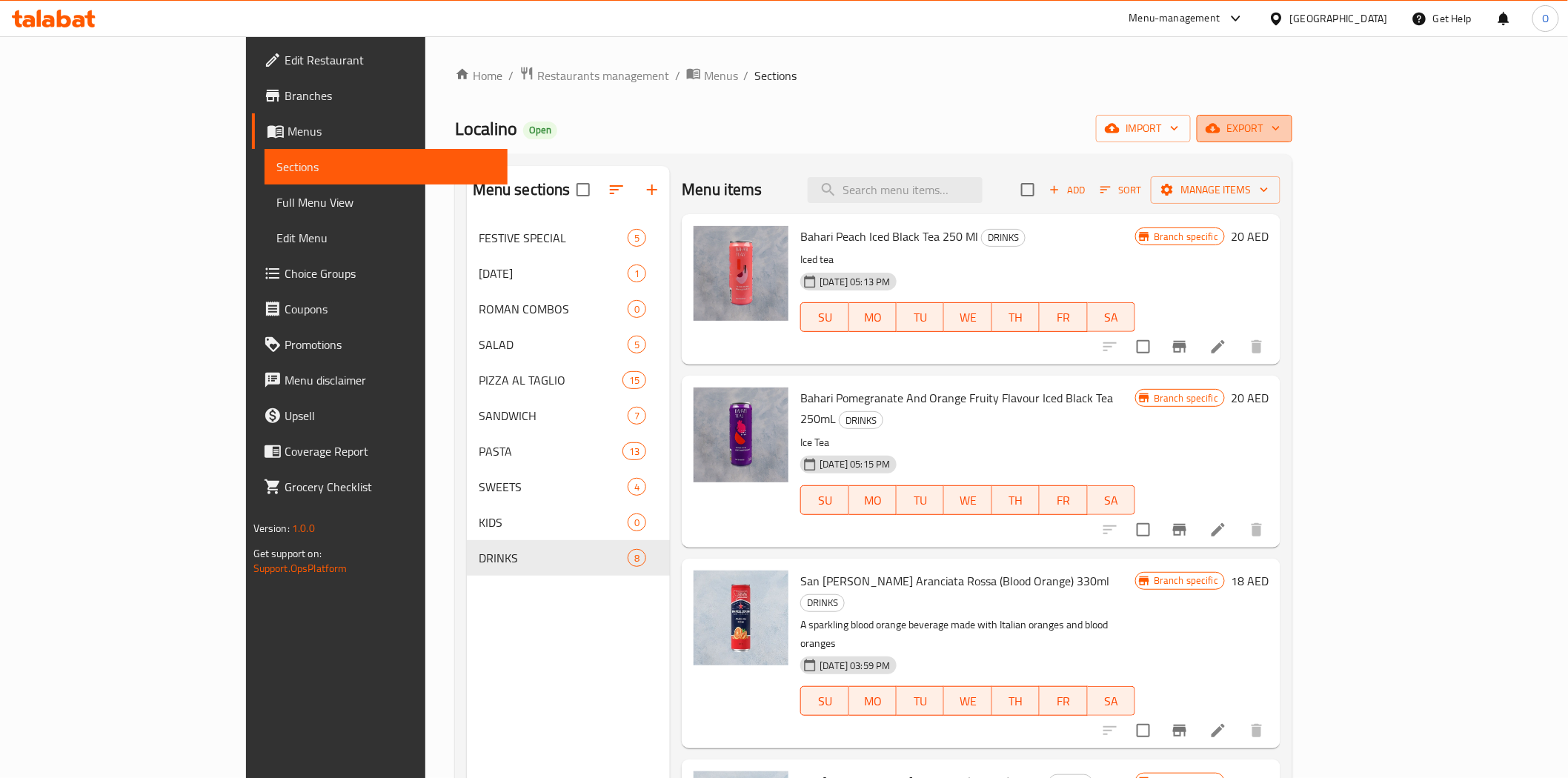
click at [1280, 131] on span "export" at bounding box center [1245, 128] width 72 height 19
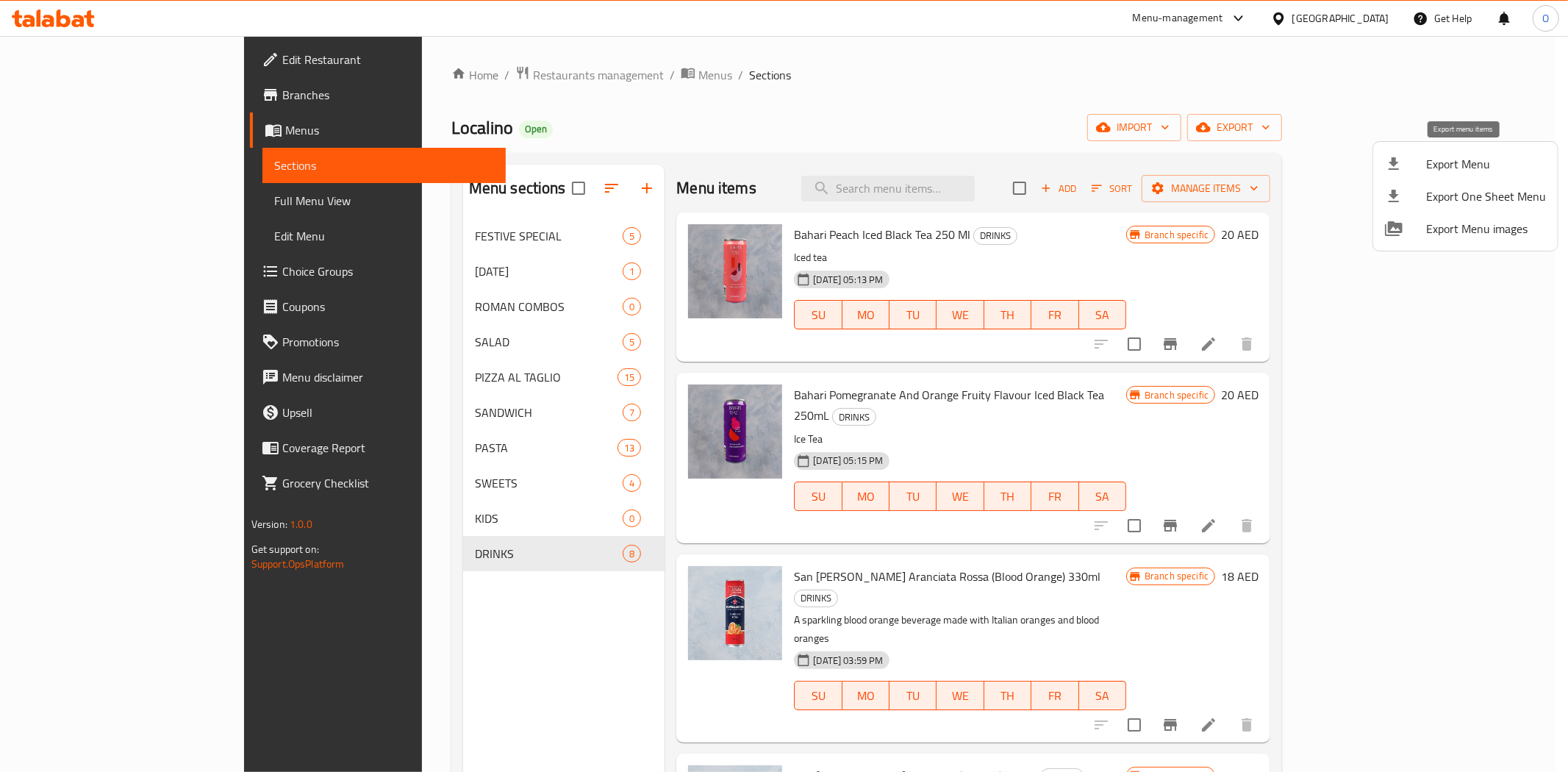
click at [1438, 160] on span "Export Menu" at bounding box center [1486, 164] width 120 height 18
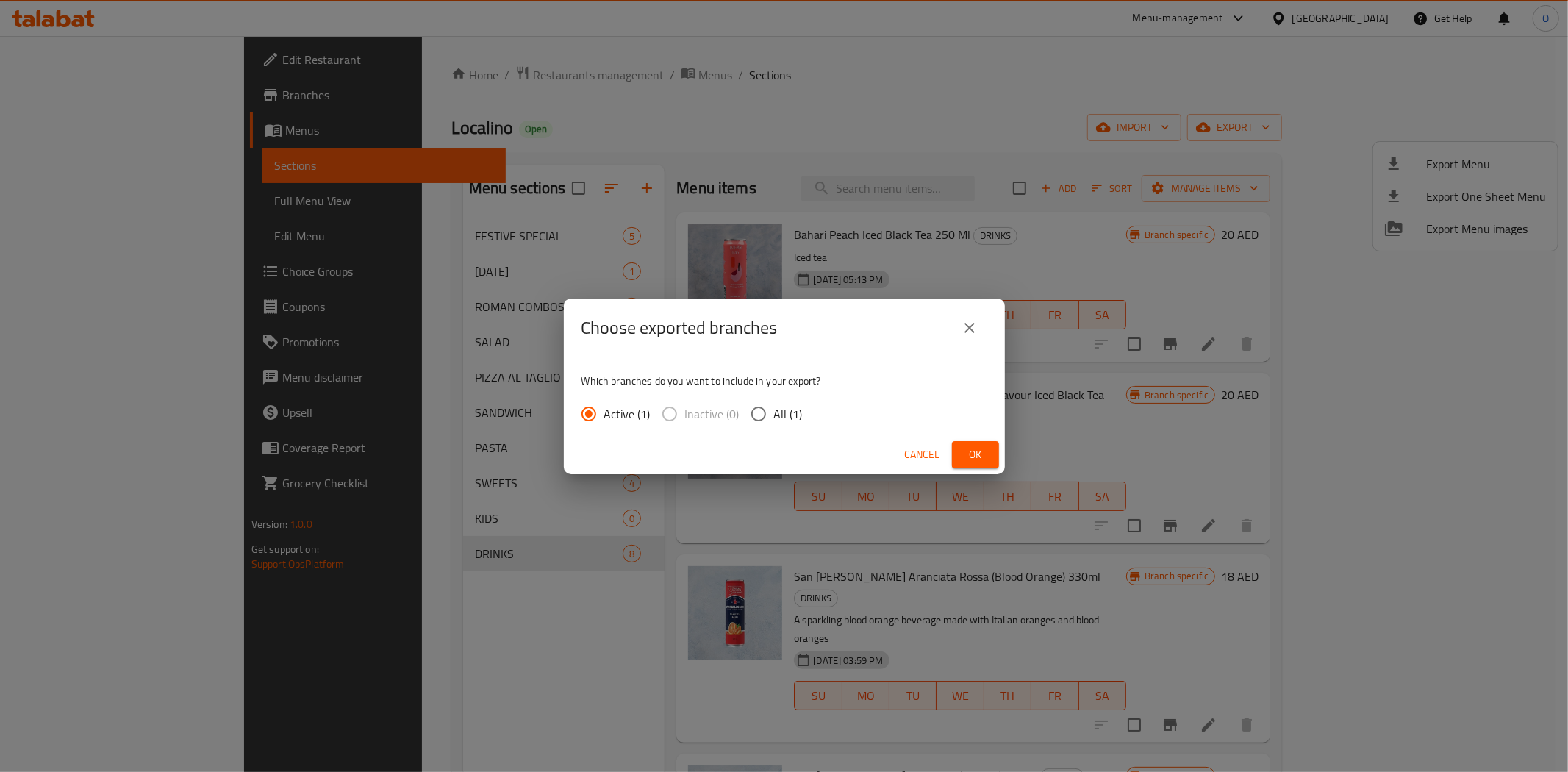
click at [1002, 450] on div "Cancel Ok" at bounding box center [784, 455] width 441 height 39
click at [987, 453] on button "Ok" at bounding box center [975, 455] width 47 height 27
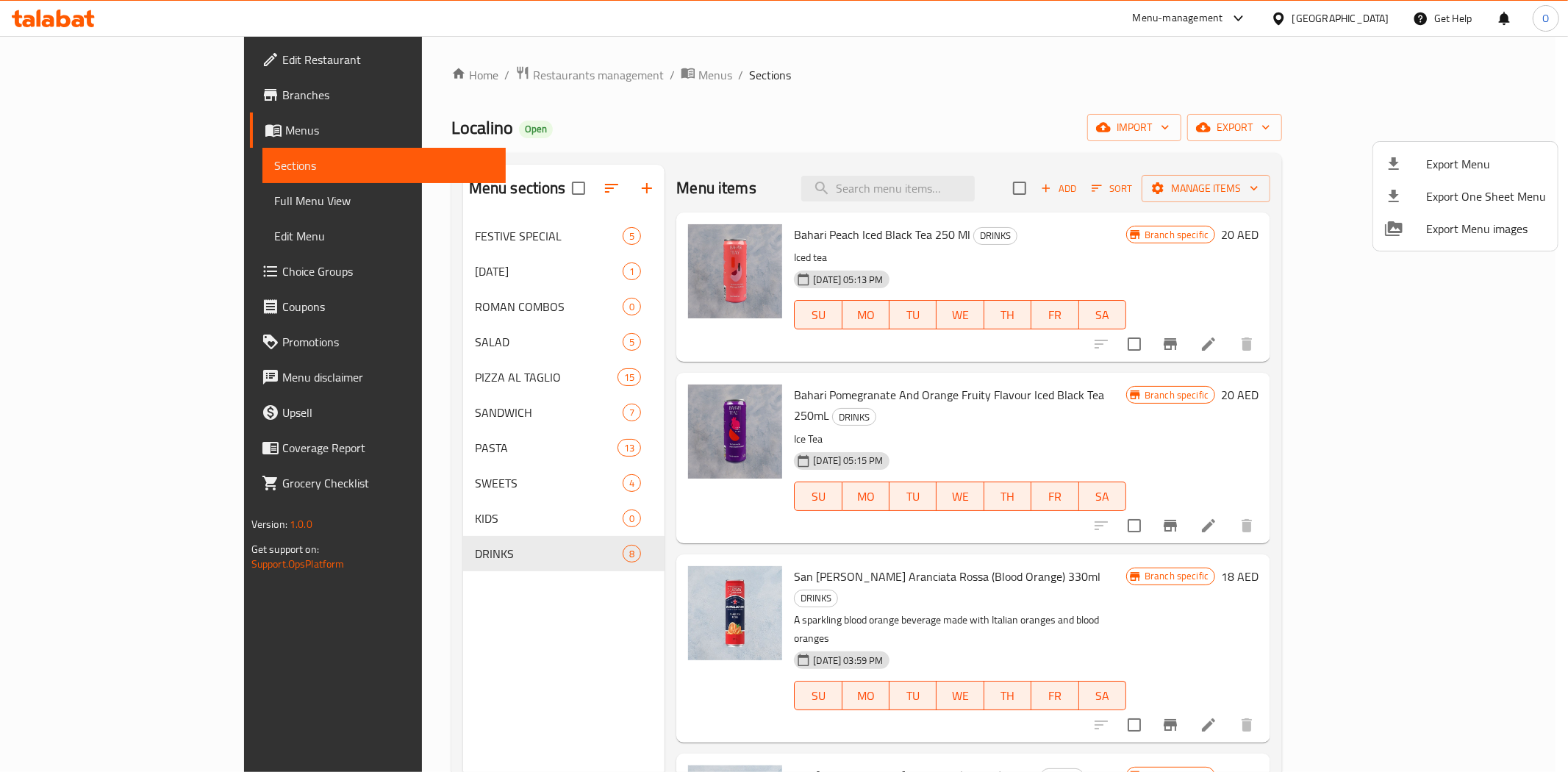
click at [368, 309] on div at bounding box center [784, 386] width 1568 height 772
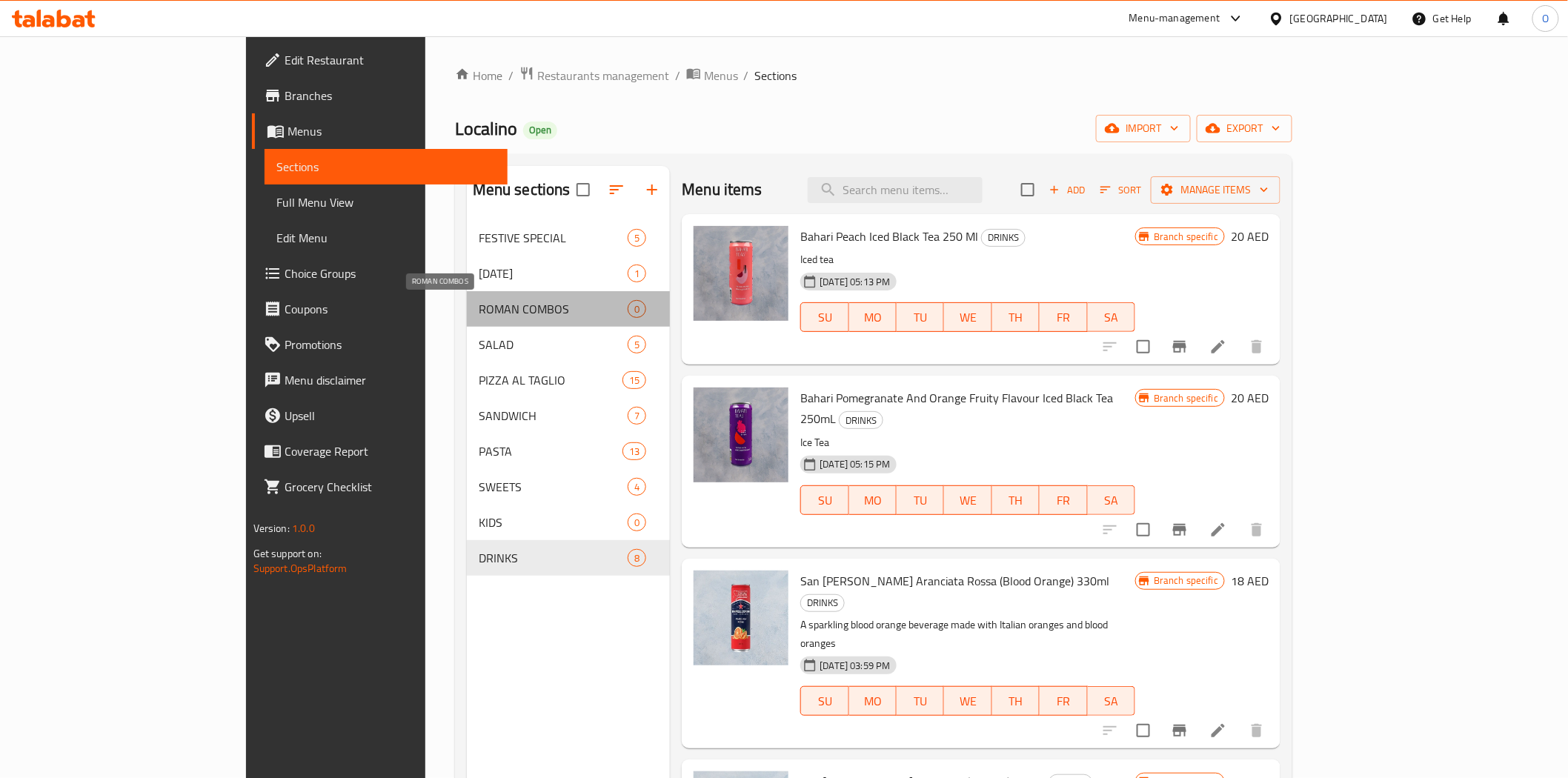
click at [478, 311] on span "ROMAN COMBOS" at bounding box center [553, 309] width 149 height 18
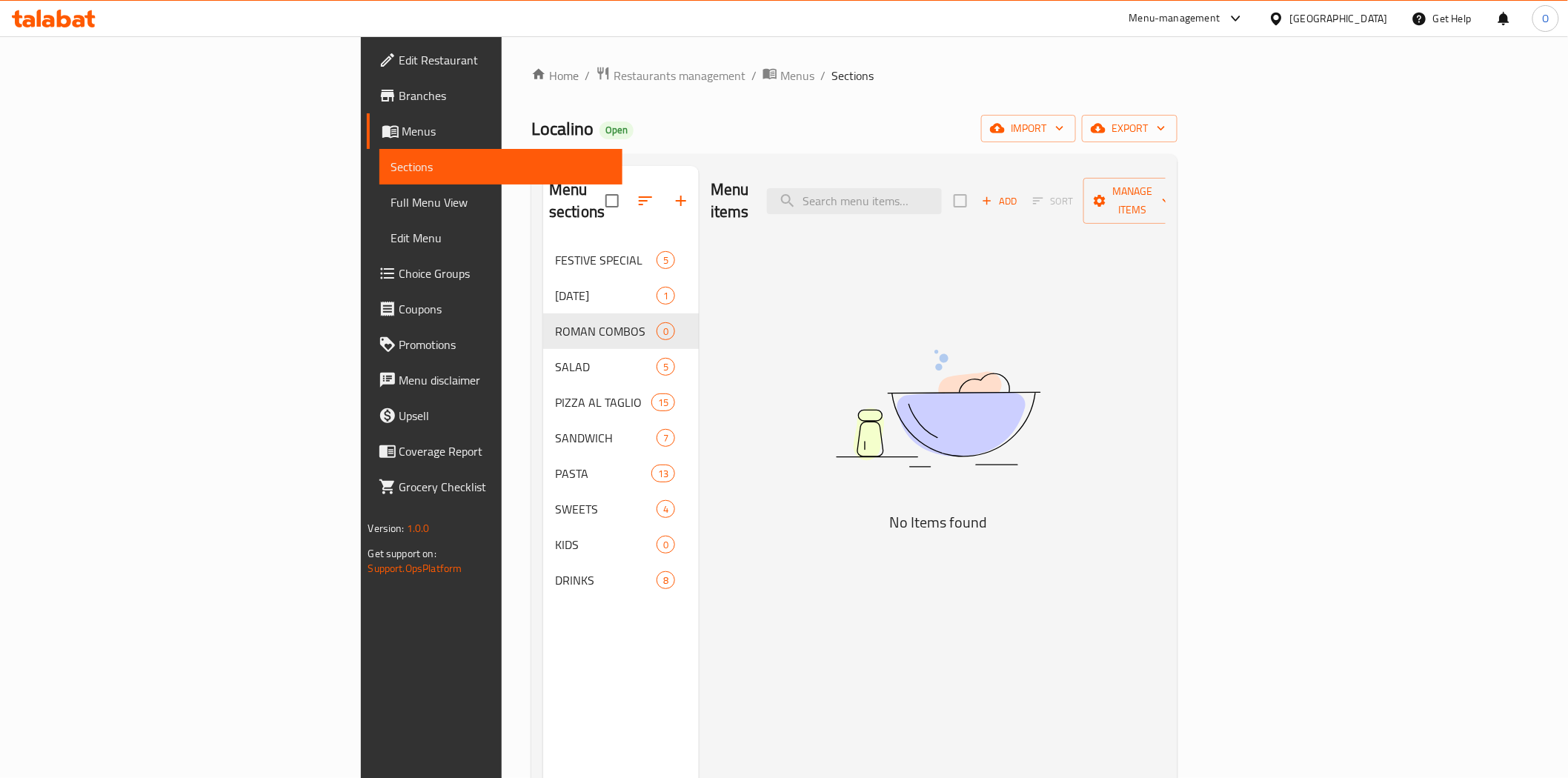
click at [1182, 203] on div "Add Sort Manage items" at bounding box center [1069, 201] width 229 height 46
click at [1020, 197] on span "Add" at bounding box center [999, 201] width 40 height 17
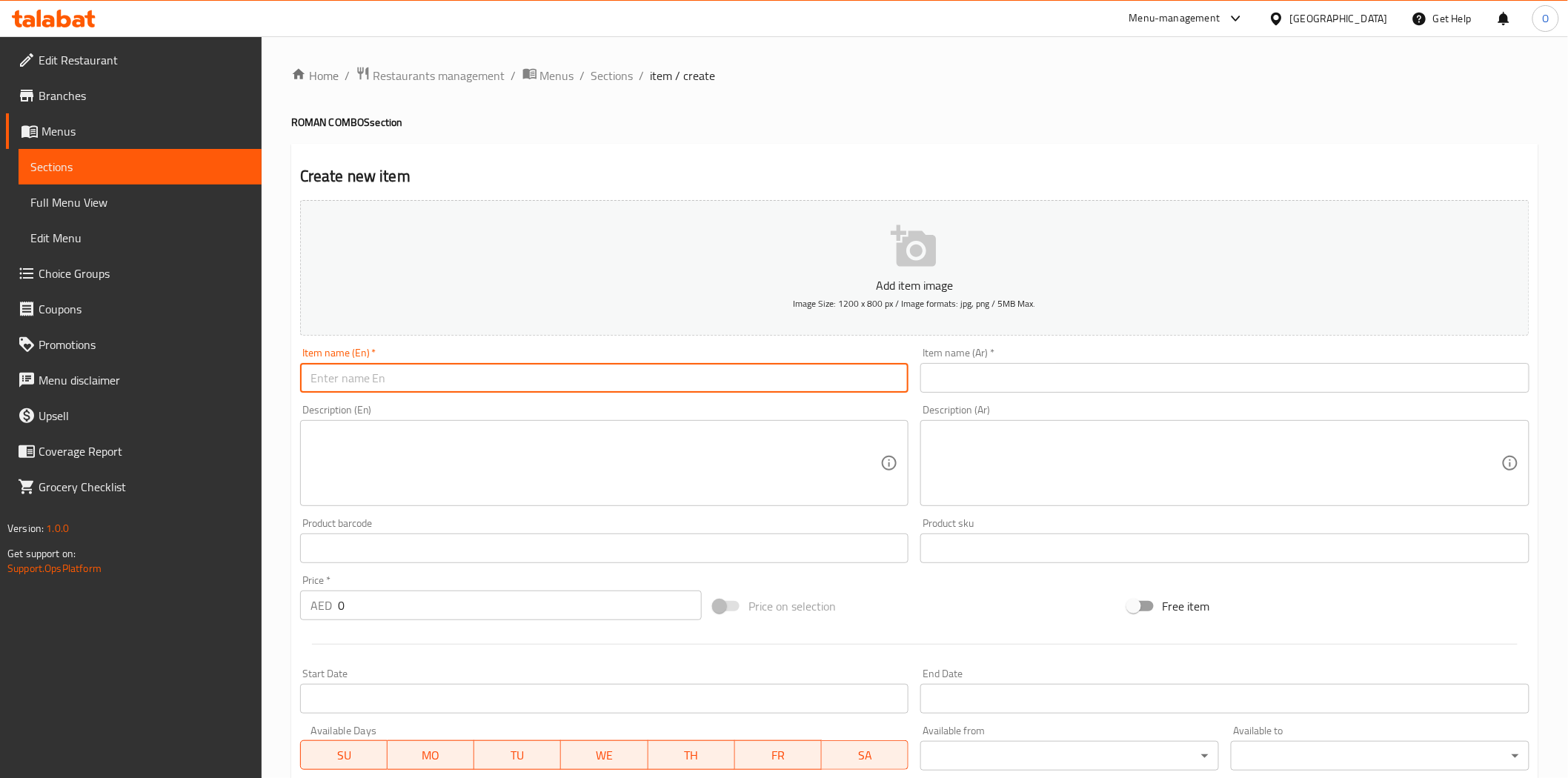
paste input "Roman Express"
type input "Roman Express"
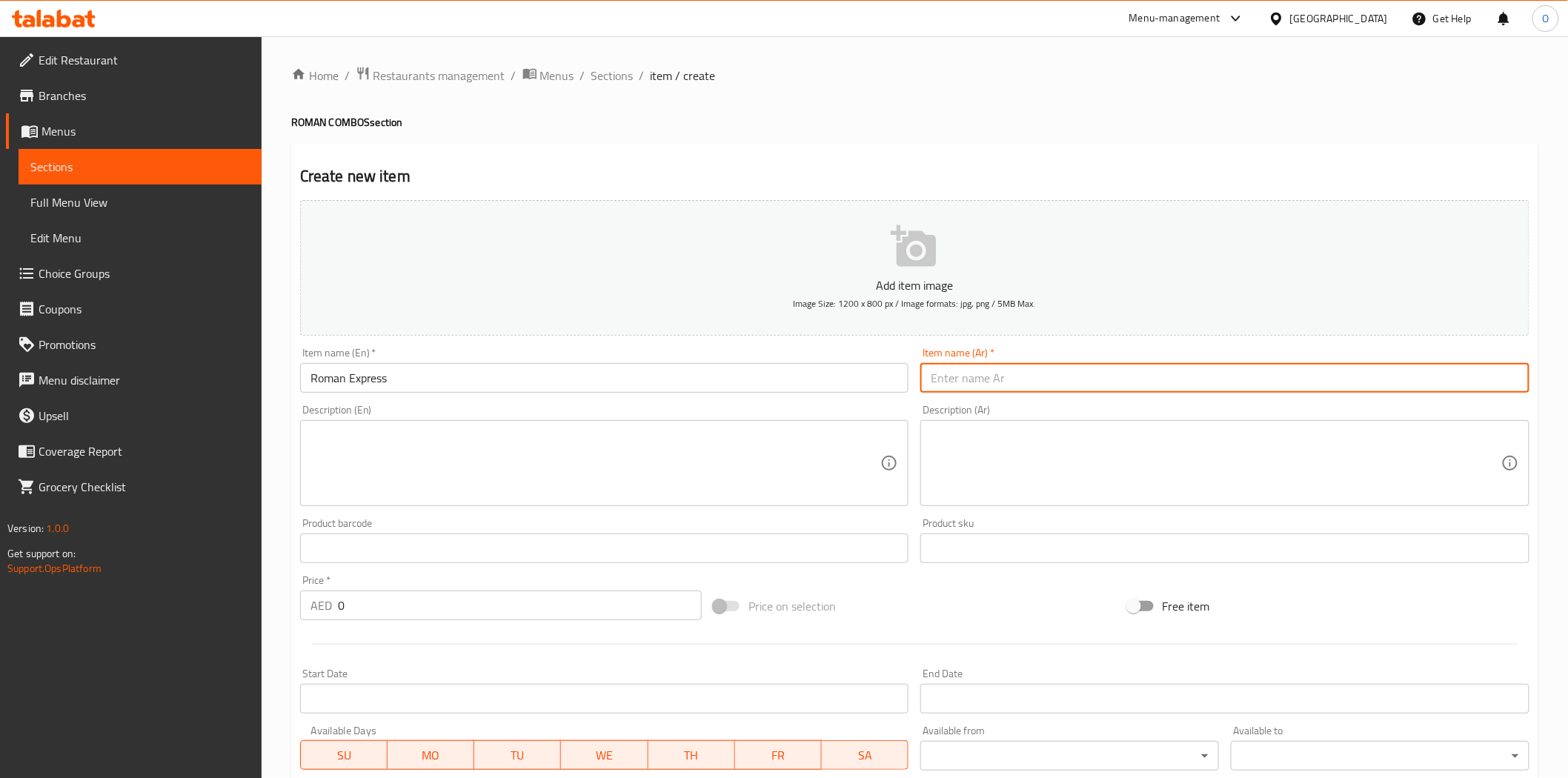
paste input "إكسبريس روماني"
type input "إكسبريس روماني"
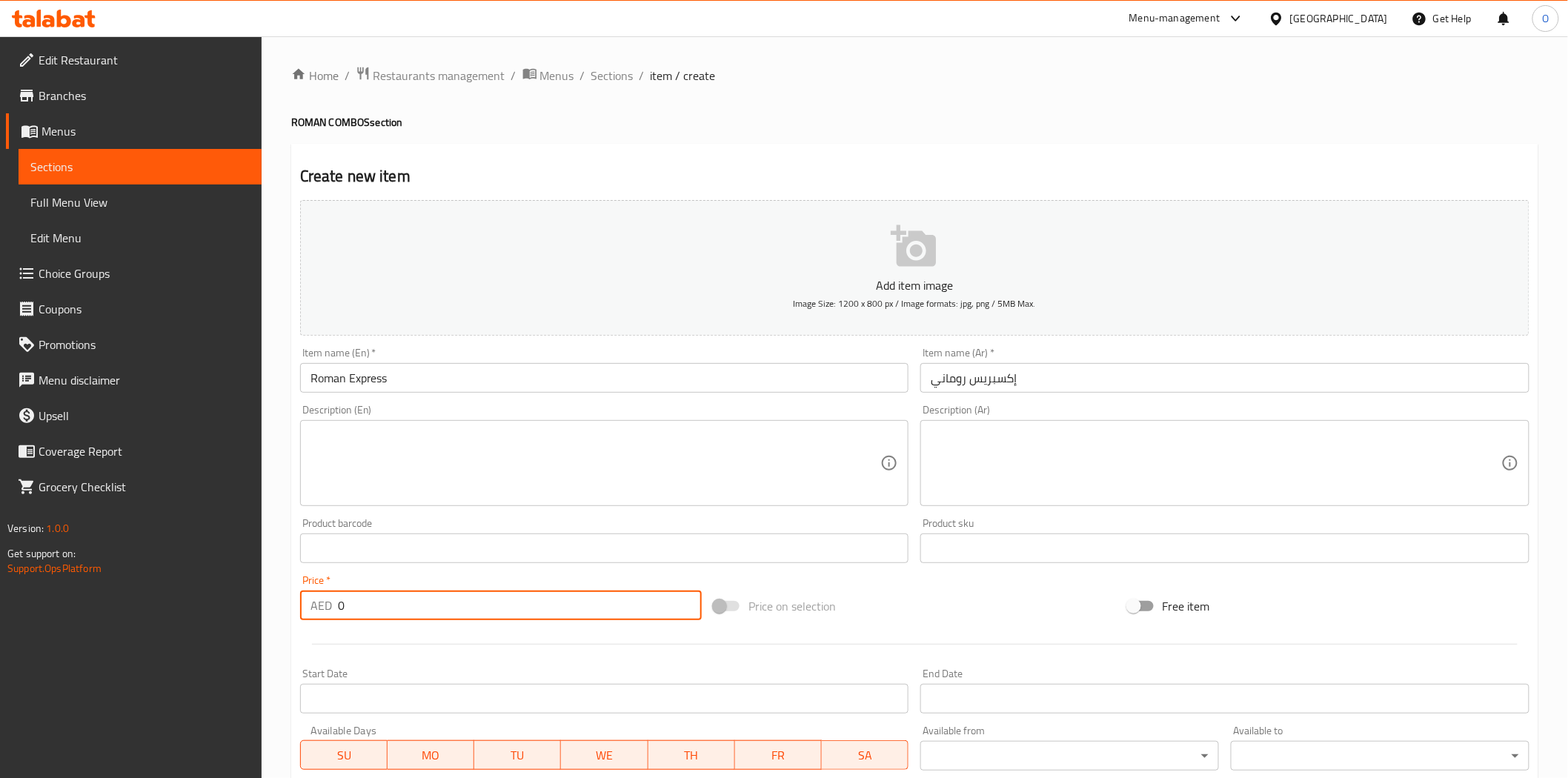
drag, startPoint x: 361, startPoint y: 610, endPoint x: 342, endPoint y: 612, distance: 19.1
click at [303, 611] on div "AED 0 Price *" at bounding box center [501, 606] width 401 height 30
paste input "38"
type input "38"
click at [467, 412] on div "Description (En) Description (En)" at bounding box center [604, 455] width 609 height 102
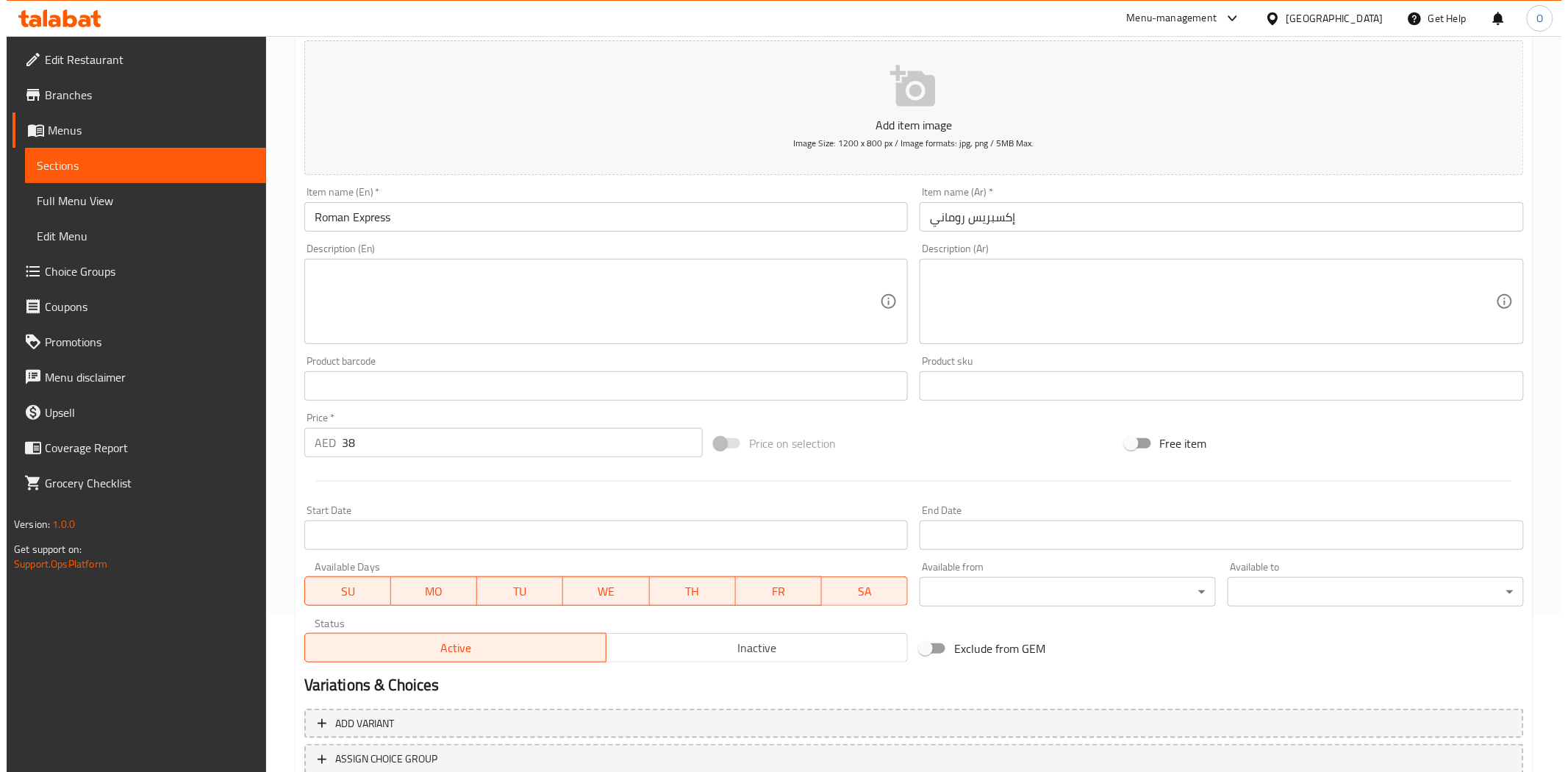
scroll to position [265, 0]
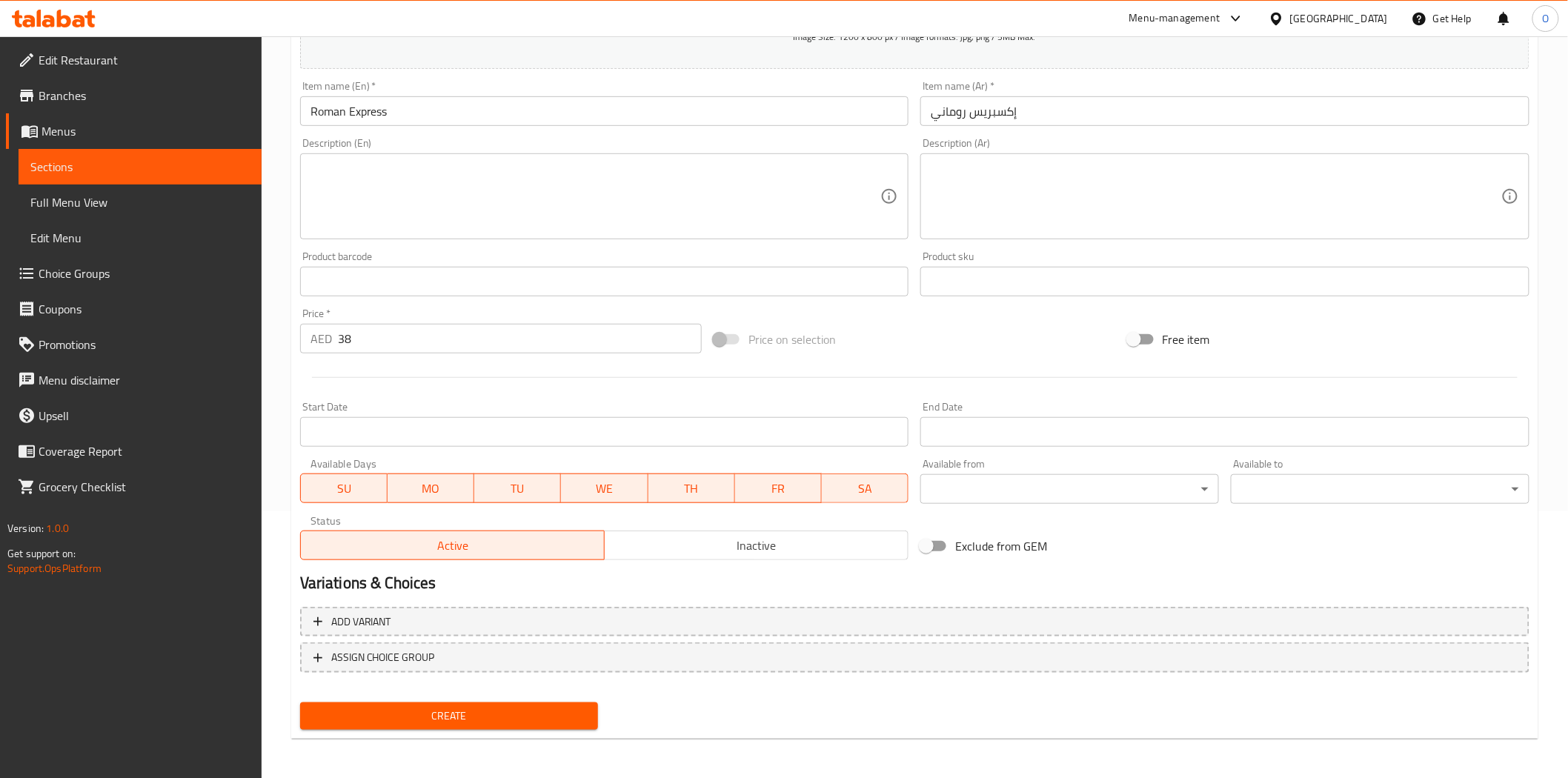
drag, startPoint x: 447, startPoint y: 499, endPoint x: 417, endPoint y: 499, distance: 30.0
click at [447, 499] on span "MO" at bounding box center [431, 488] width 75 height 22
click at [332, 487] on span "SU" at bounding box center [344, 488] width 75 height 22
click at [1179, 493] on body "​ Menu-management United Arab Emirates Get Help O Edit Restaurant Branches Menu…" at bounding box center [784, 140] width 1568 height 742
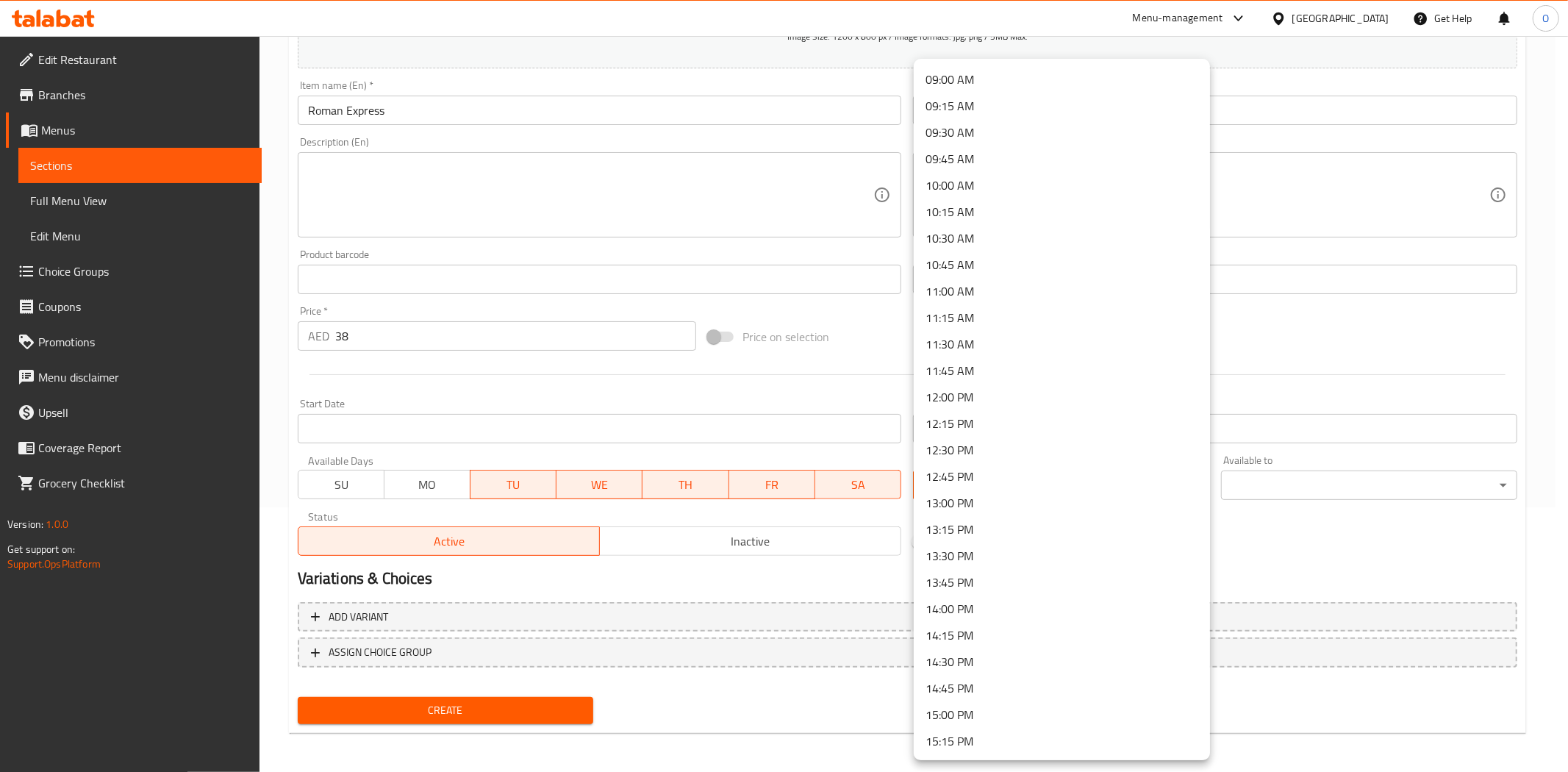
scroll to position [980, 0]
click at [980, 365] on li "12:00 PM" at bounding box center [1061, 369] width 296 height 27
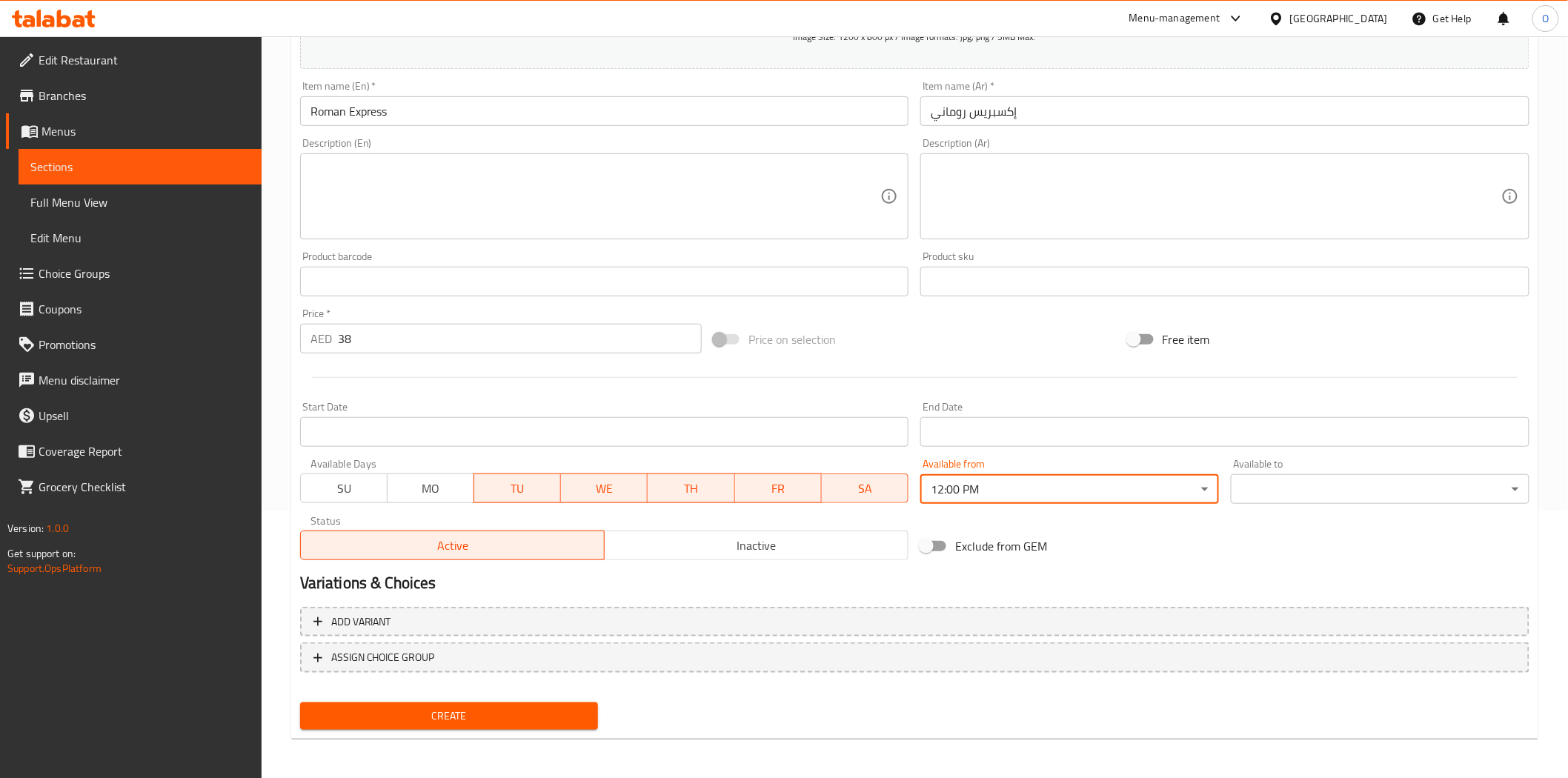
click at [1291, 493] on body "​ Menu-management United Arab Emirates Get Help O Edit Restaurant Branches Menu…" at bounding box center [784, 140] width 1568 height 742
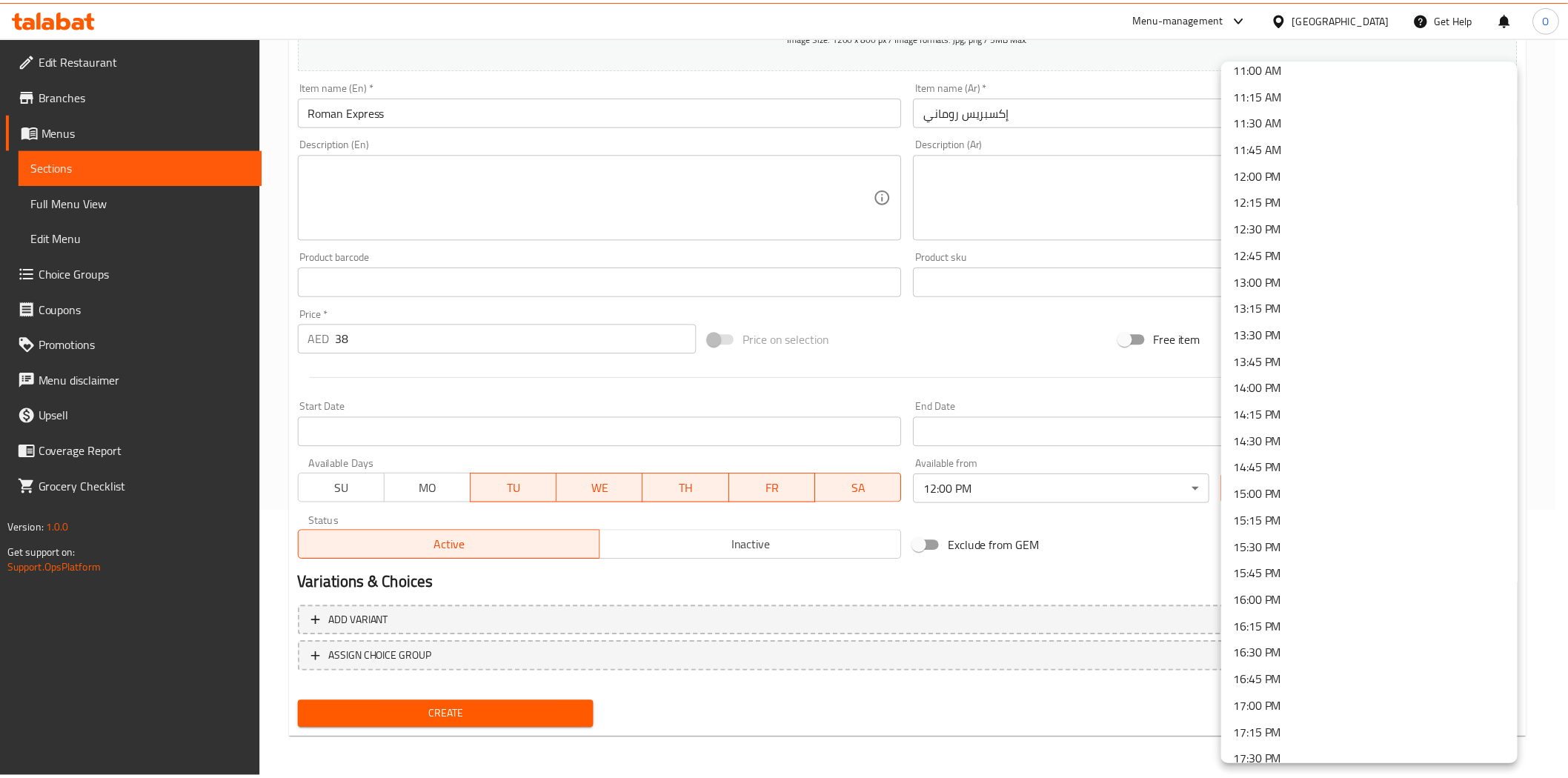
scroll to position [1235, 0]
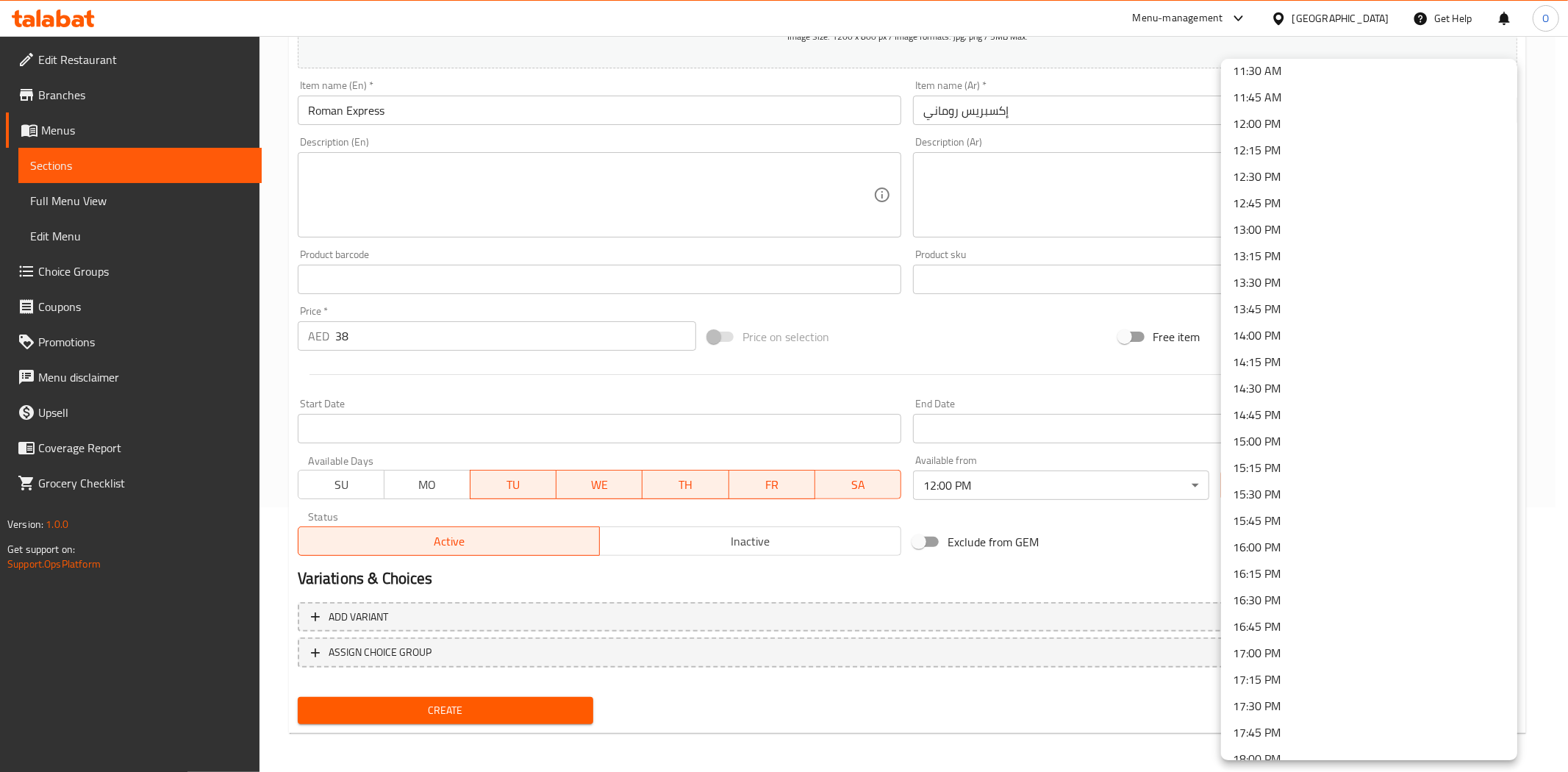
click at [1292, 542] on li "16:00 PM" at bounding box center [1369, 547] width 296 height 27
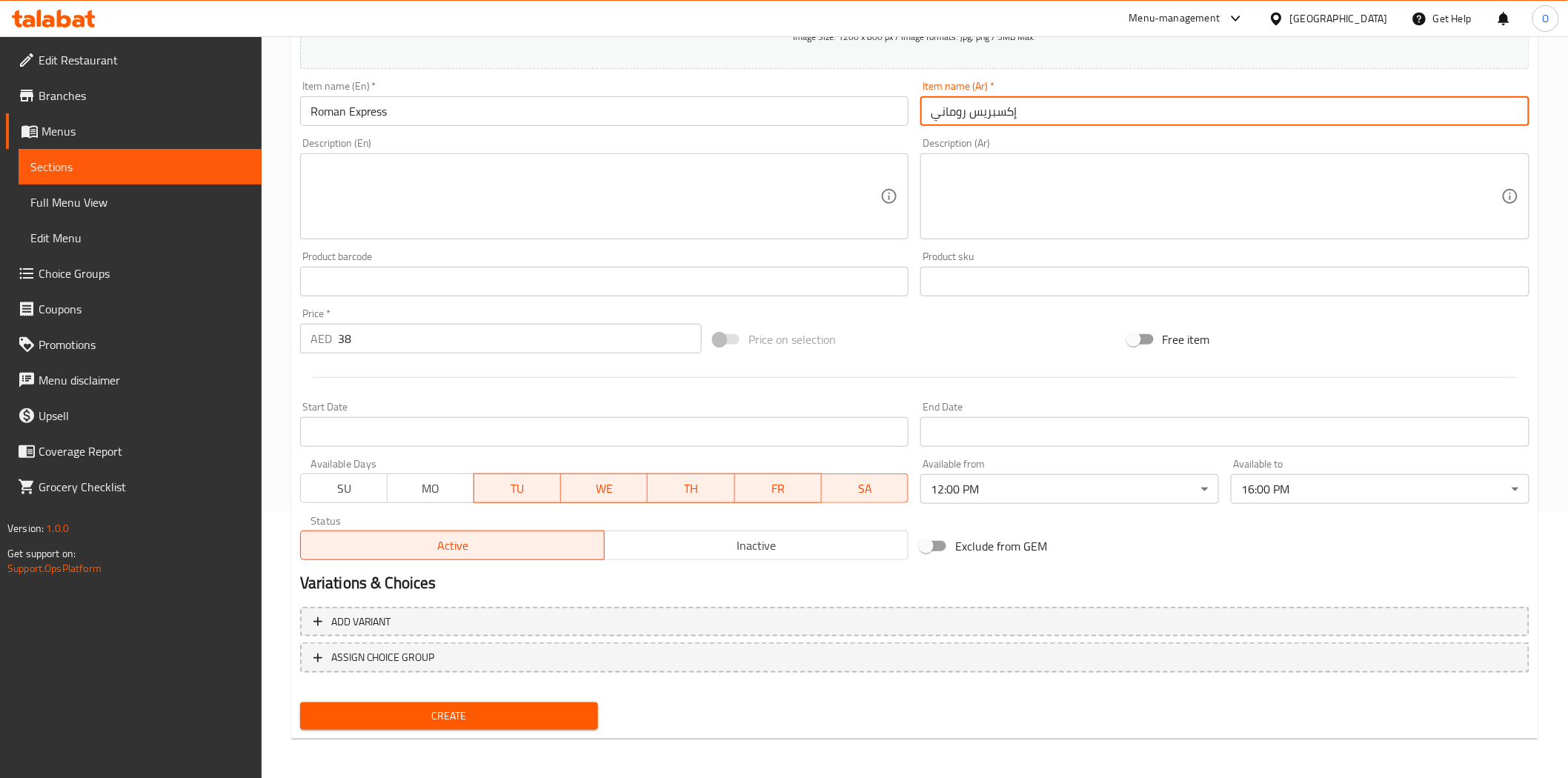
click at [1054, 114] on input "إكسبريس روماني" at bounding box center [1224, 112] width 609 height 30
paste input "(الغداء الروماني السريع)"
click at [1045, 112] on input "إكسبريس روماني (الغداء الروماني السريع)" at bounding box center [1224, 112] width 609 height 30
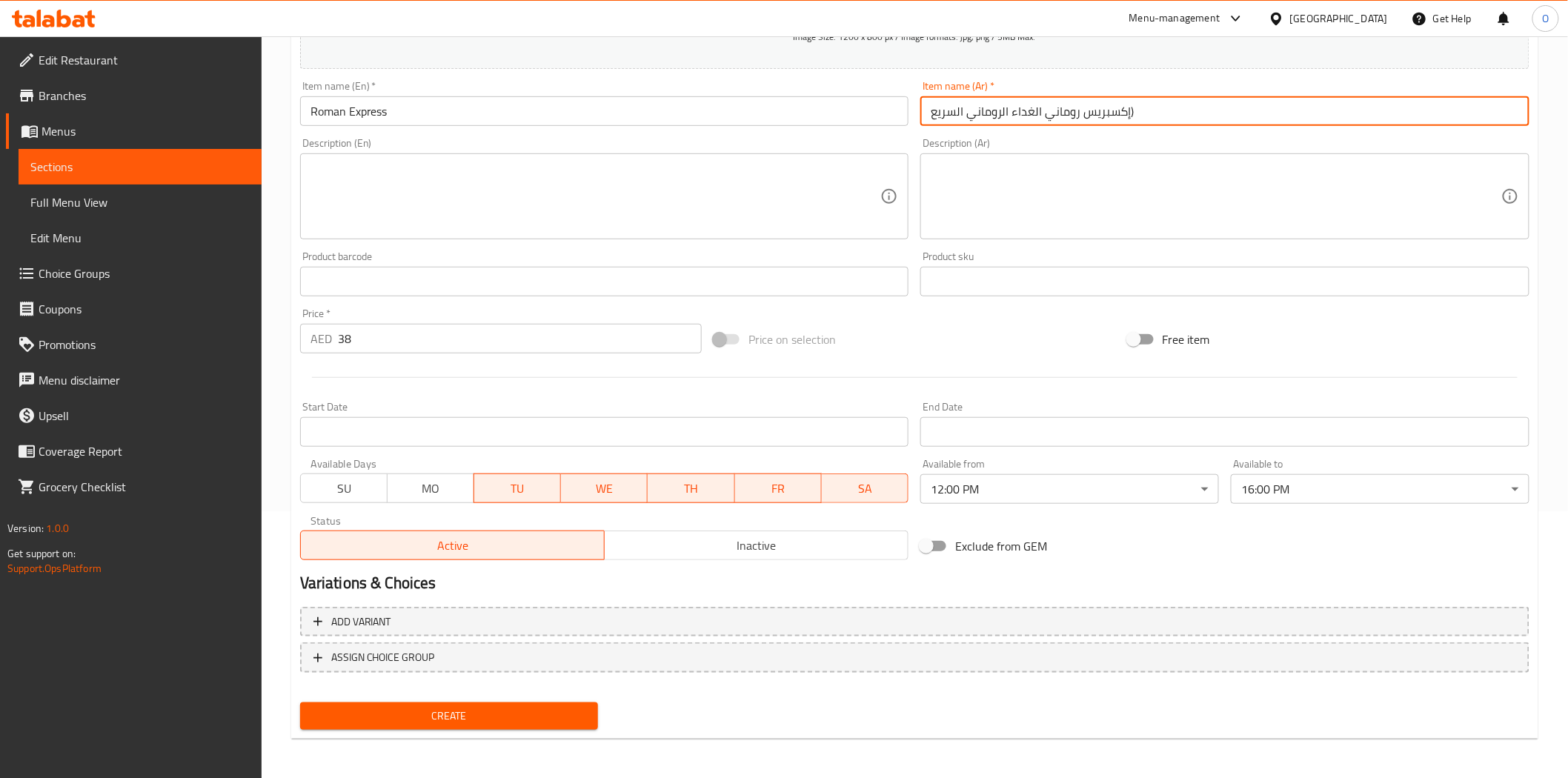
drag, startPoint x: 1138, startPoint y: 115, endPoint x: 1128, endPoint y: 113, distance: 10.2
click at [1128, 113] on input "إكسبريس روماني الغداء الروماني السريع)" at bounding box center [1224, 112] width 609 height 30
drag, startPoint x: 1040, startPoint y: 111, endPoint x: 901, endPoint y: 127, distance: 139.9
click at [901, 127] on div "Add item image Image Size: 1200 x 800 px / Image formats: jpg, png / 5MB Max. I…" at bounding box center [915, 246] width 1242 height 639
type input "إكسبريس روماني الغداء الروماني السريع"
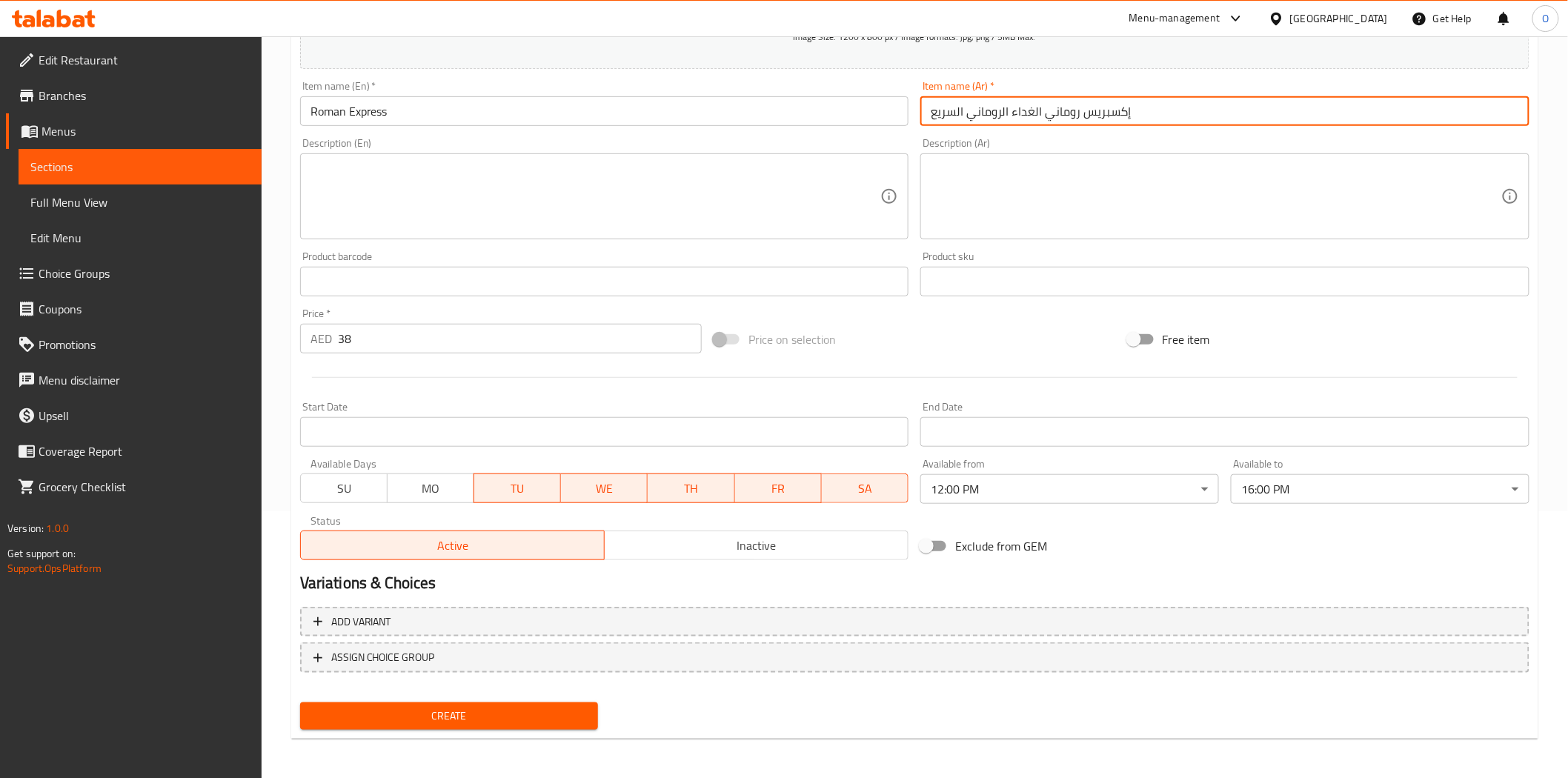
click at [390, 113] on input "Roman Express" at bounding box center [604, 112] width 609 height 30
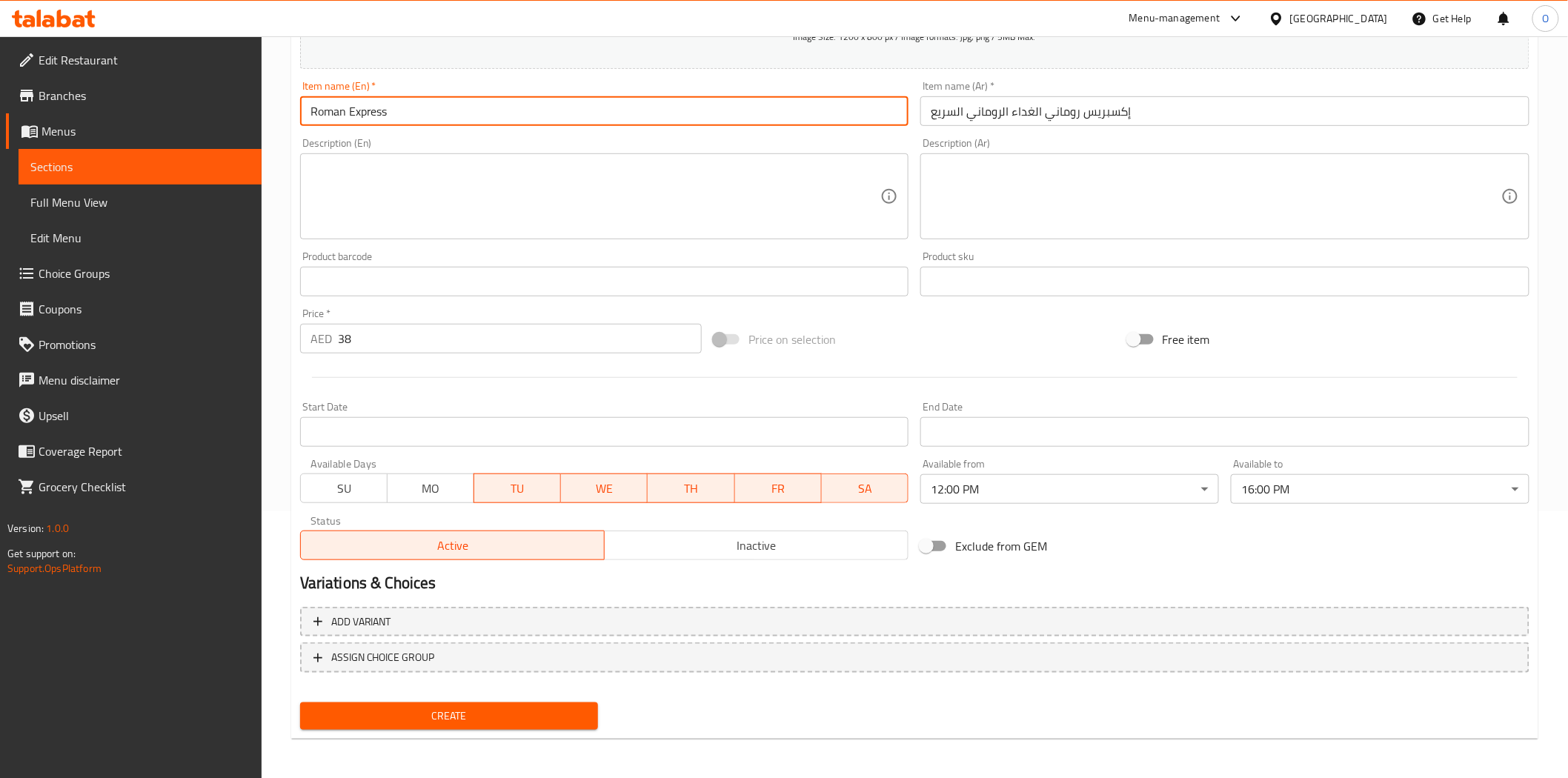
drag, startPoint x: 390, startPoint y: 113, endPoint x: 416, endPoint y: 108, distance: 26.5
click at [416, 108] on input "Roman Express" at bounding box center [604, 112] width 609 height 30
drag, startPoint x: 416, startPoint y: 108, endPoint x: 413, endPoint y: 116, distance: 8.5
paste input "Quick Roman Lunch"
type input "Roman Express Quick Roman Lunch"
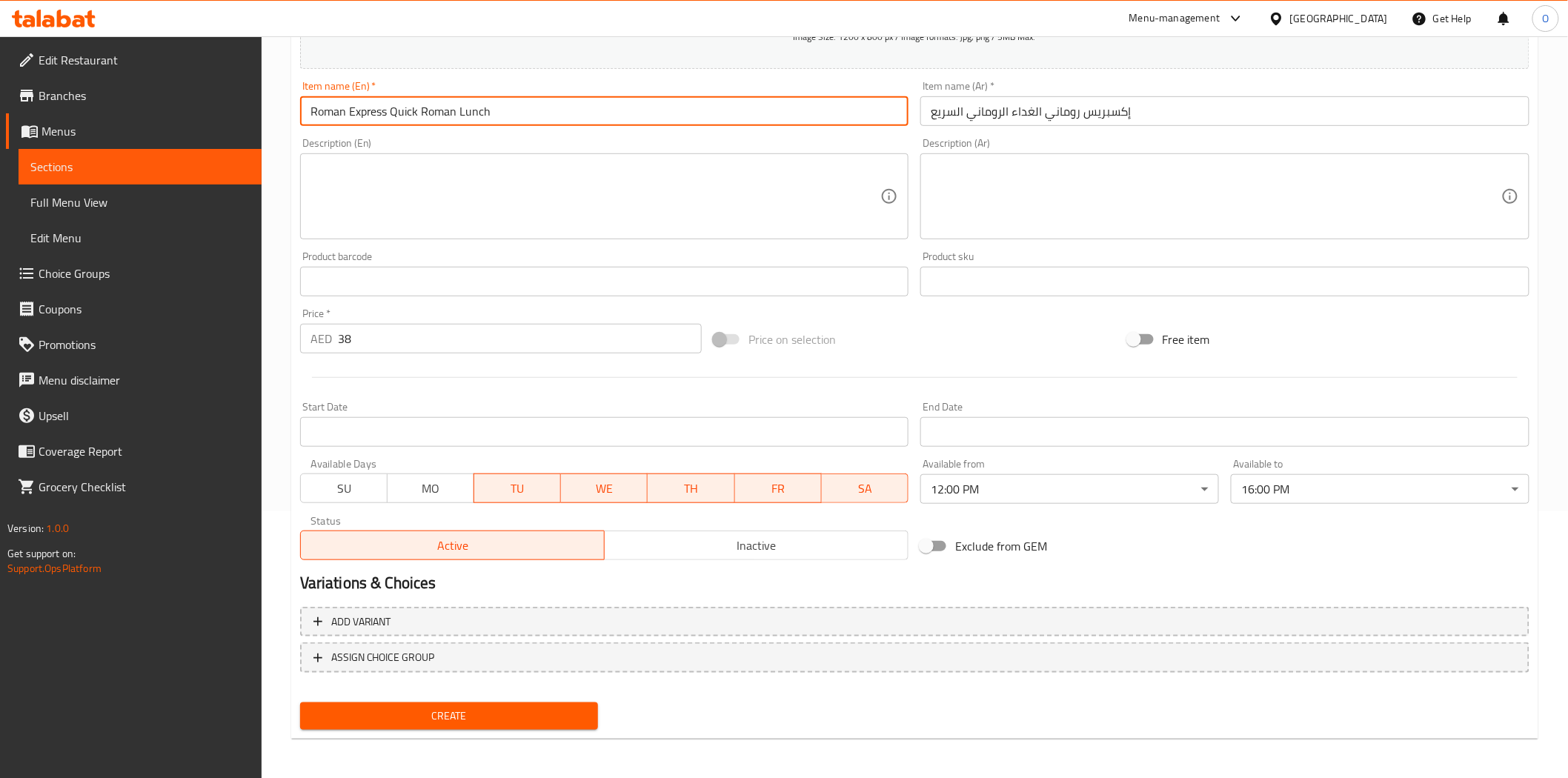
click at [522, 720] on span "Create" at bounding box center [449, 716] width 275 height 19
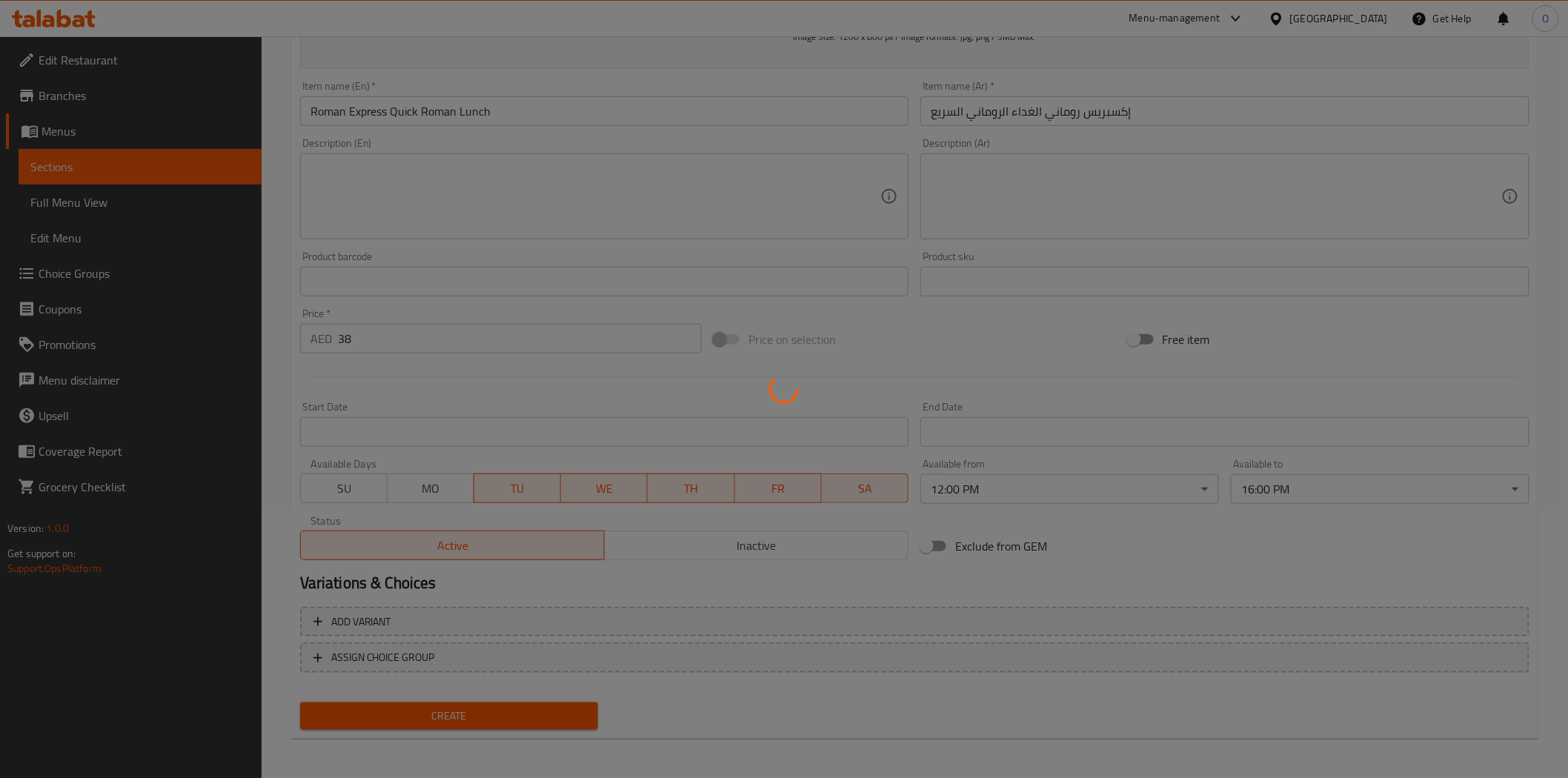
type input "0"
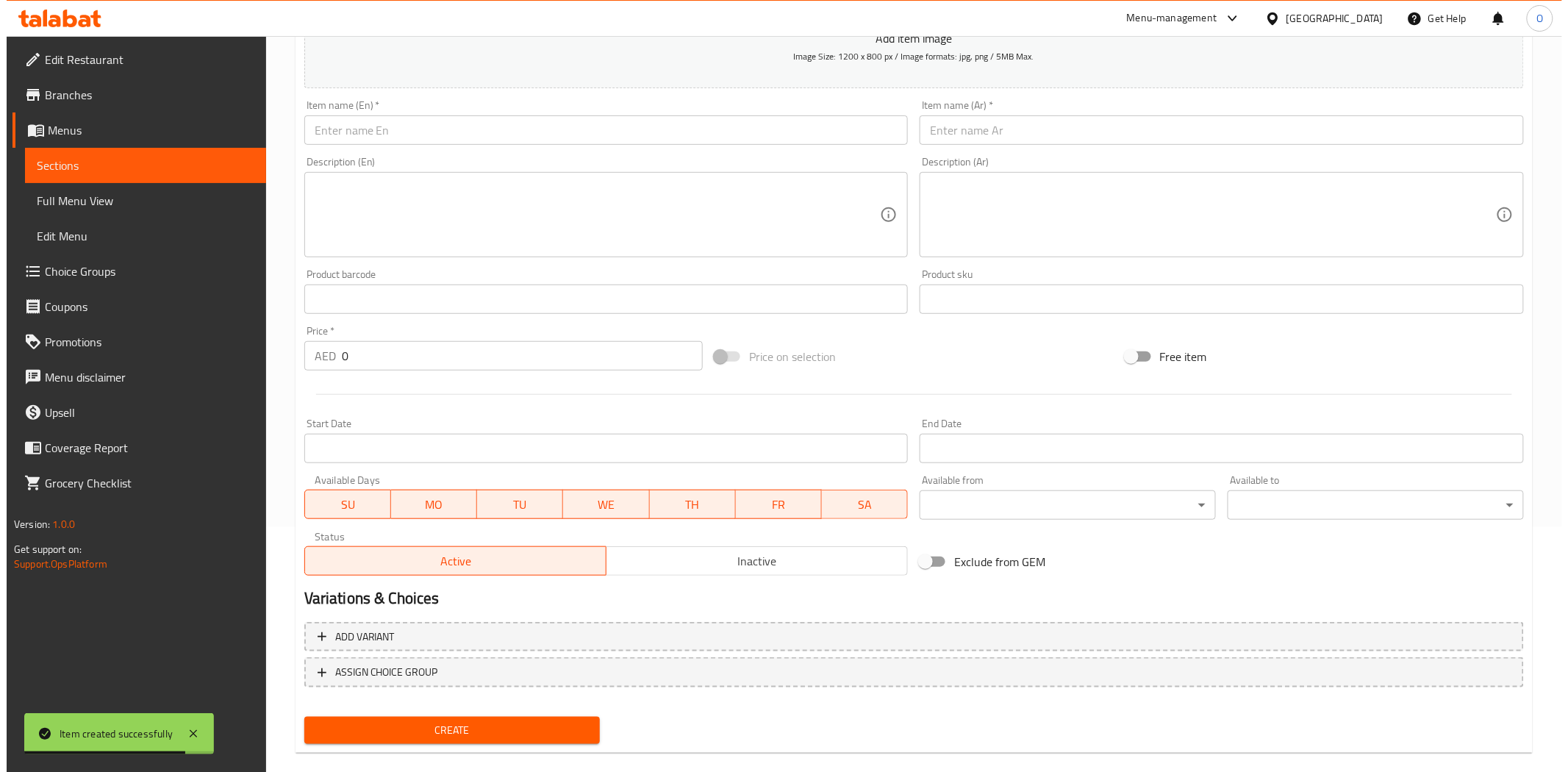
scroll to position [0, 0]
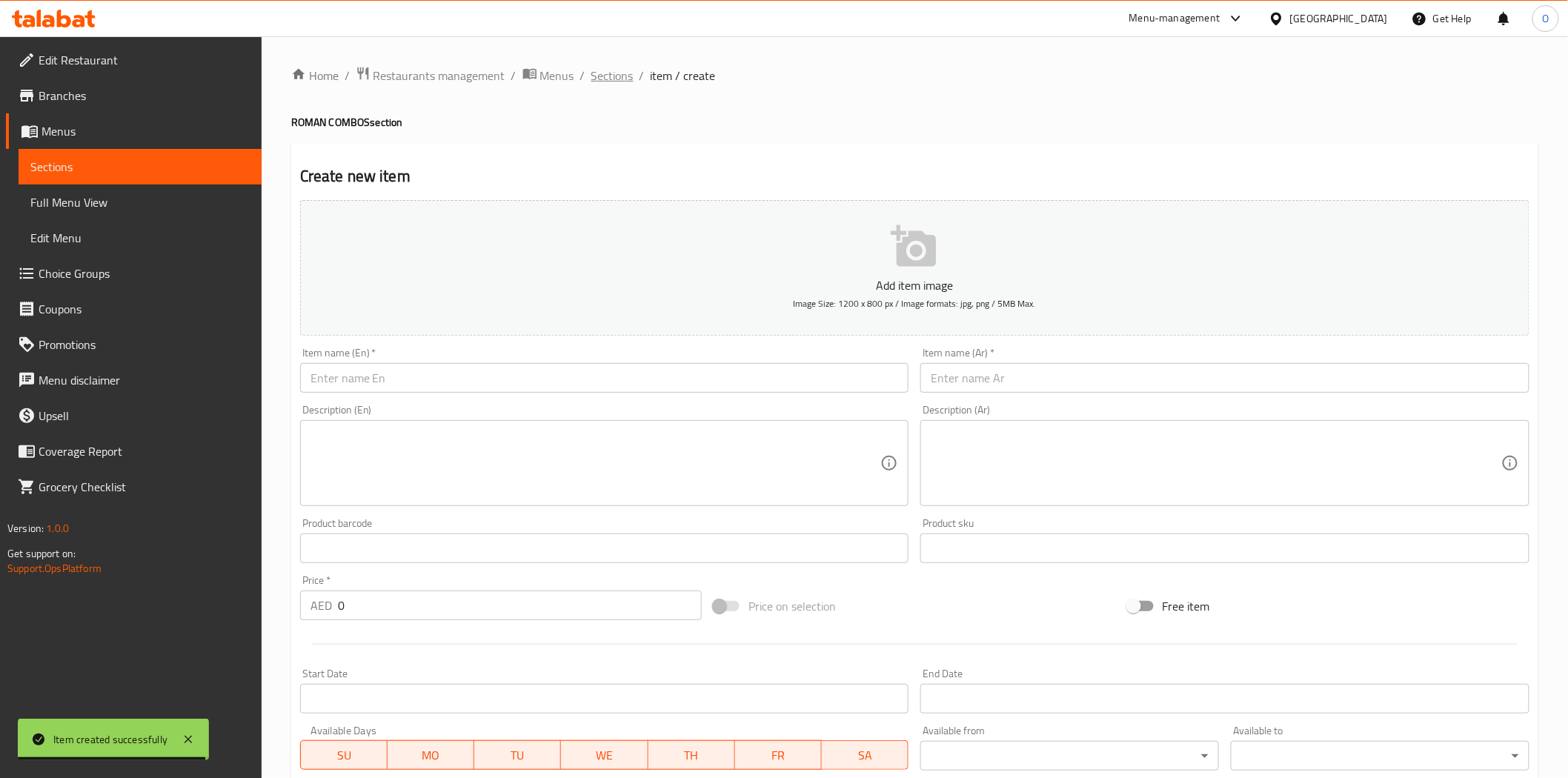
click at [613, 72] on span "Sections" at bounding box center [613, 76] width 42 height 18
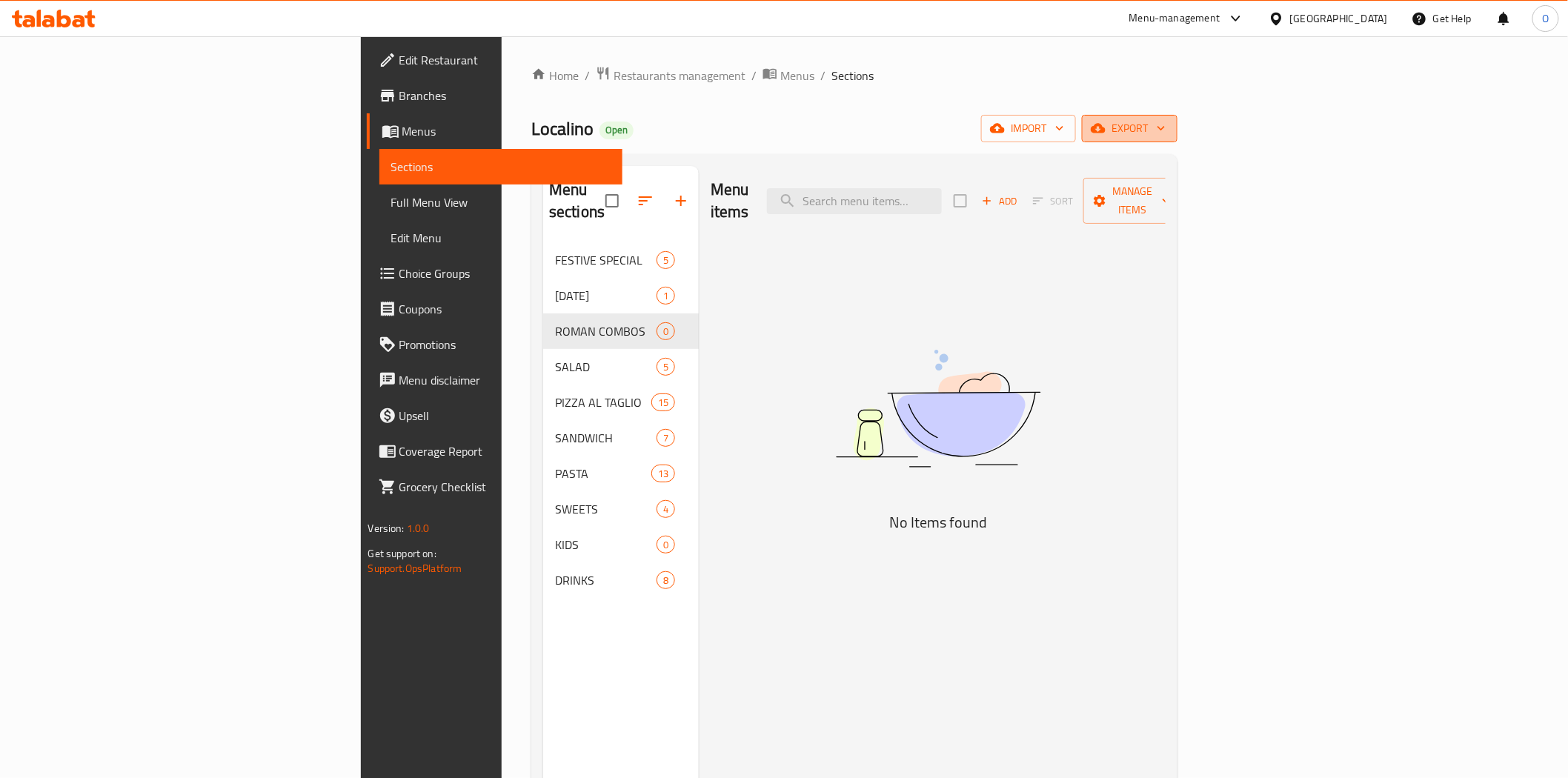
click at [1178, 118] on button "export" at bounding box center [1130, 128] width 96 height 28
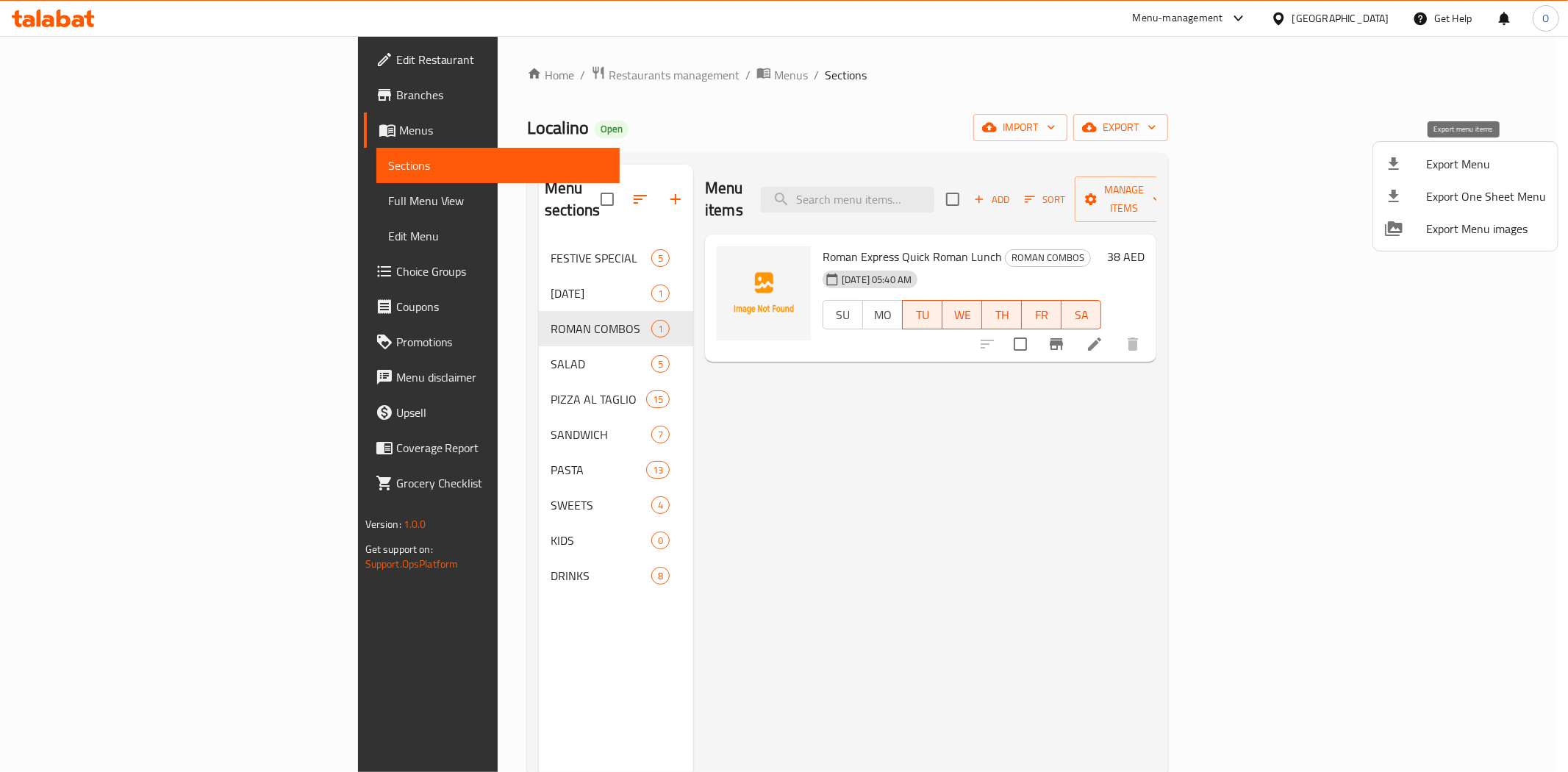
click at [1457, 167] on span "Export Menu" at bounding box center [1486, 164] width 120 height 18
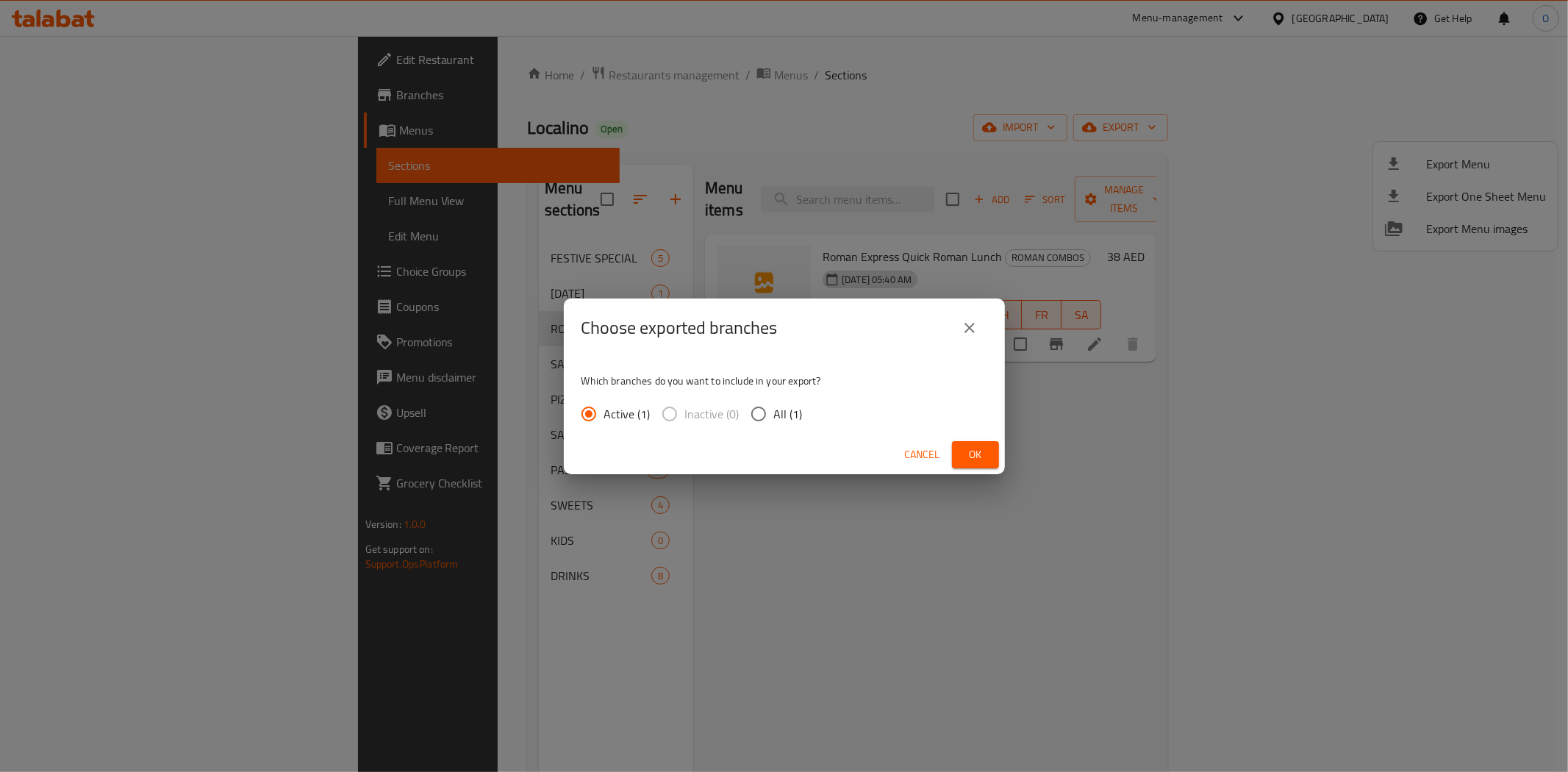
click at [964, 465] on button "Ok" at bounding box center [975, 455] width 47 height 27
